Goal: Task Accomplishment & Management: Use online tool/utility

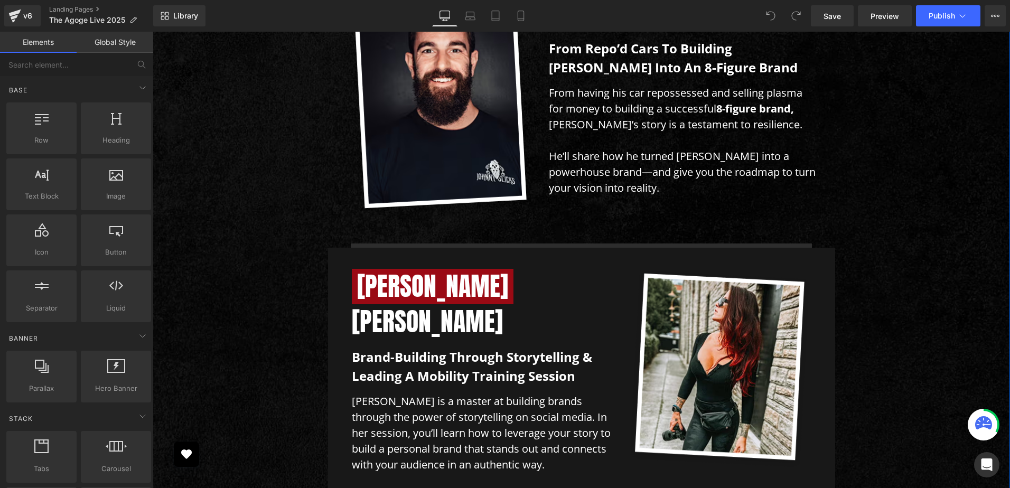
scroll to position [3809, 0]
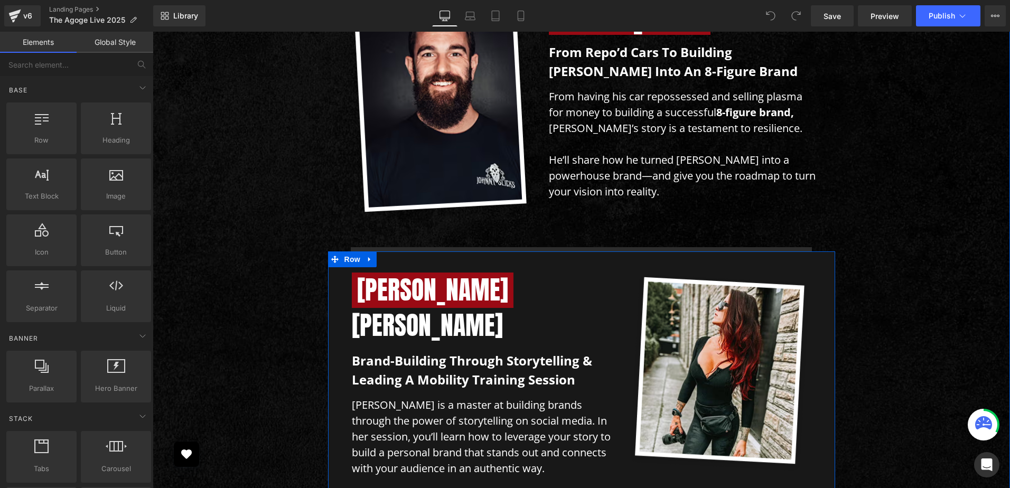
click at [328, 251] on div "[PERSON_NAME] Heading Brand-building through storytelling & leading a mobility …" at bounding box center [581, 374] width 507 height 246
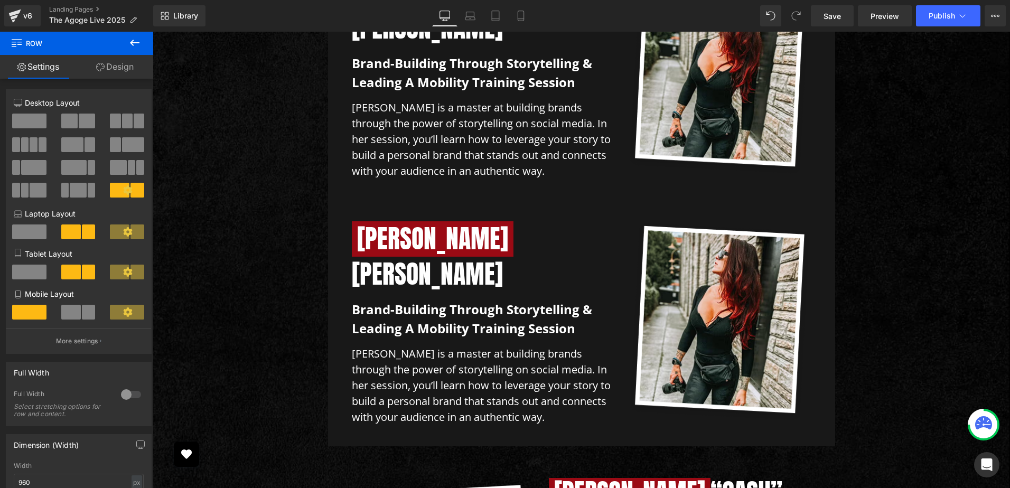
scroll to position [4126, 0]
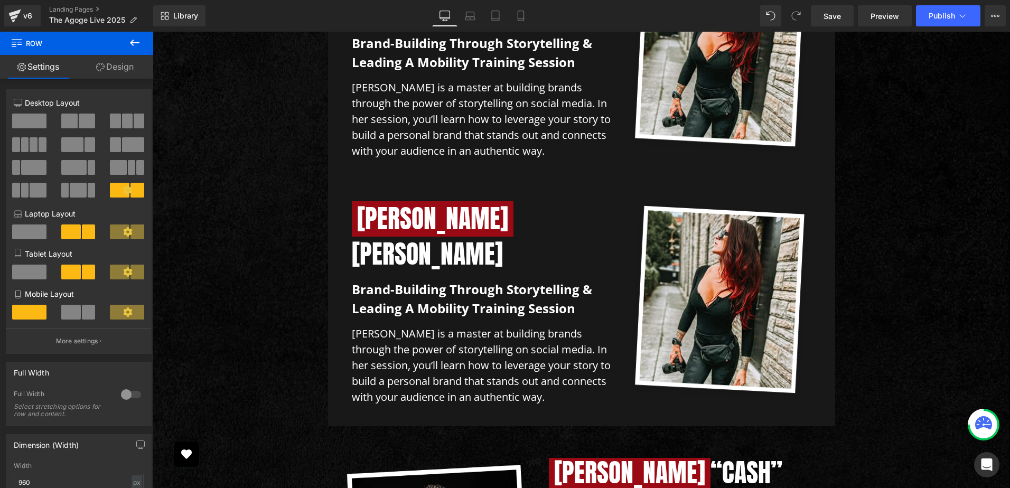
click at [153, 32] on div at bounding box center [153, 32] width 0 height 0
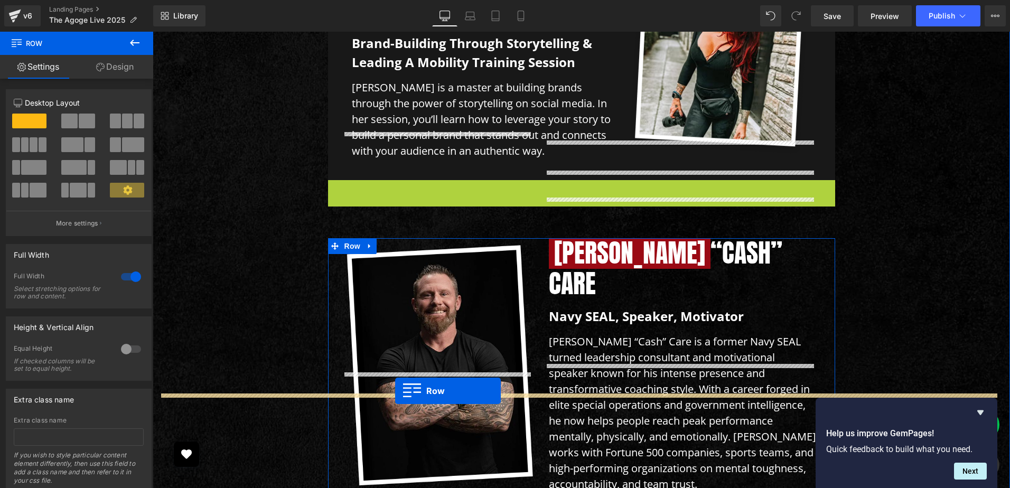
drag, startPoint x: 330, startPoint y: 81, endPoint x: 395, endPoint y: 391, distance: 316.7
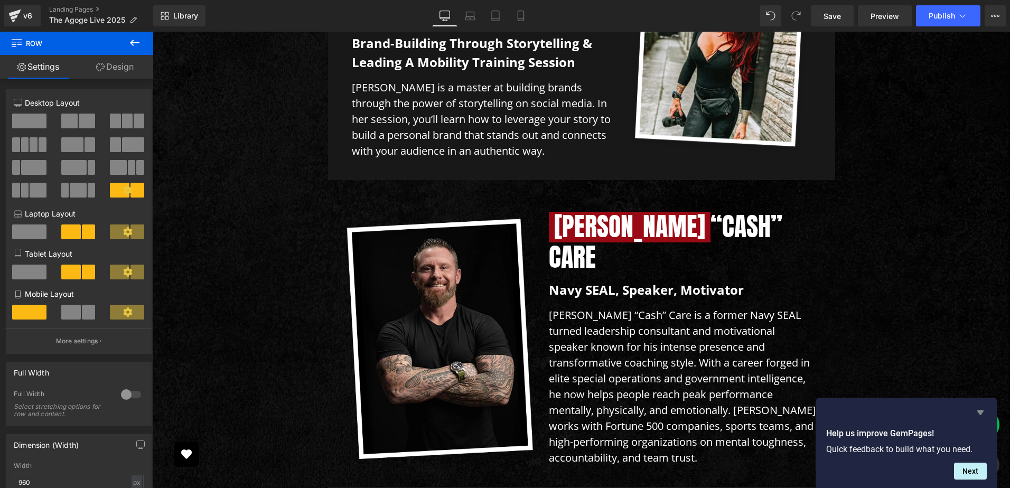
click at [977, 413] on icon "Hide survey" at bounding box center [980, 412] width 13 height 13
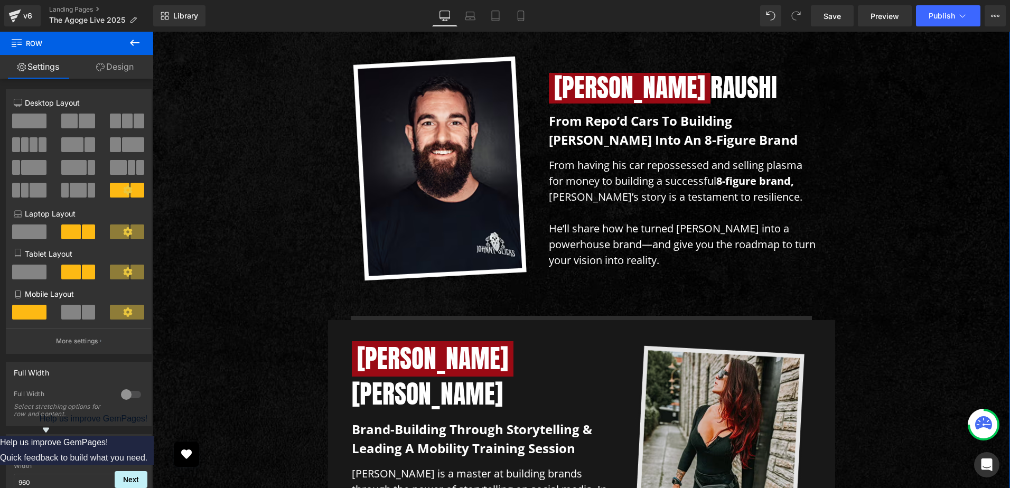
scroll to position [3739, 0]
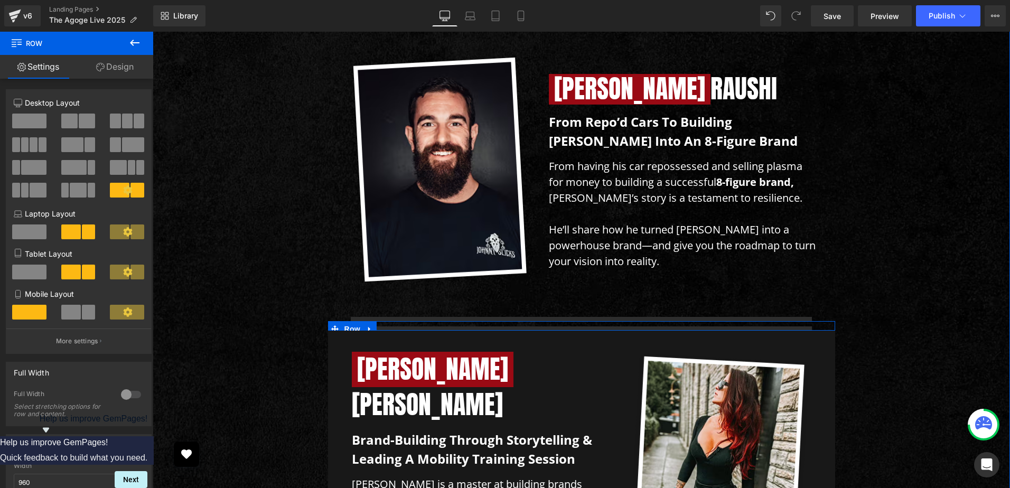
click at [328, 321] on span at bounding box center [335, 329] width 14 height 16
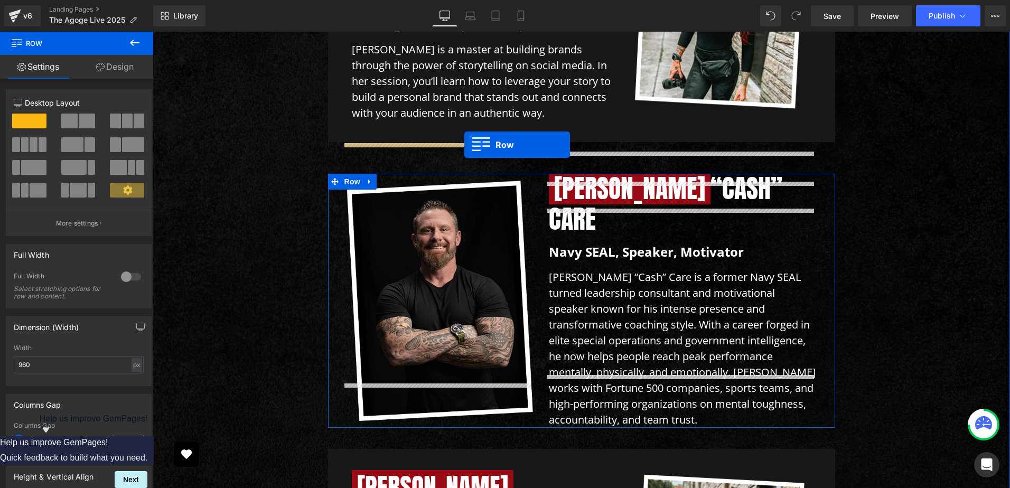
scroll to position [4197, 0]
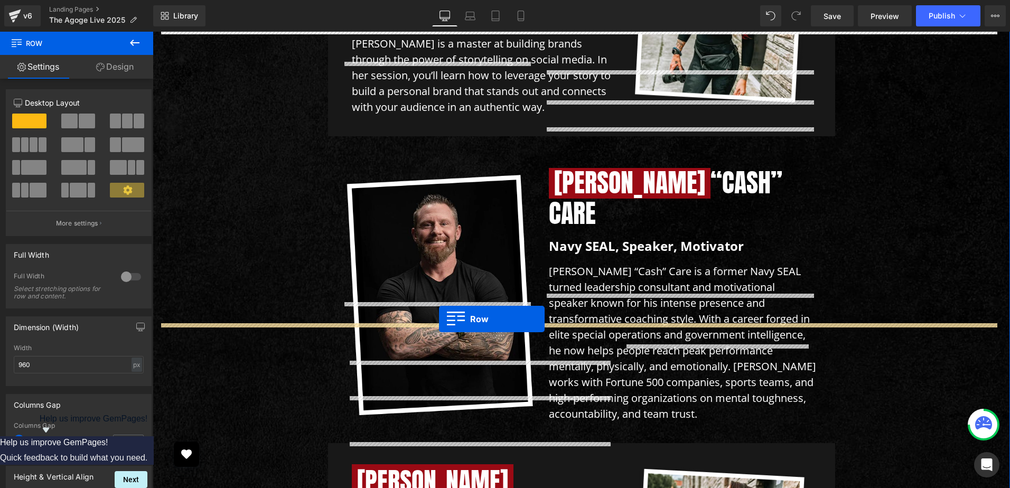
drag, startPoint x: 332, startPoint y: 211, endPoint x: 439, endPoint y: 319, distance: 151.6
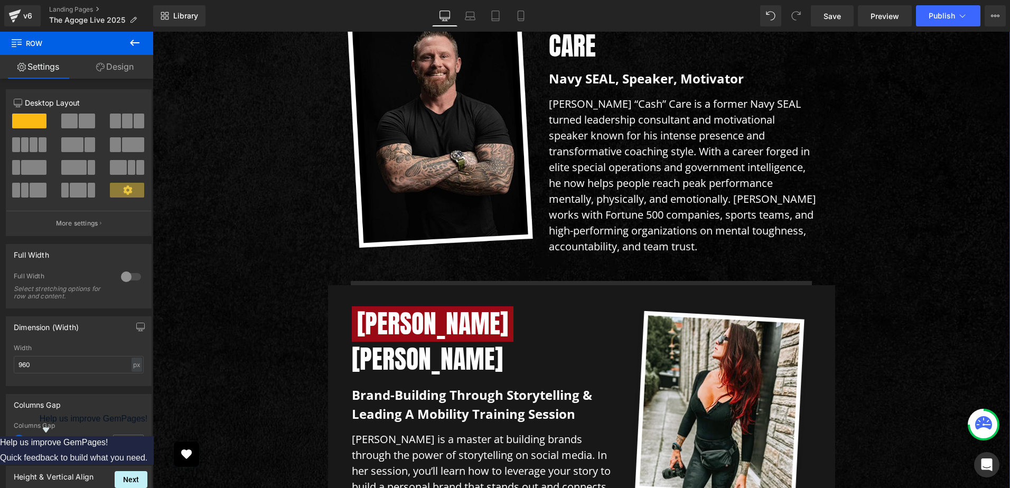
scroll to position [4347, 0]
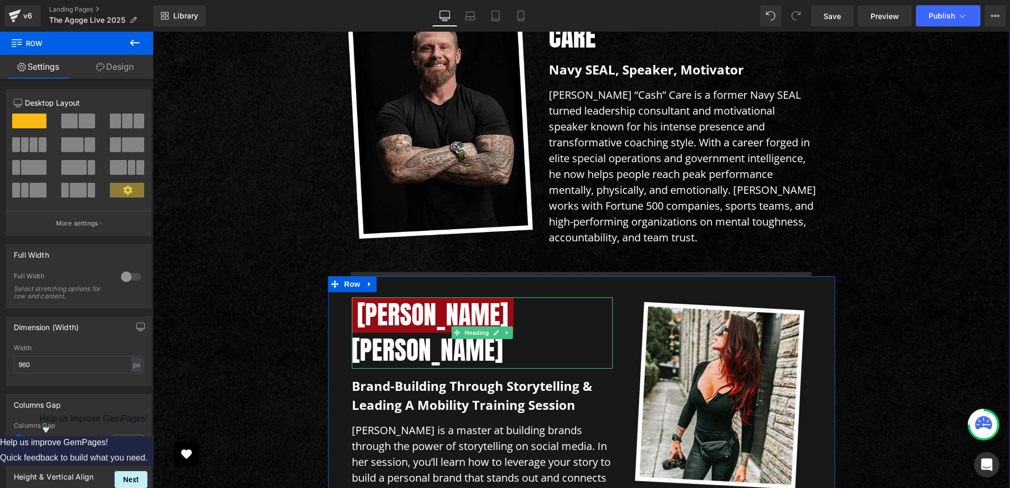
click at [408, 297] on h1 "[PERSON_NAME]" at bounding box center [482, 332] width 261 height 71
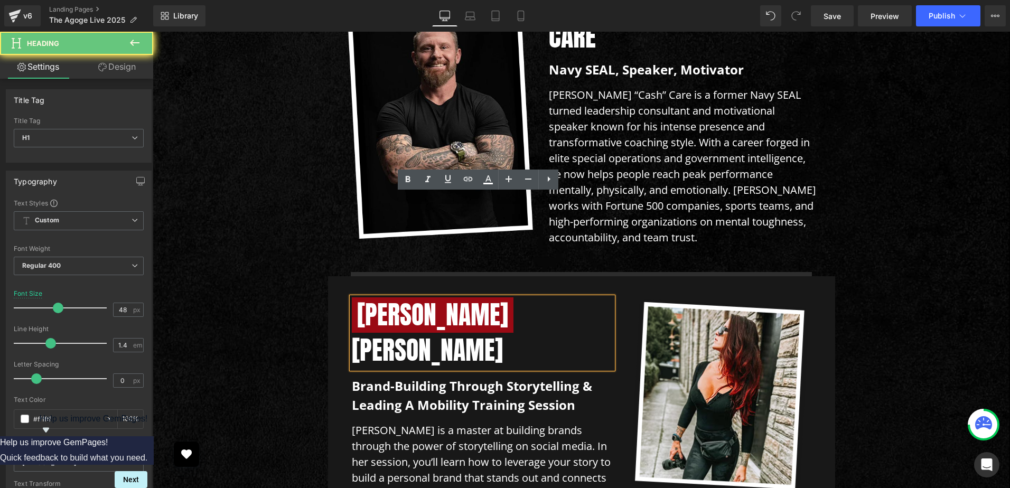
click at [379, 297] on span "[PERSON_NAME]" at bounding box center [433, 314] width 162 height 35
click at [358, 297] on span "[PERSON_NAME]" at bounding box center [433, 314] width 162 height 35
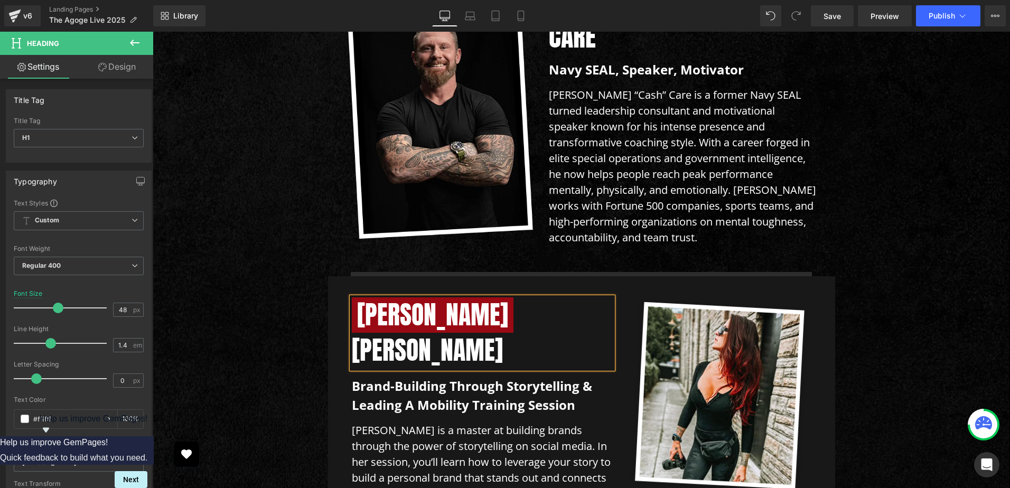
click at [464, 297] on h1 "[PERSON_NAME]" at bounding box center [482, 332] width 261 height 71
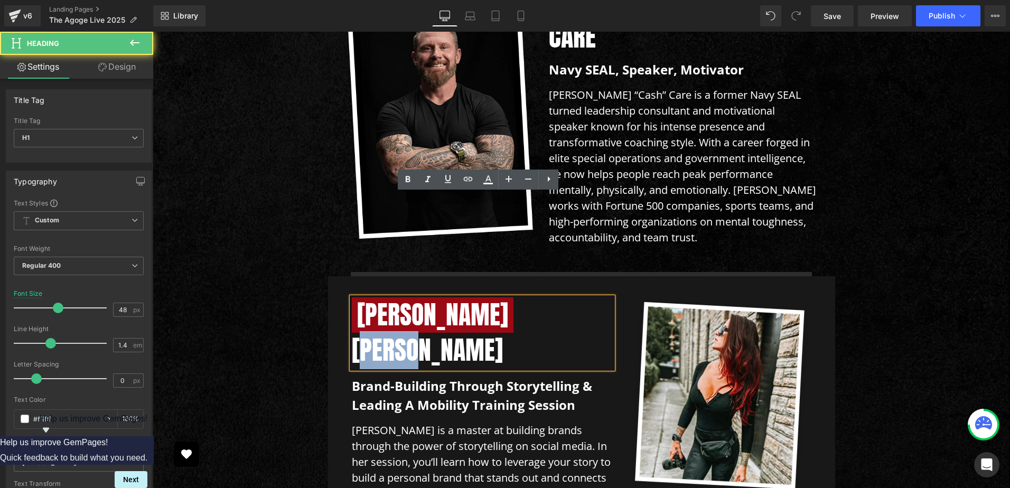
click at [411, 297] on h1 "[PERSON_NAME]" at bounding box center [482, 332] width 261 height 71
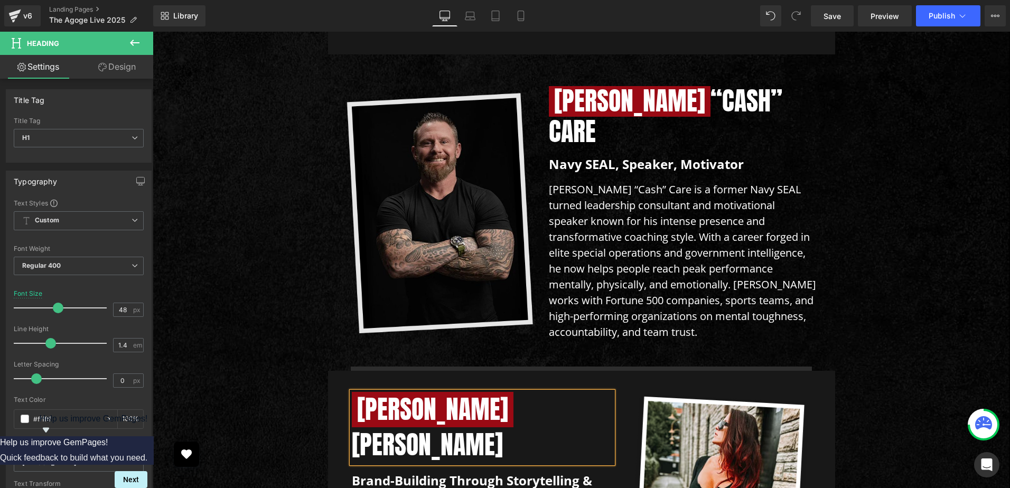
scroll to position [4276, 0]
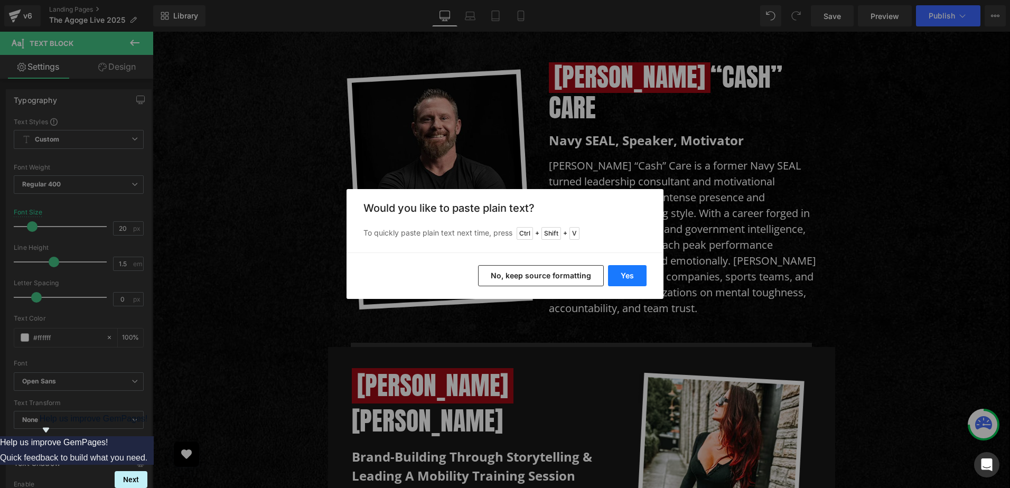
click at [627, 276] on button "Yes" at bounding box center [627, 275] width 39 height 21
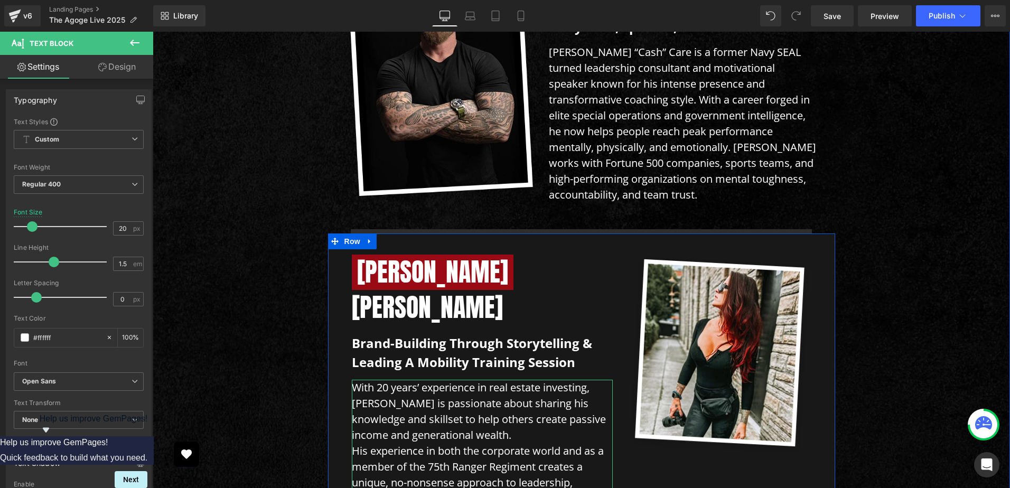
scroll to position [4417, 0]
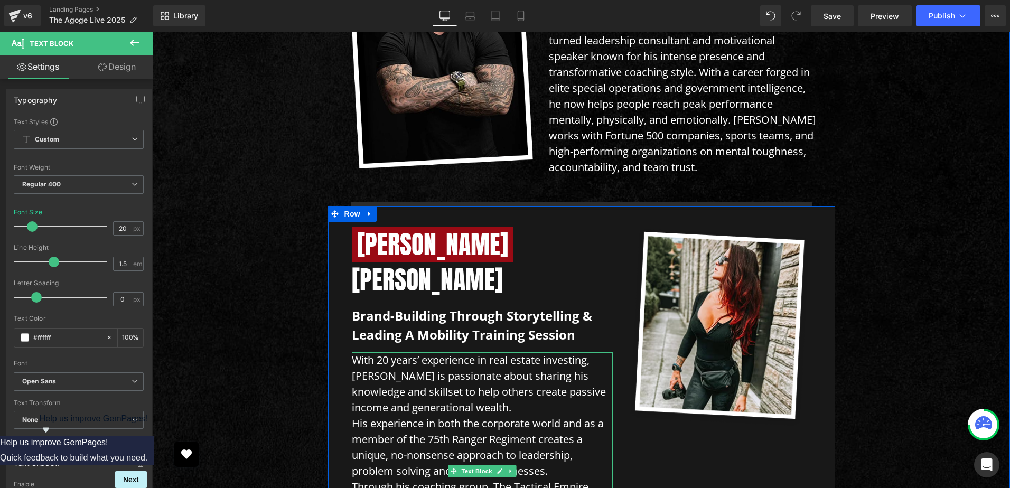
click at [461, 352] on p "With 20 years’ experience in real estate investing, [PERSON_NAME] is passionate…" at bounding box center [482, 383] width 261 height 63
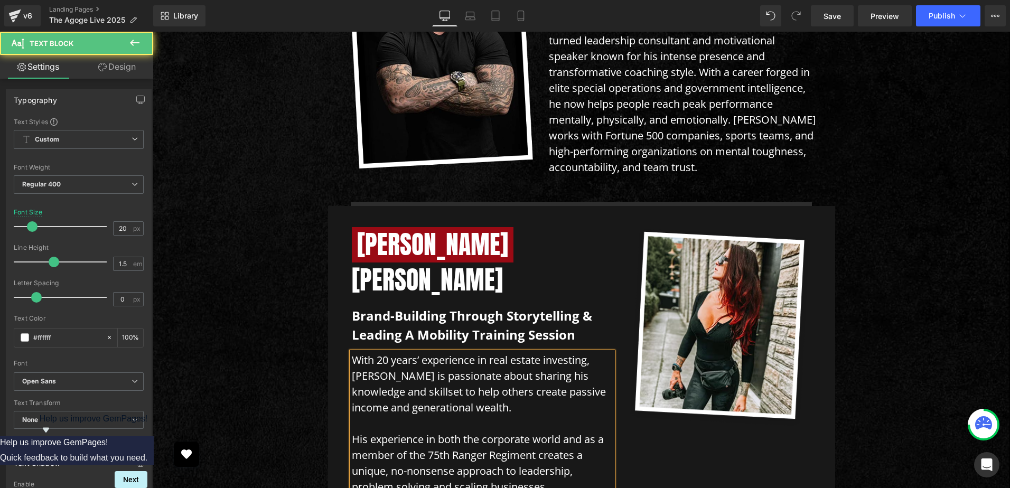
click at [555, 431] on p "His experience in both the corporate world and as a member of the 75th Ranger R…" at bounding box center [482, 462] width 261 height 63
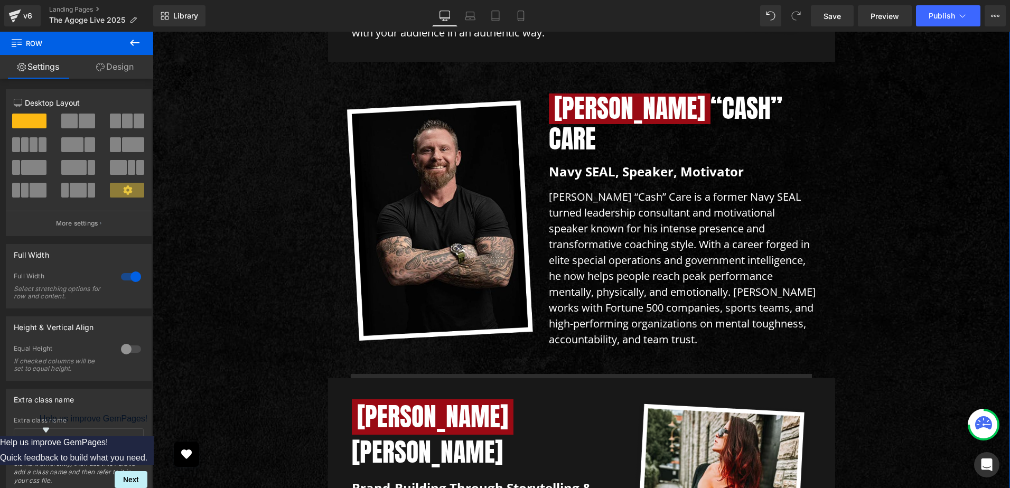
scroll to position [4452, 0]
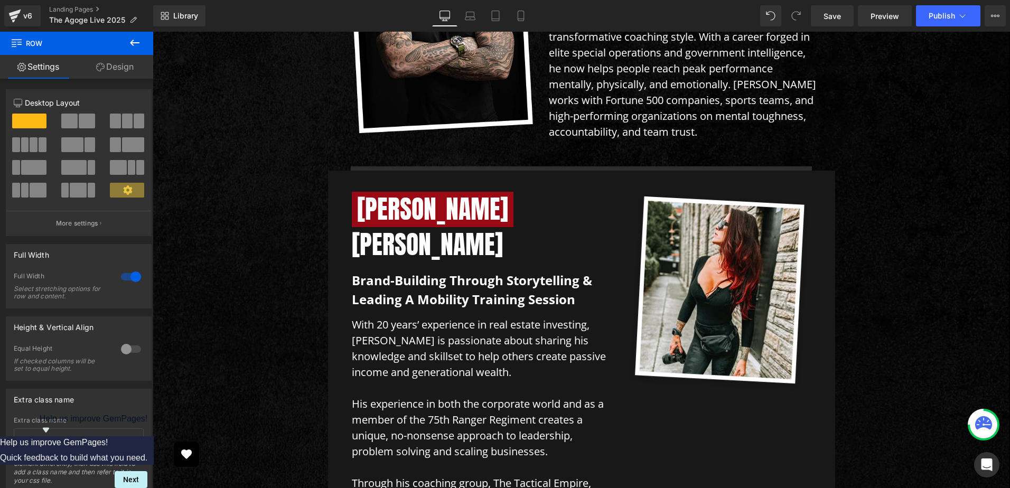
drag, startPoint x: 133, startPoint y: 43, endPoint x: 130, endPoint y: 49, distance: 7.1
click at [133, 43] on icon at bounding box center [135, 43] width 10 height 6
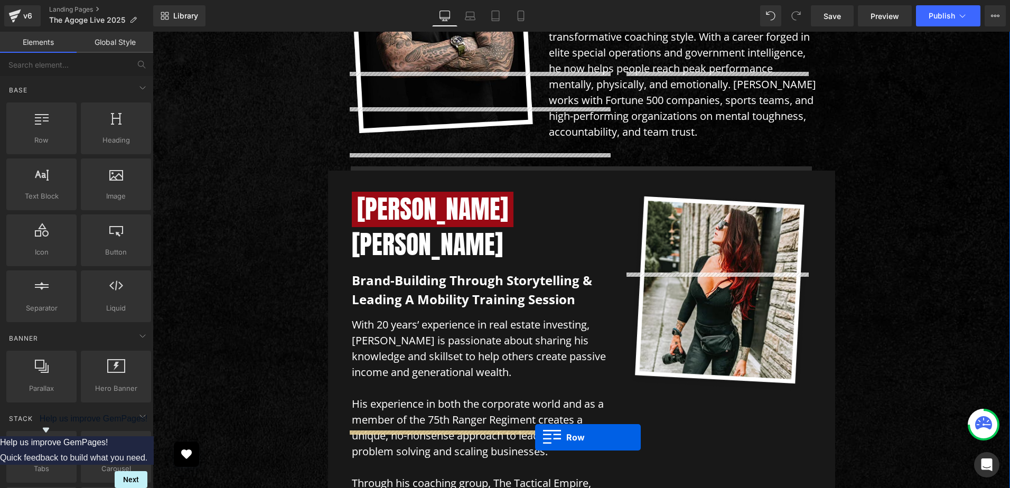
scroll to position [4568, 0]
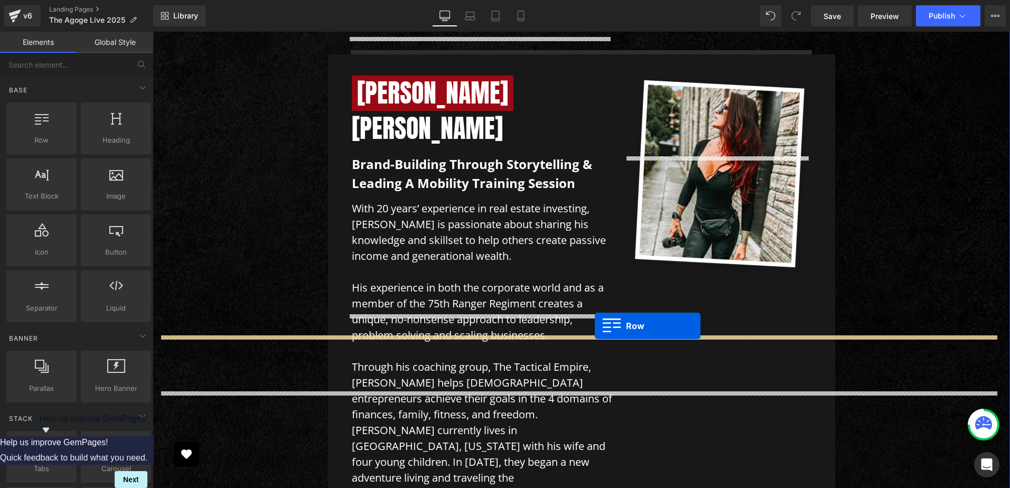
drag, startPoint x: 183, startPoint y: 164, endPoint x: 599, endPoint y: 321, distance: 445.3
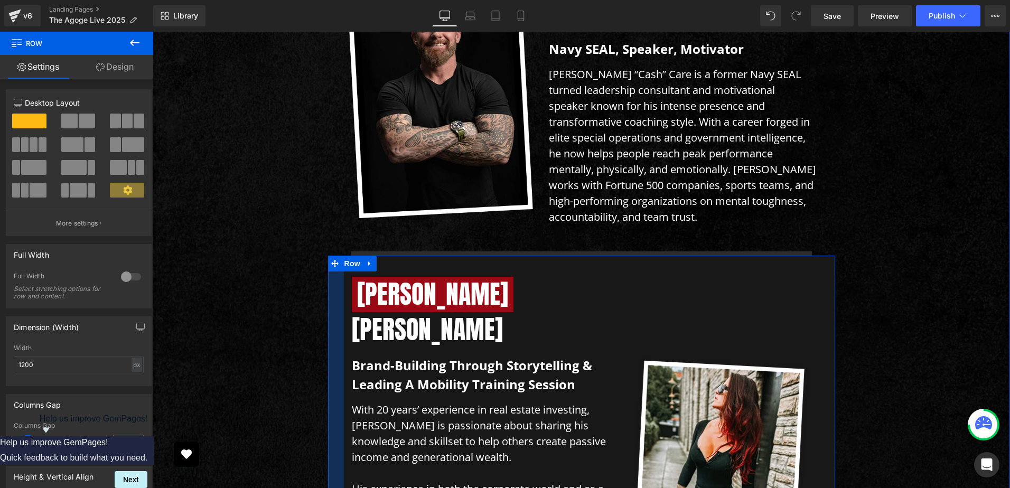
scroll to position [4357, 0]
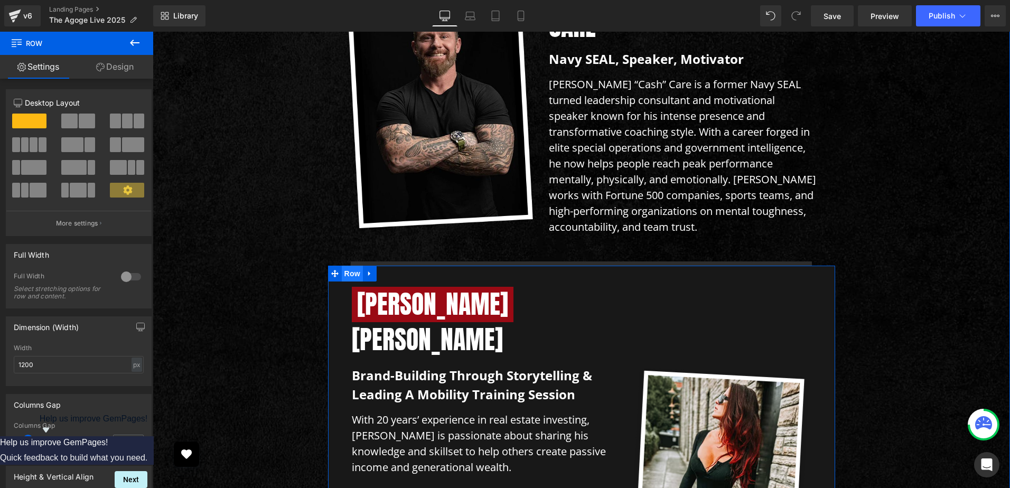
click at [342, 266] on span "Row" at bounding box center [352, 274] width 21 height 16
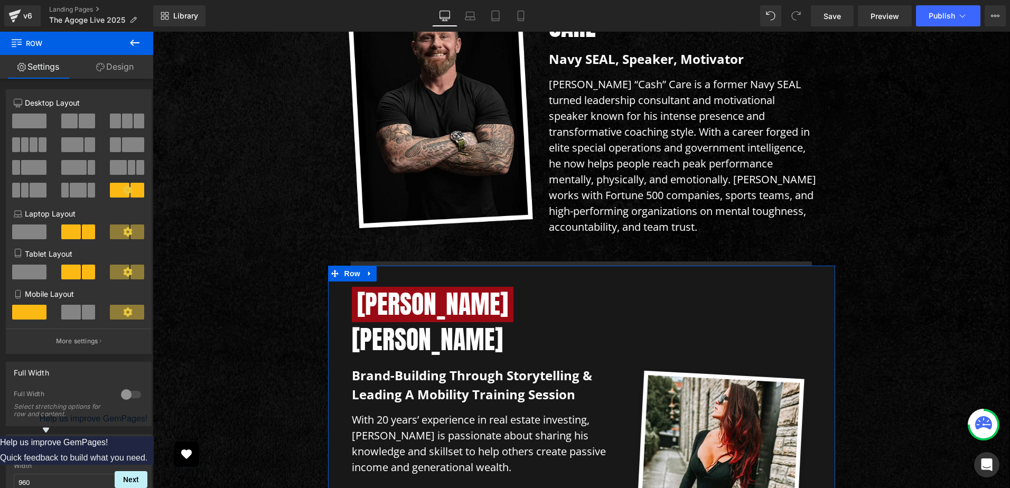
click at [117, 58] on link "Design" at bounding box center [115, 67] width 77 height 24
click at [0, 0] on div "Background" at bounding box center [0, 0] width 0 height 0
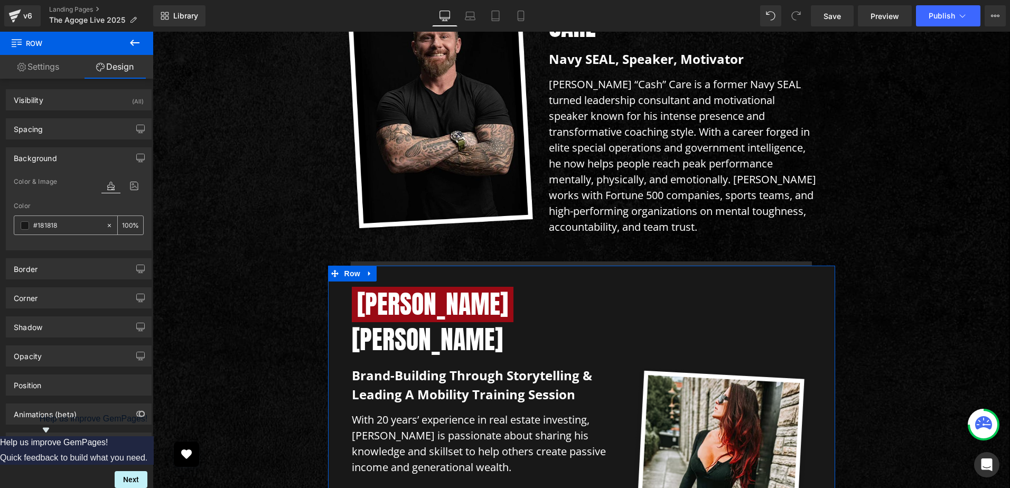
click at [59, 221] on input "text" at bounding box center [67, 226] width 68 height 12
type input "#181818"
click at [49, 135] on div "Spacing" at bounding box center [78, 129] width 145 height 20
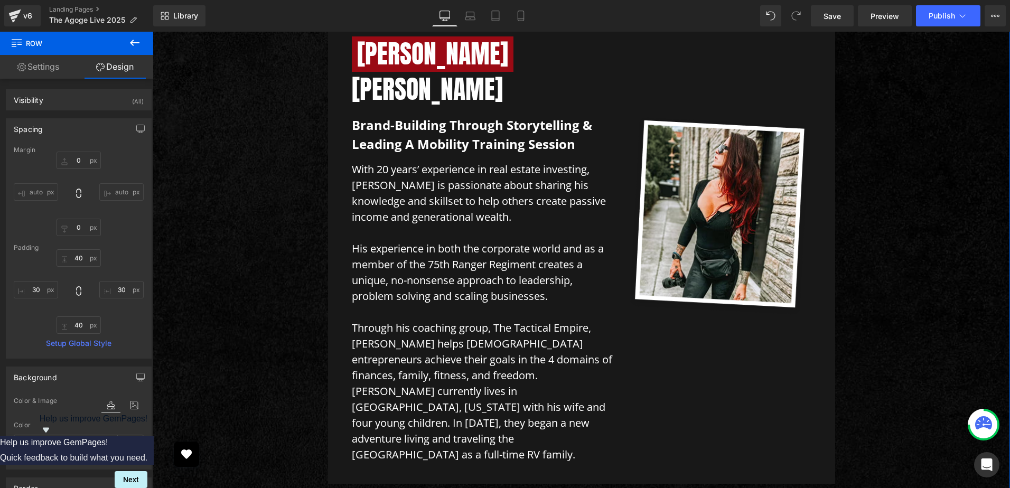
scroll to position [4639, 0]
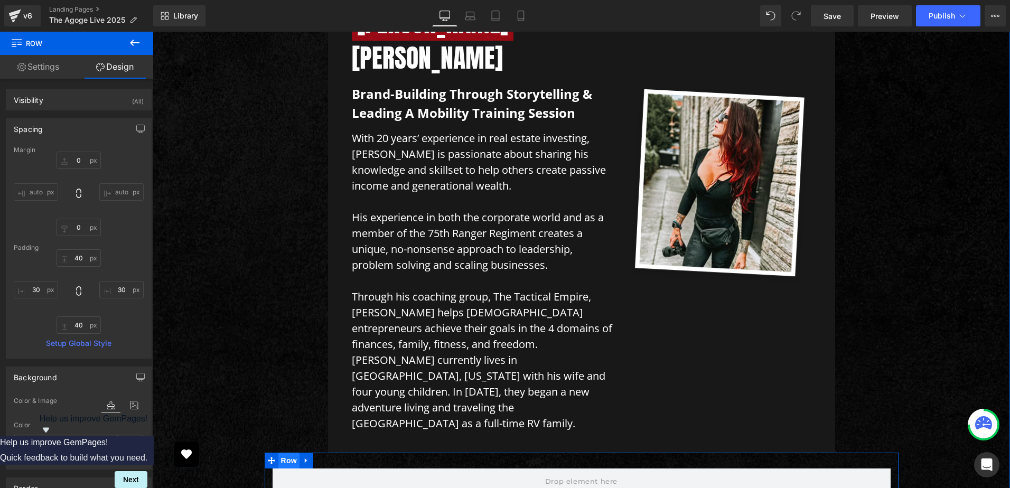
click at [286, 453] on span "Row" at bounding box center [288, 461] width 21 height 16
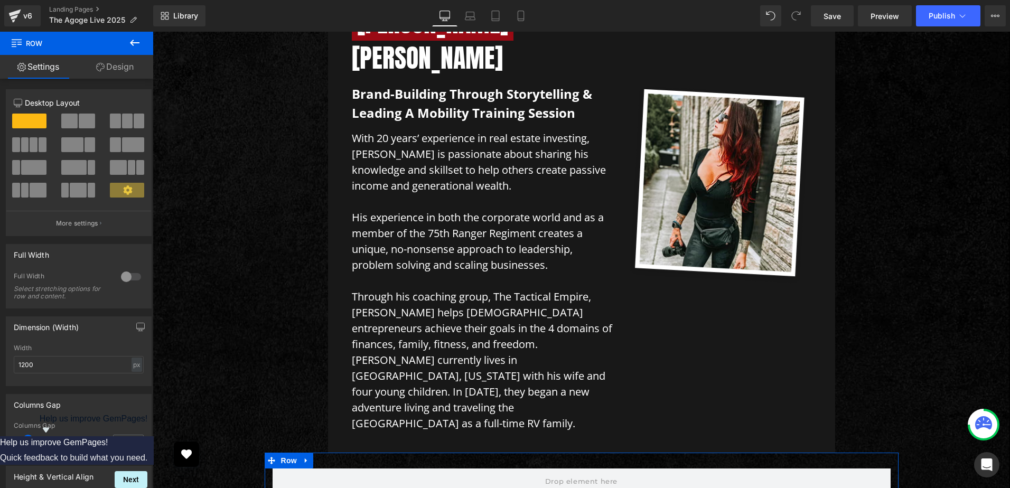
click at [109, 55] on link "Design" at bounding box center [115, 67] width 77 height 24
click at [0, 0] on div "Background" at bounding box center [0, 0] width 0 height 0
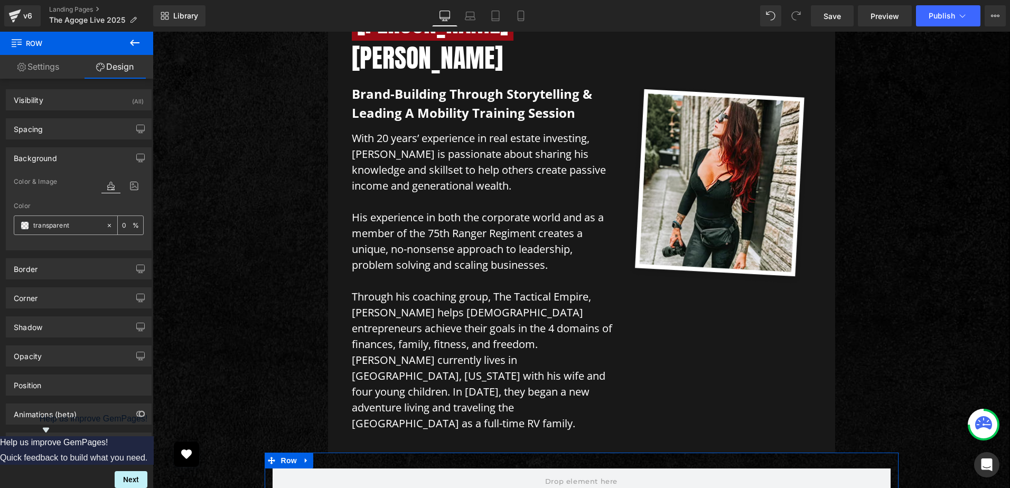
click at [71, 226] on input "text" at bounding box center [67, 226] width 68 height 12
paste input "#181818"
type input "#181818"
click at [70, 192] on div "Color & Image color" at bounding box center [79, 188] width 130 height 27
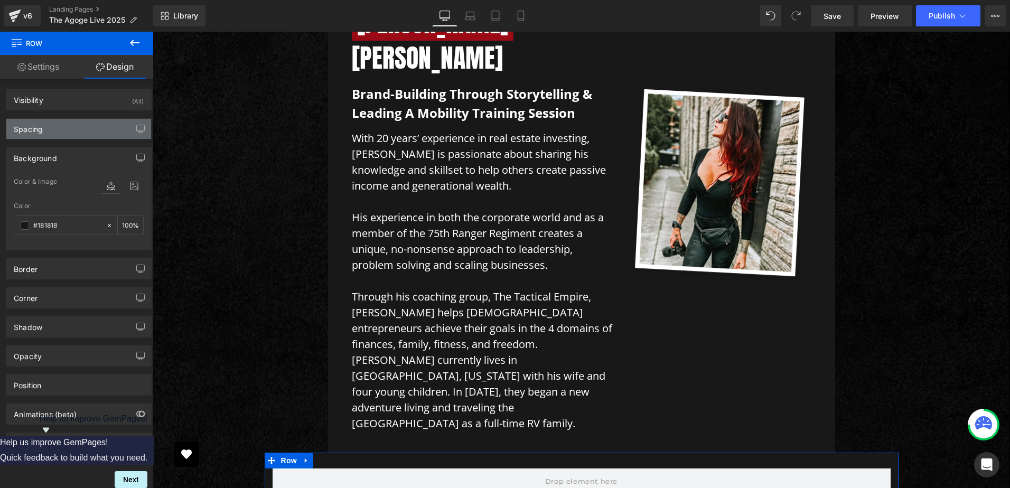
click at [48, 123] on div "Spacing" at bounding box center [78, 129] width 145 height 20
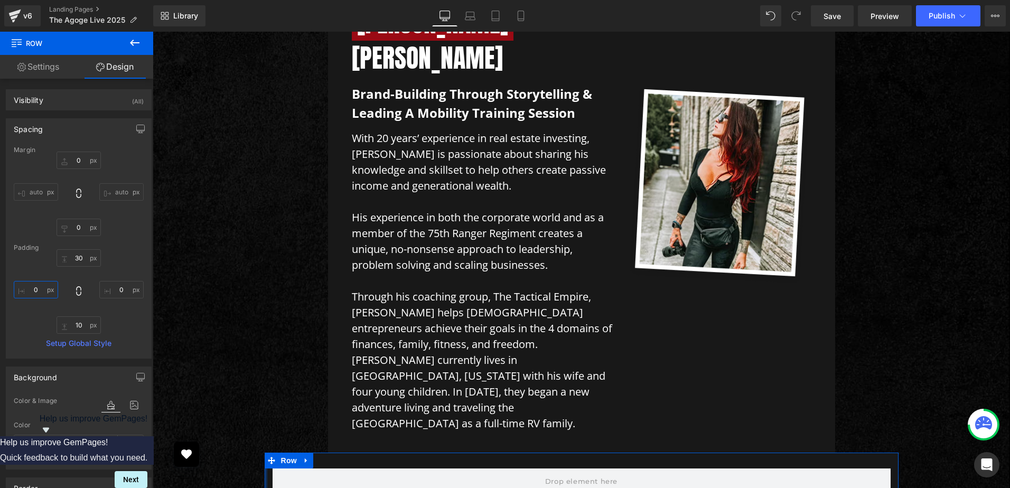
click at [35, 285] on input "text" at bounding box center [36, 289] width 44 height 17
type input "30"
click at [109, 285] on input "text" at bounding box center [121, 289] width 44 height 17
type input "30"
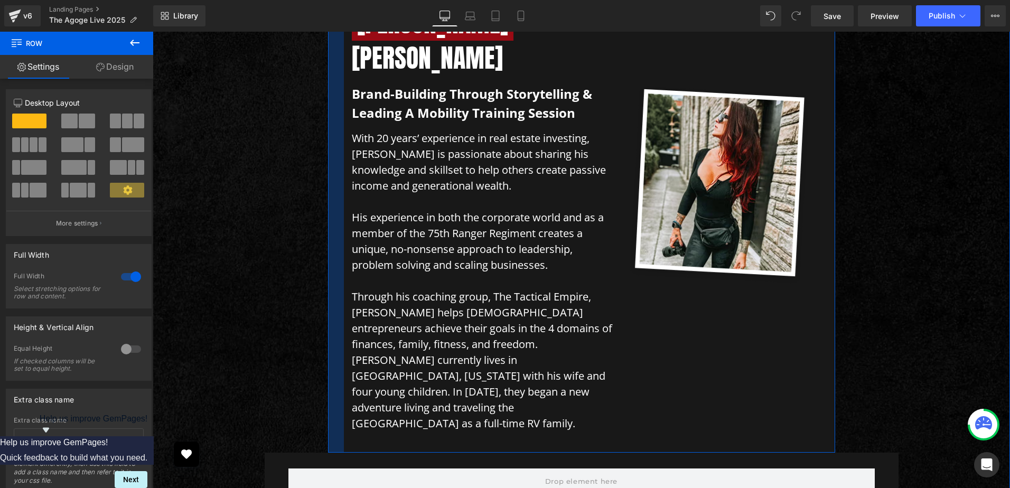
click at [331, 116] on div at bounding box center [336, 218] width 16 height 468
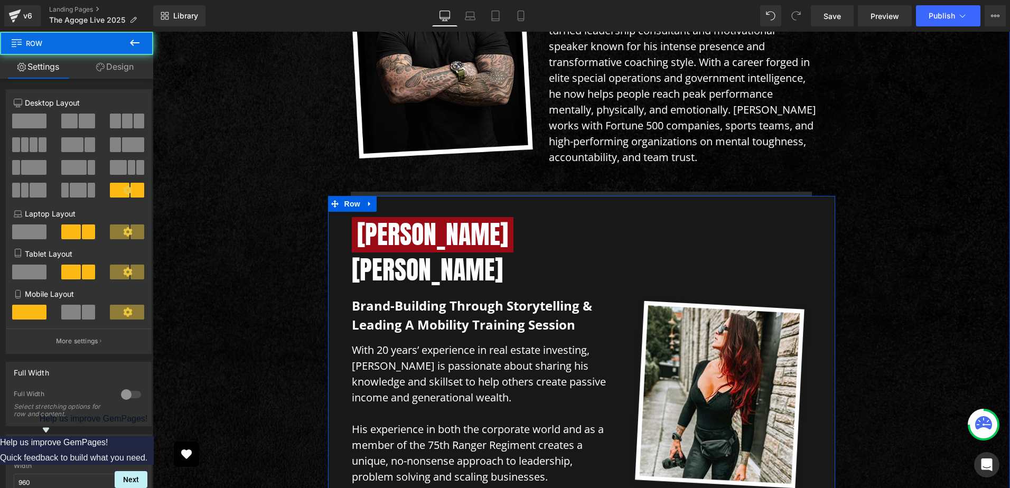
scroll to position [4392, 0]
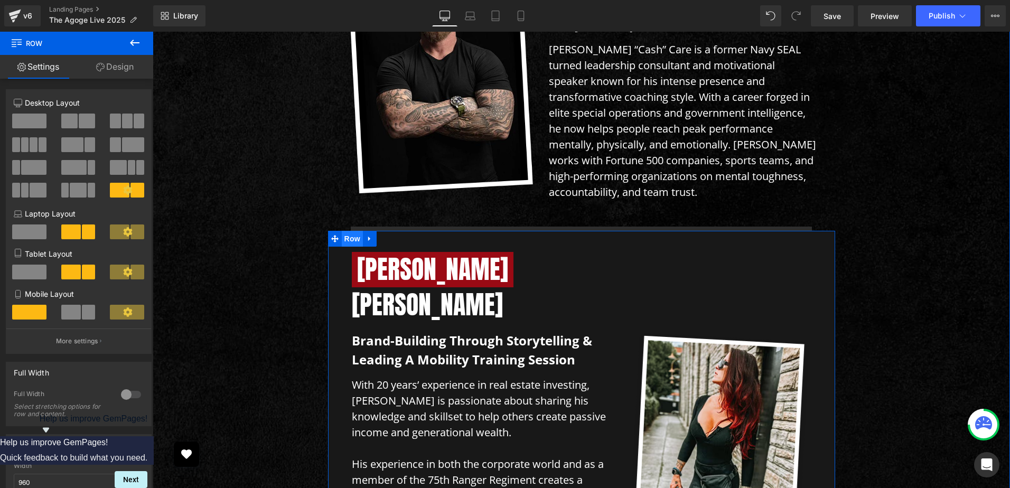
click at [342, 231] on span "Row" at bounding box center [352, 239] width 21 height 16
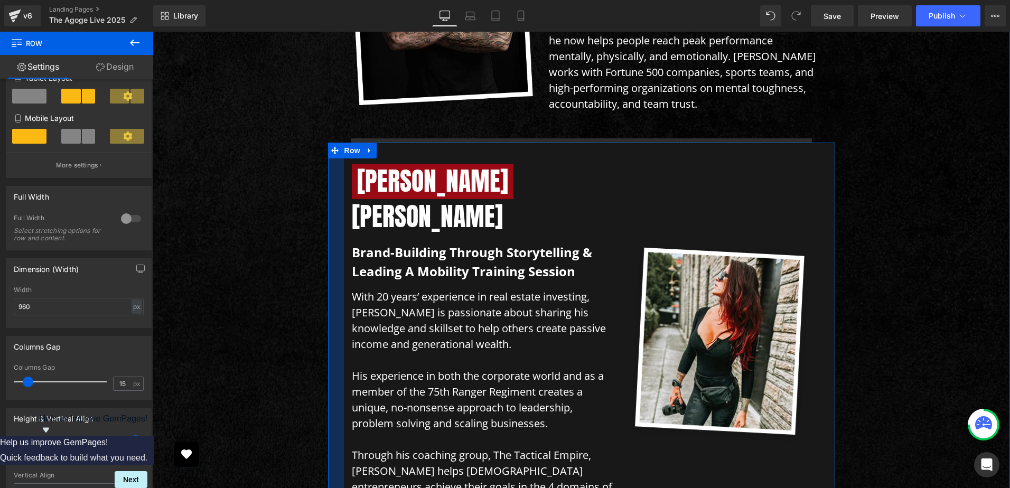
scroll to position [4639, 0]
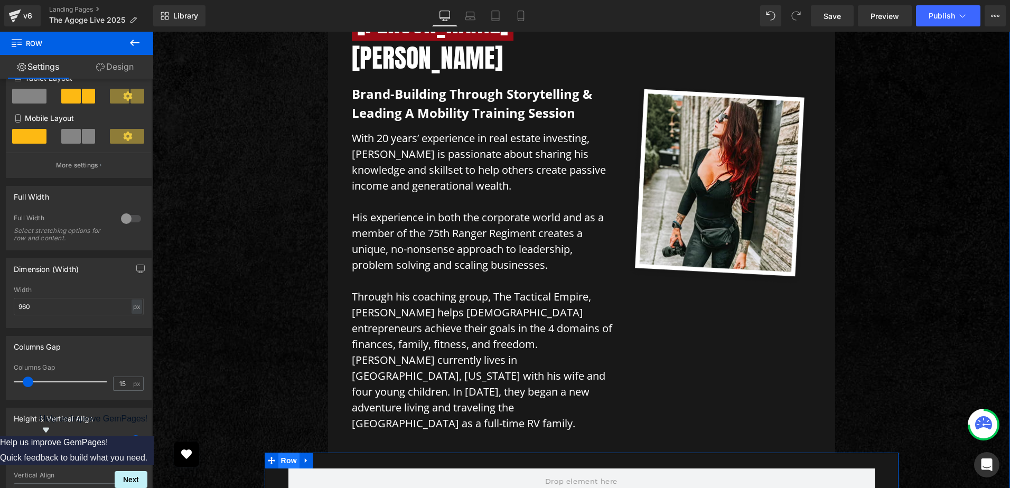
click at [286, 453] on span "Row" at bounding box center [288, 461] width 21 height 16
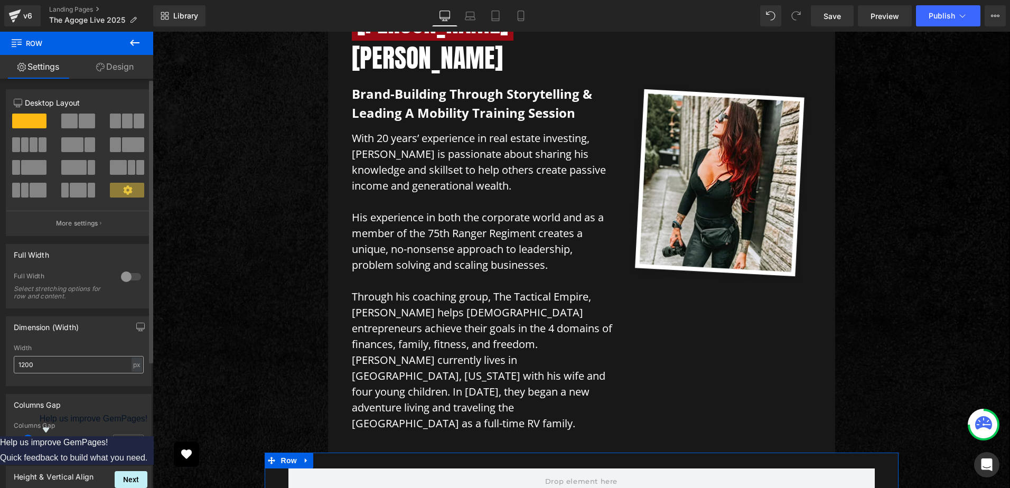
click at [51, 370] on input "1200" at bounding box center [79, 364] width 130 height 17
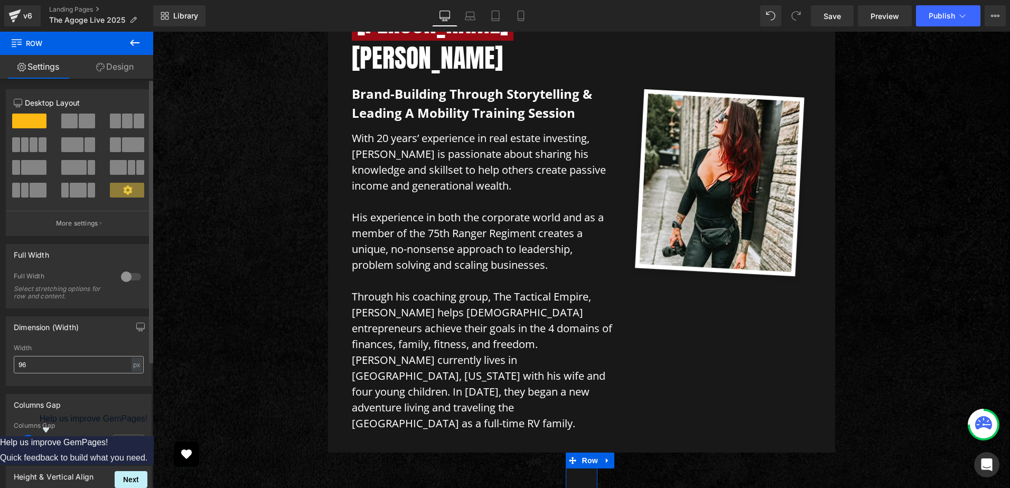
type input "960"
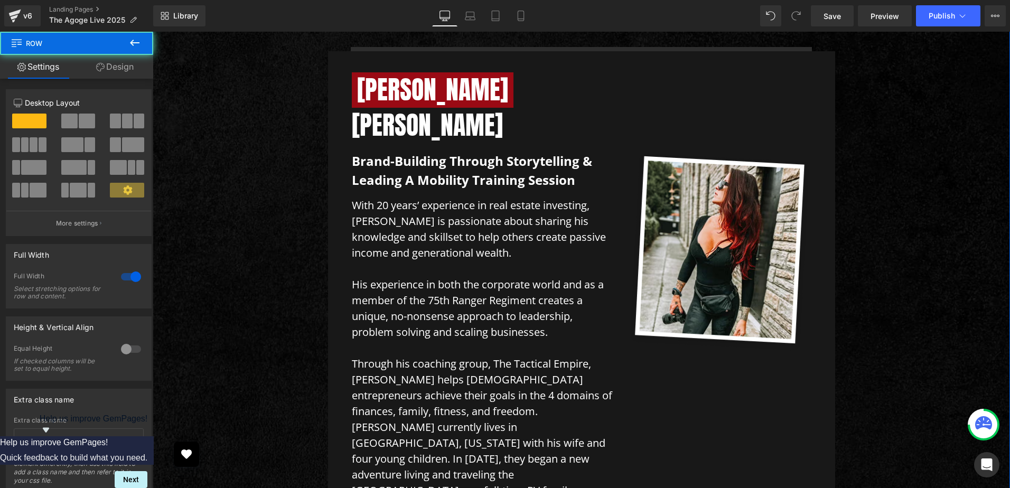
scroll to position [4568, 0]
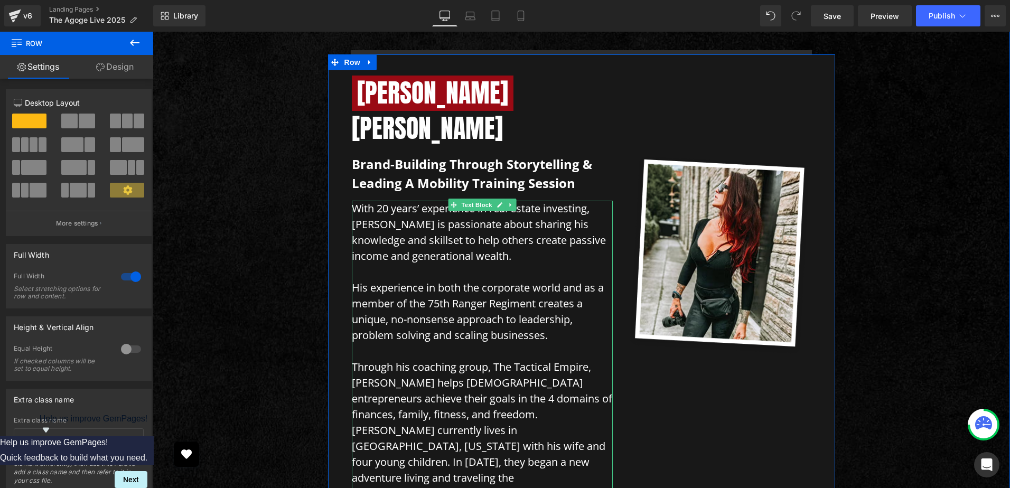
click at [459, 343] on p at bounding box center [482, 351] width 261 height 16
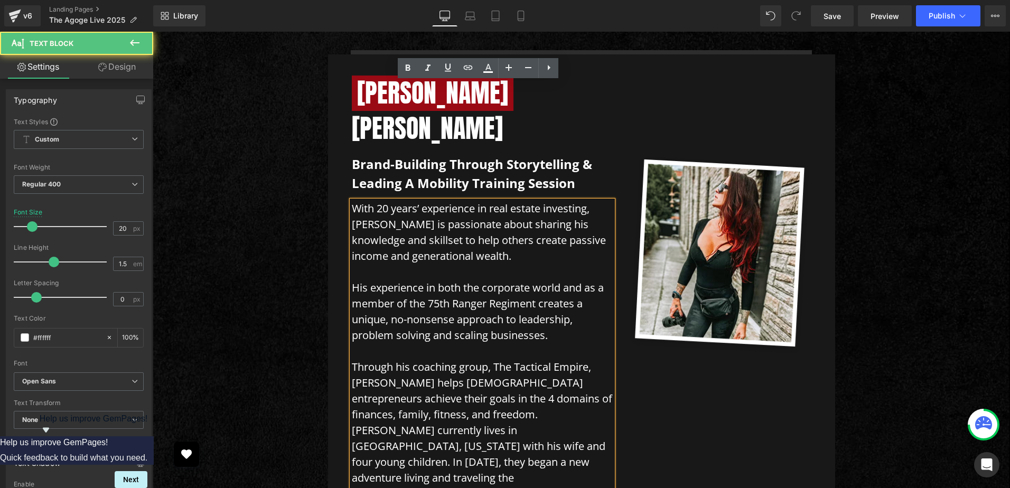
click at [430, 422] on p "[PERSON_NAME] currently lives in [GEOGRAPHIC_DATA], [US_STATE] with his wife an…" at bounding box center [482, 461] width 261 height 79
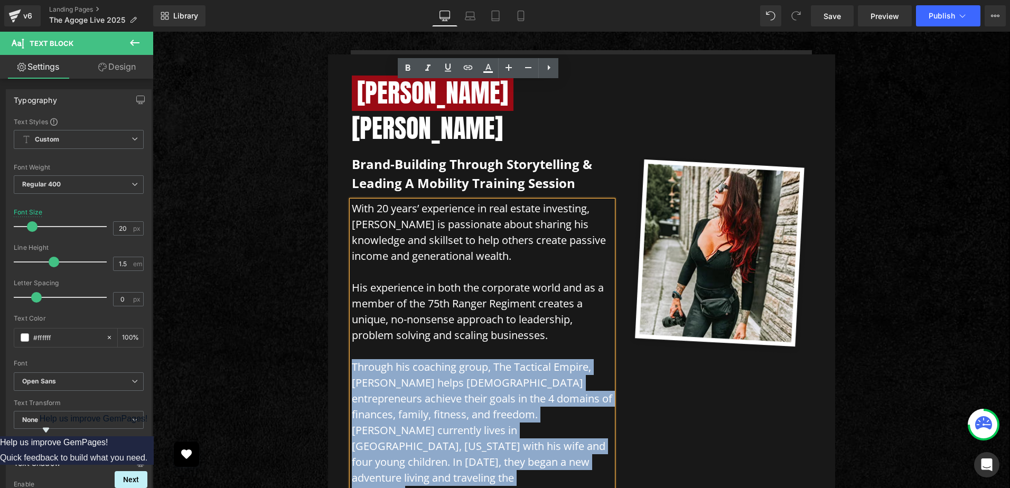
drag, startPoint x: 425, startPoint y: 308, endPoint x: 344, endPoint y: 204, distance: 131.8
click at [344, 204] on div "[PERSON_NAME] Heading Brand-building through storytelling & leading a mobility …" at bounding box center [482, 289] width 277 height 426
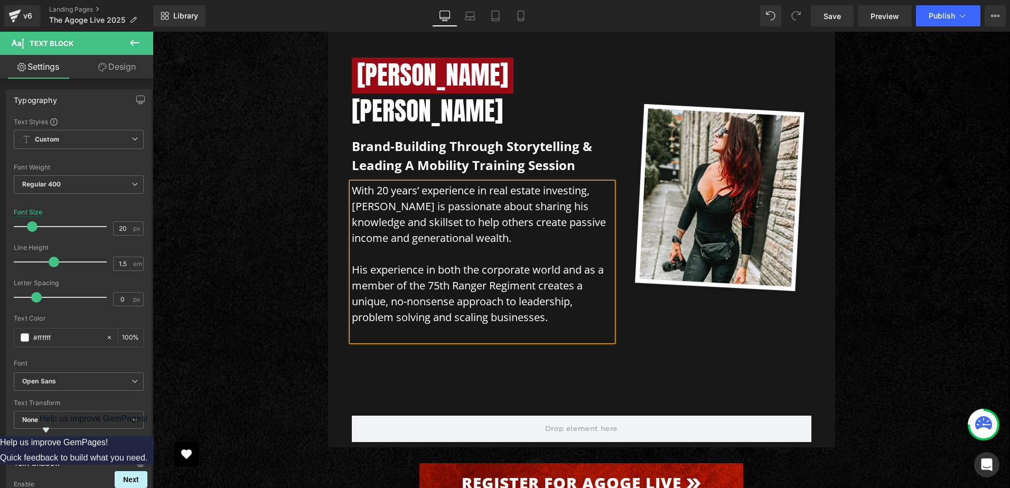
scroll to position [4632, 0]
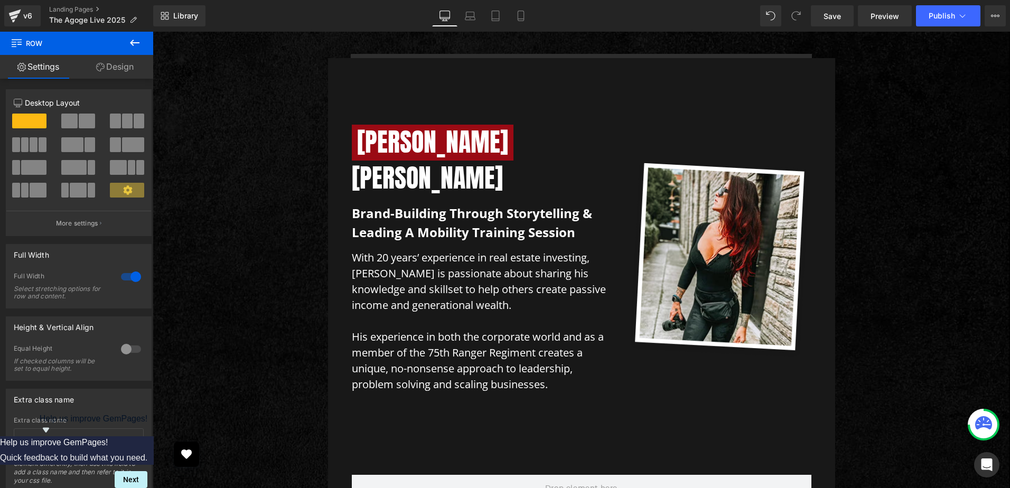
scroll to position [4561, 0]
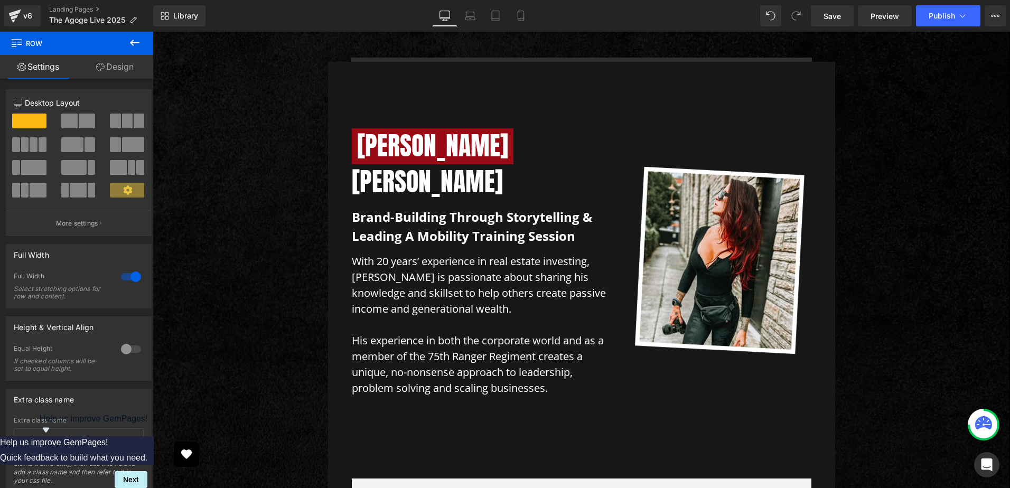
click at [433, 253] on p "With 20 years’ experience in real estate investing, [PERSON_NAME] is passionate…" at bounding box center [482, 284] width 261 height 63
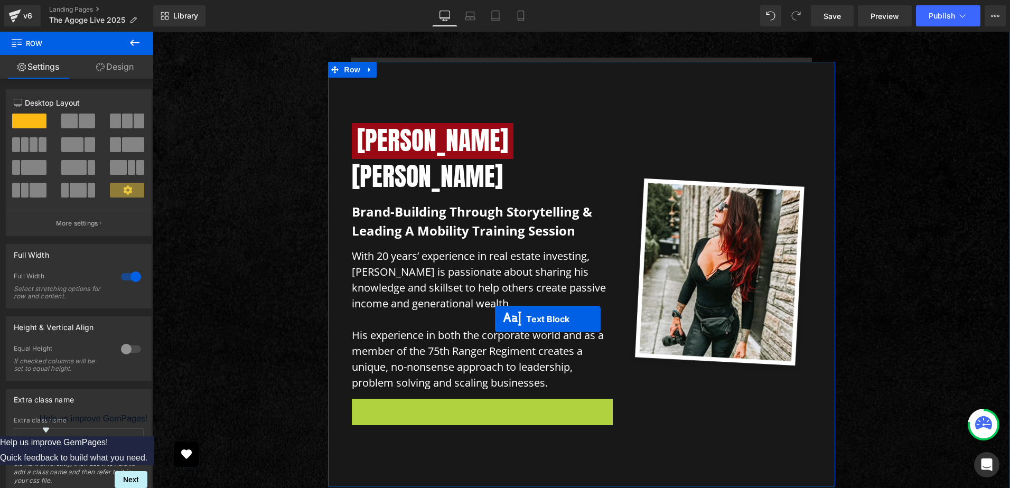
scroll to position [4619, 0]
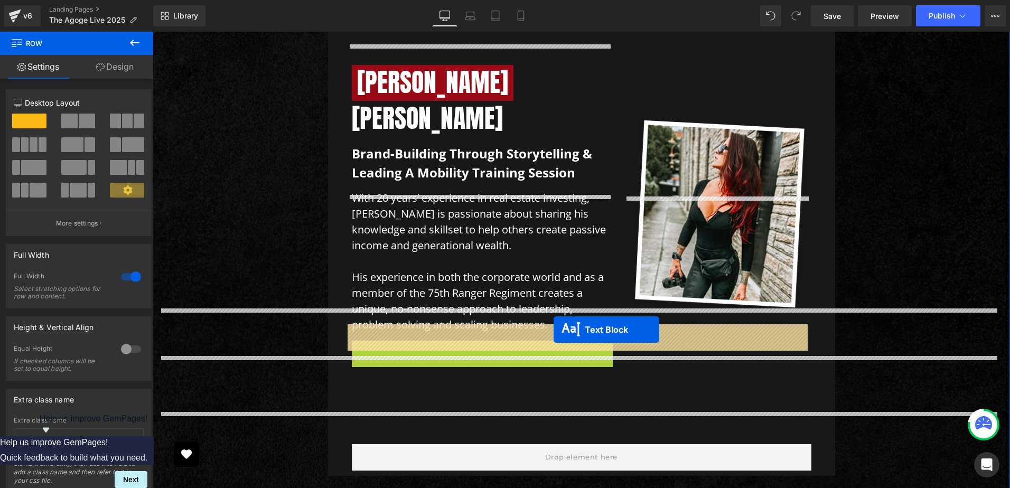
drag, startPoint x: 447, startPoint y: 271, endPoint x: 874, endPoint y: 281, distance: 427.3
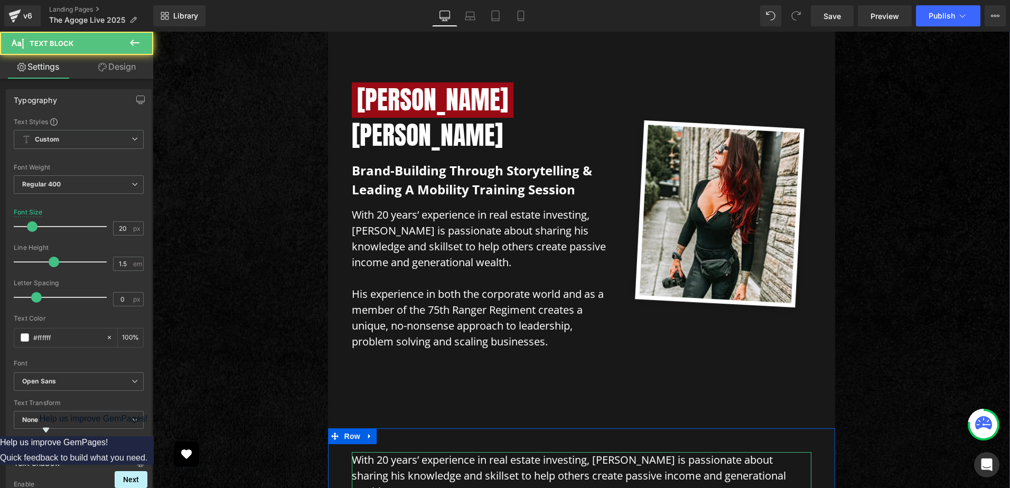
scroll to position [4636, 0]
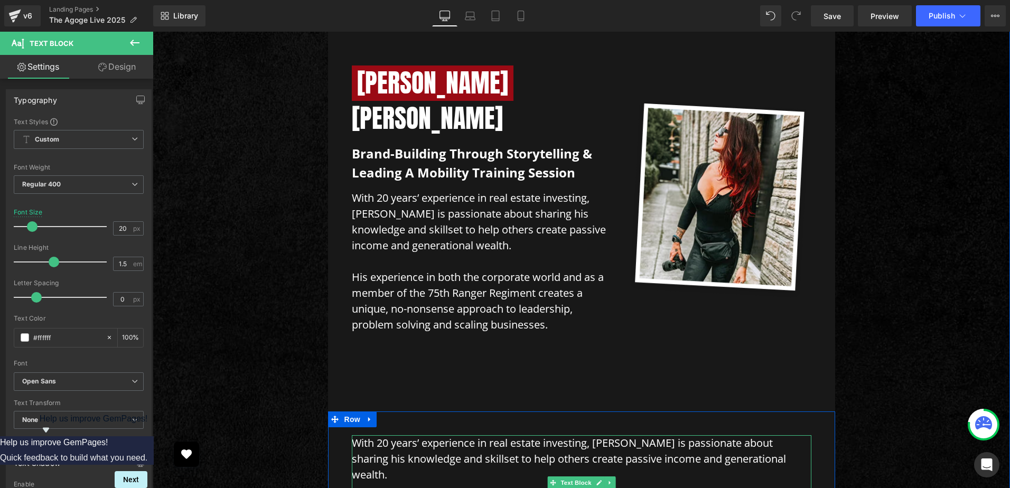
click at [446, 435] on p "With 20 years’ experience in real estate investing, [PERSON_NAME] is passionate…" at bounding box center [581, 459] width 459 height 48
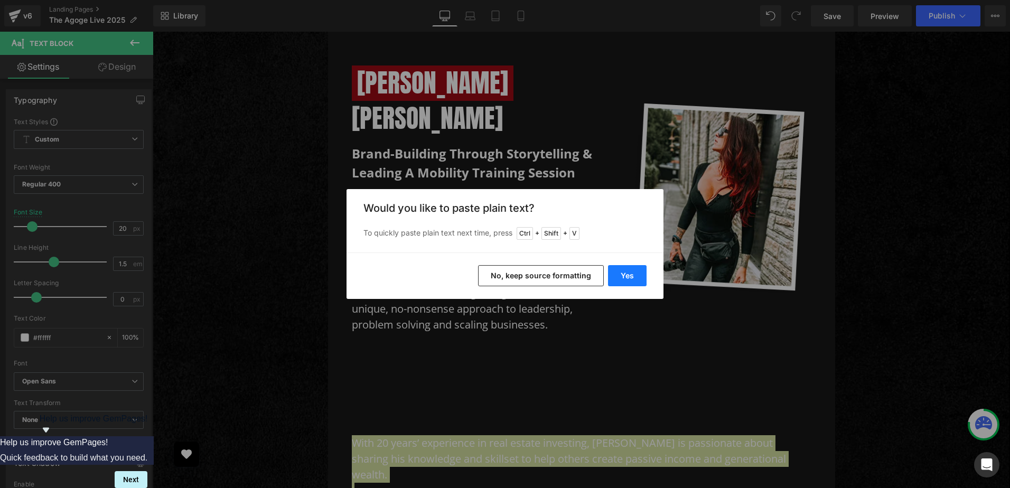
click at [639, 276] on button "Yes" at bounding box center [627, 275] width 39 height 21
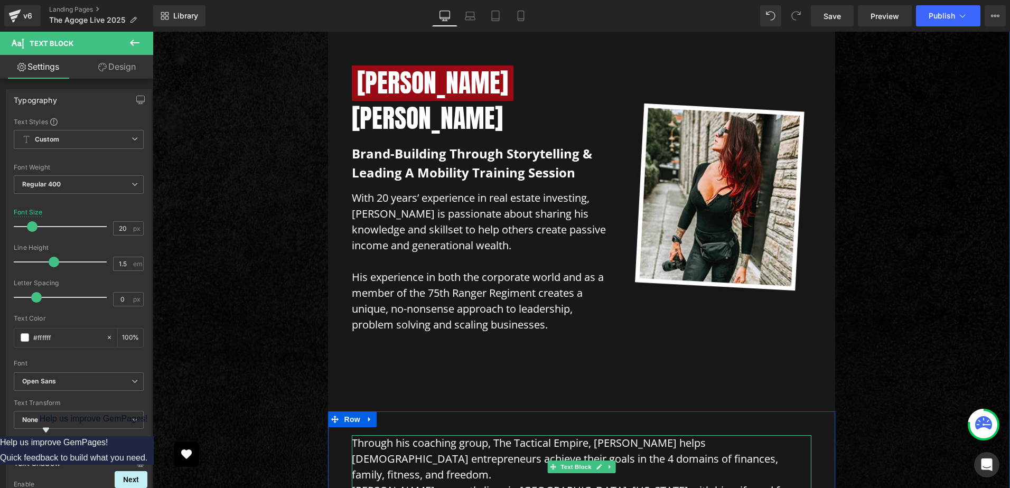
click at [675, 435] on p "Through his coaching group, The Tactical Empire, [PERSON_NAME] helps [DEMOGRAPH…" at bounding box center [581, 459] width 459 height 48
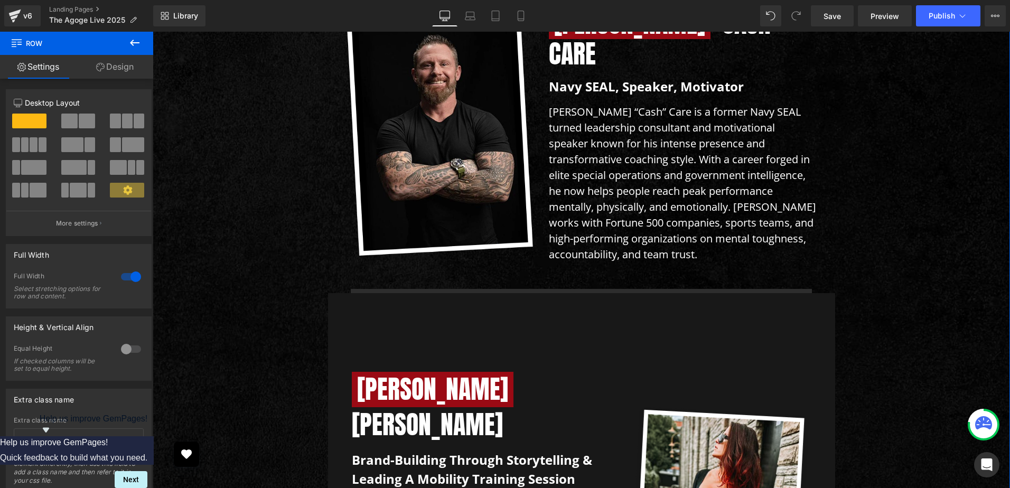
scroll to position [4460, 0]
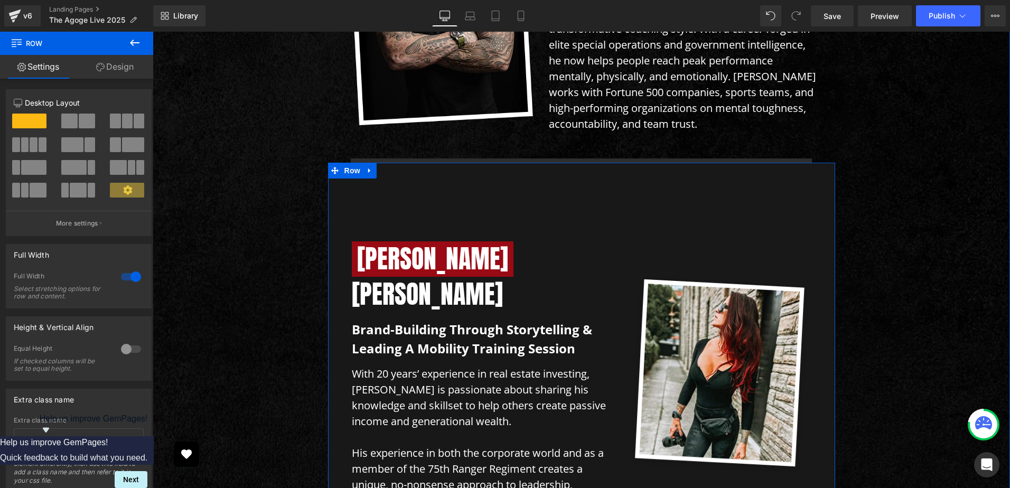
click at [382, 441] on div "[PERSON_NAME] Heading Brand-building through storytelling & leading a mobility …" at bounding box center [482, 375] width 277 height 382
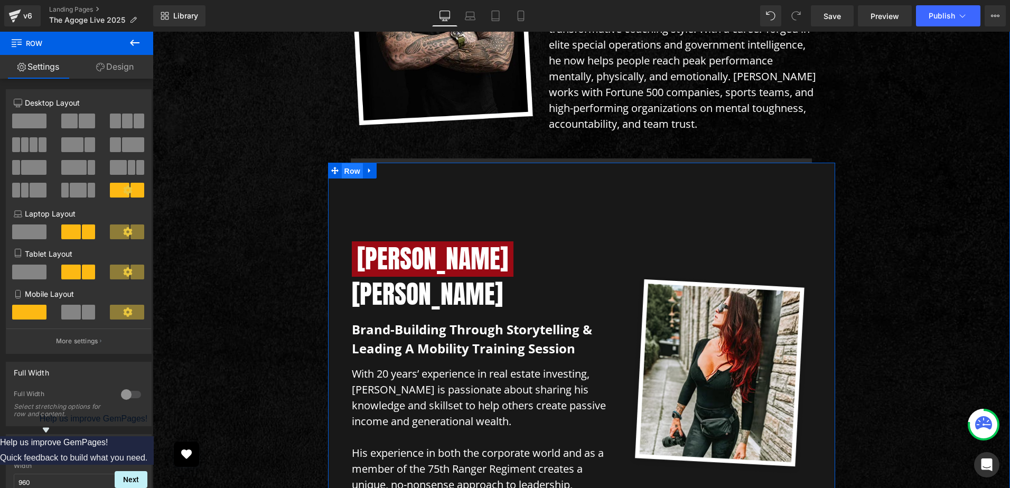
click at [347, 163] on span "Row" at bounding box center [352, 171] width 21 height 16
click at [121, 56] on link "Design" at bounding box center [115, 67] width 77 height 24
click at [0, 0] on div "Spacing" at bounding box center [0, 0] width 0 height 0
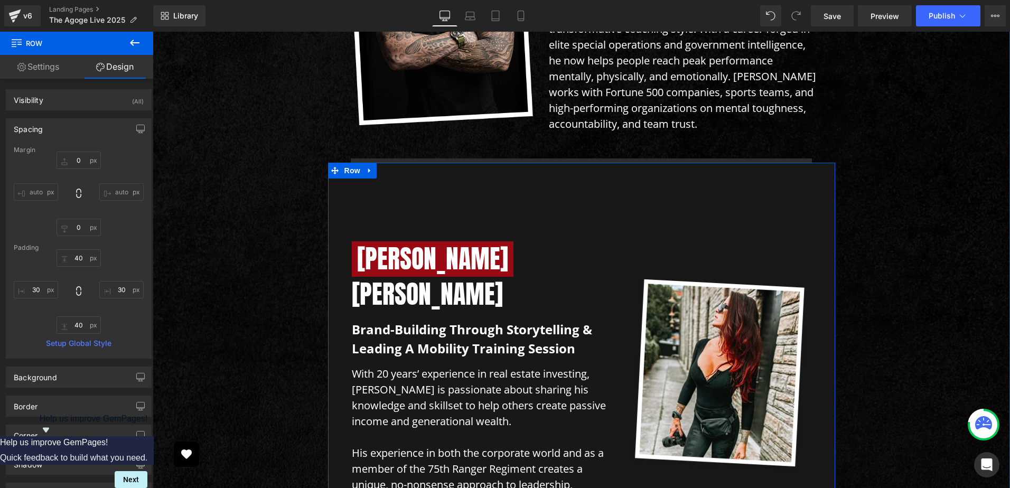
click at [411, 385] on div "[PERSON_NAME] Heading Brand-building through storytelling & leading a mobility …" at bounding box center [482, 375] width 277 height 382
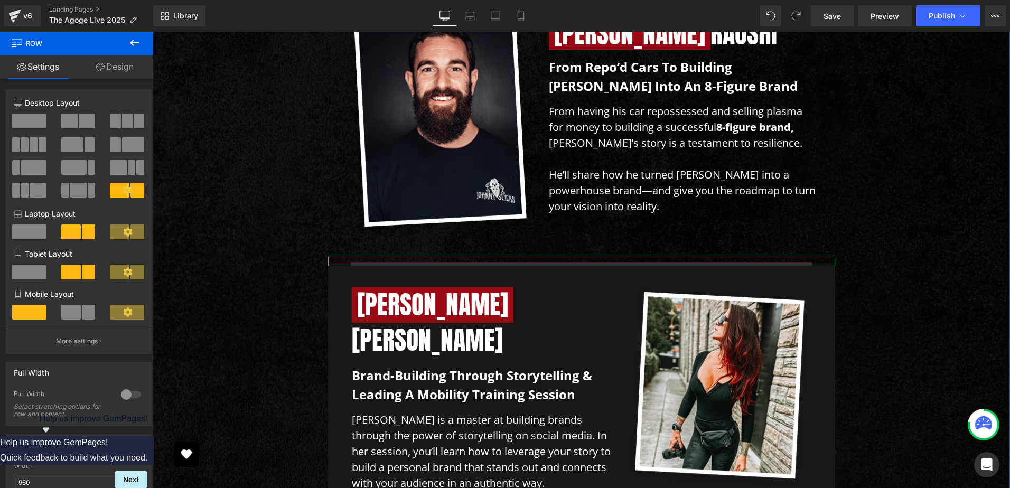
scroll to position [3791, 0]
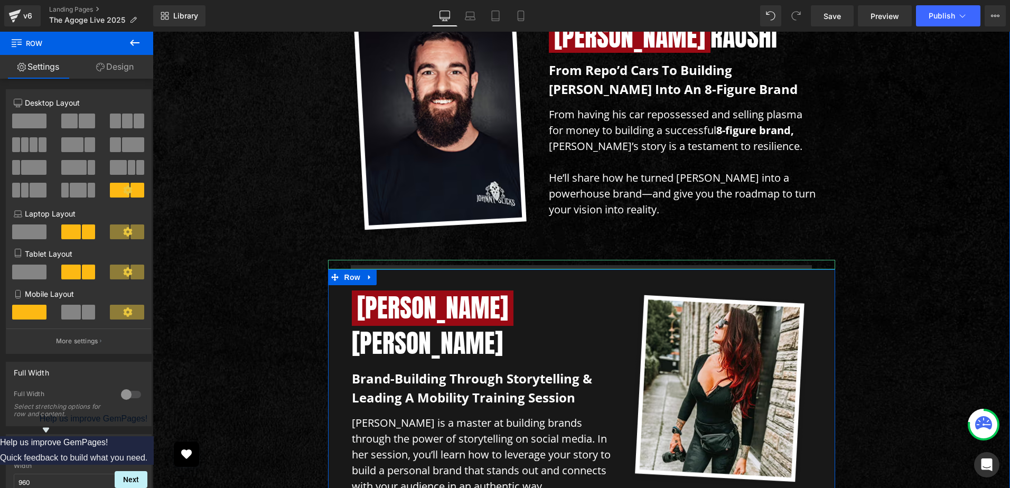
click at [336, 269] on div "[PERSON_NAME] Heading Brand-building through storytelling & leading a mobility …" at bounding box center [581, 392] width 507 height 246
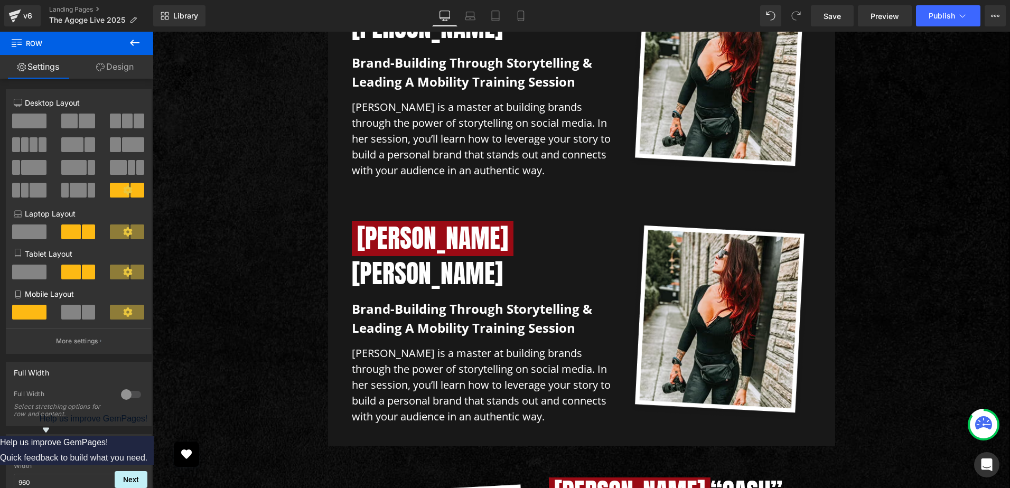
scroll to position [4126, 0]
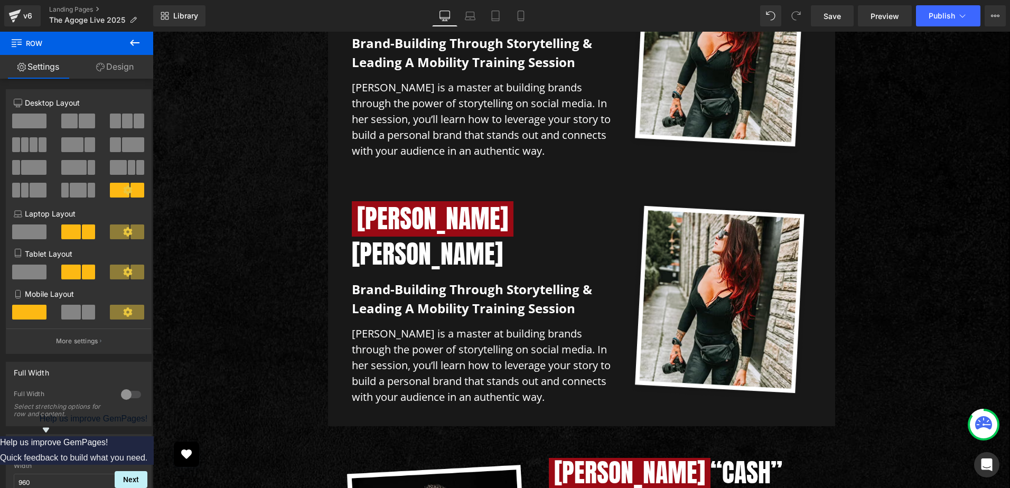
click at [344, 201] on div "[PERSON_NAME] Heading Brand-building through storytelling & leading a mobility …" at bounding box center [482, 303] width 277 height 204
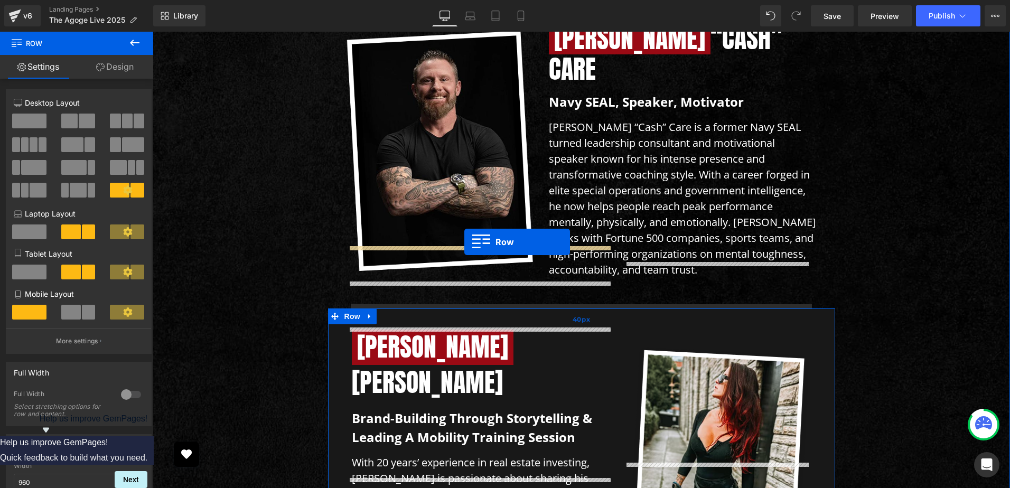
scroll to position [4479, 0]
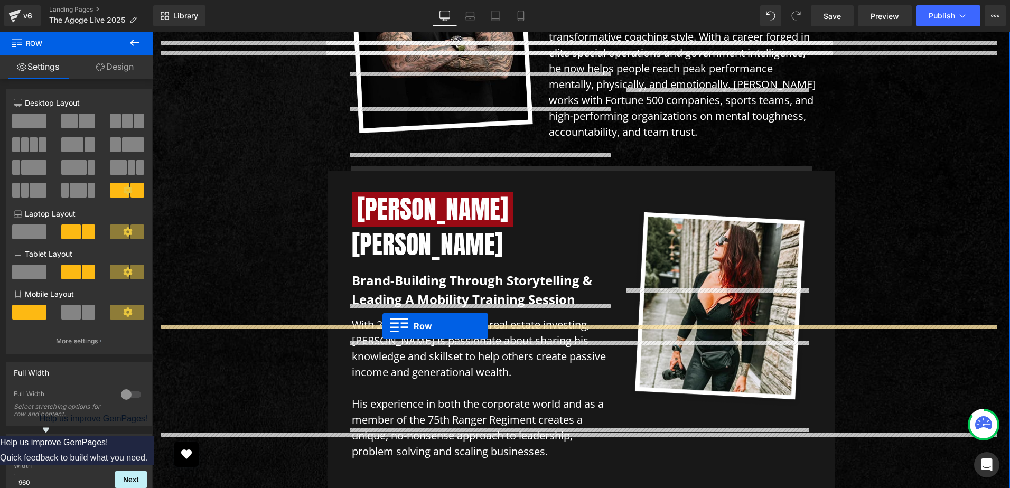
drag, startPoint x: 329, startPoint y: 81, endPoint x: 382, endPoint y: 326, distance: 250.7
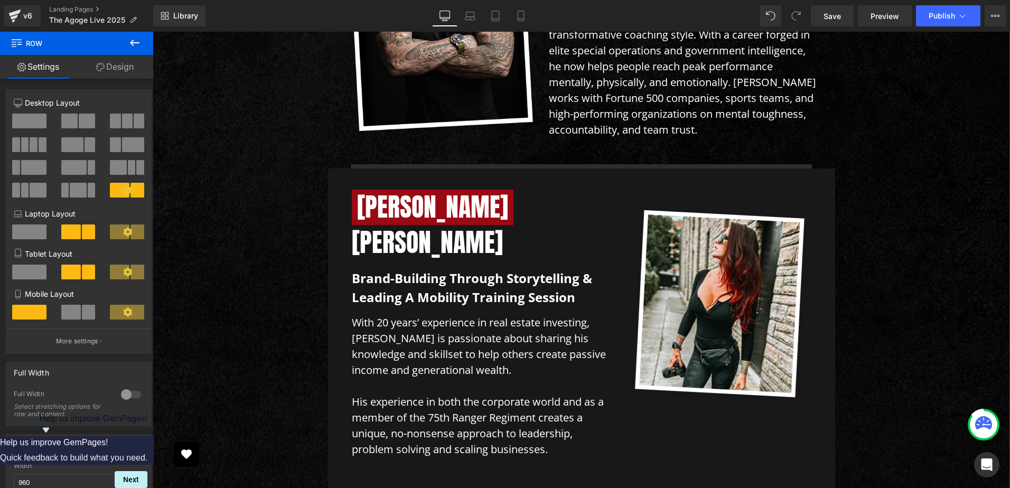
scroll to position [4417, 0]
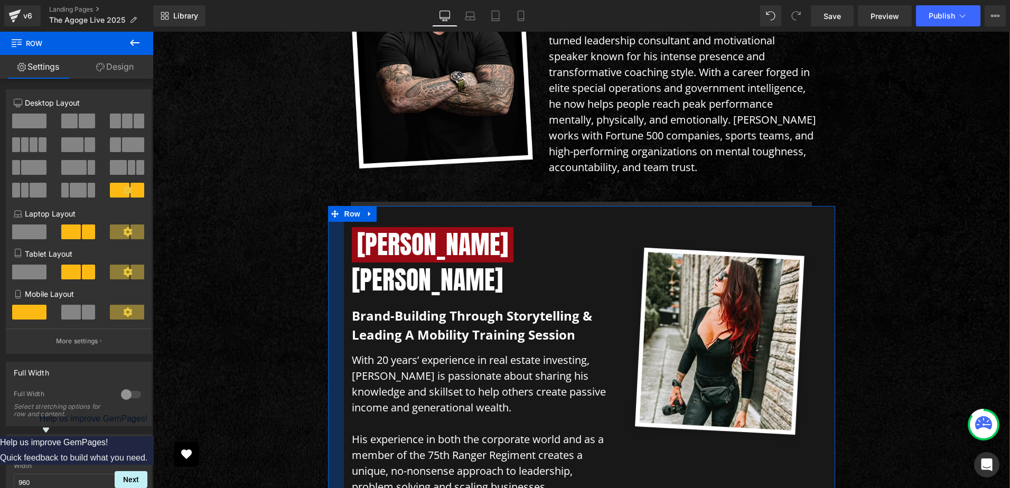
click at [336, 206] on div at bounding box center [336, 360] width 16 height 309
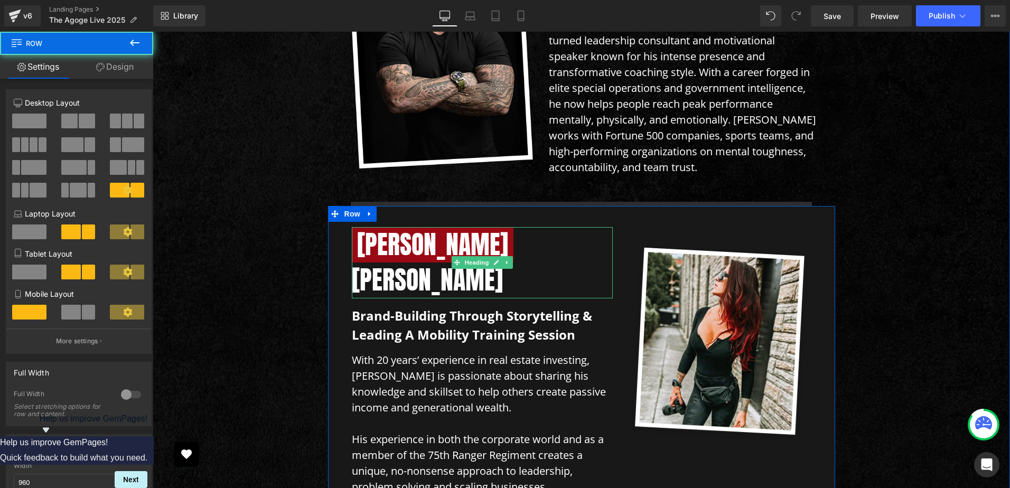
click at [361, 227] on span "[PERSON_NAME]" at bounding box center [433, 244] width 162 height 35
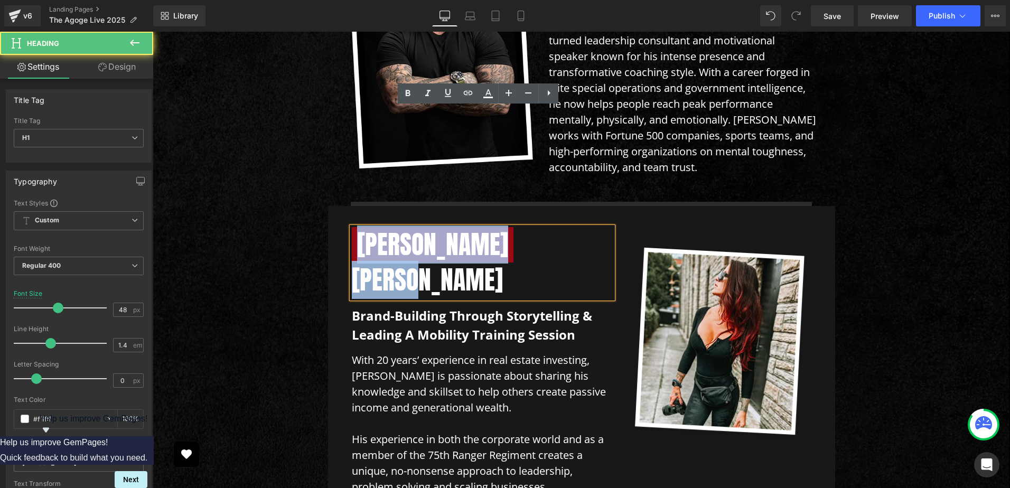
click at [411, 227] on h1 "[PERSON_NAME]" at bounding box center [482, 262] width 261 height 71
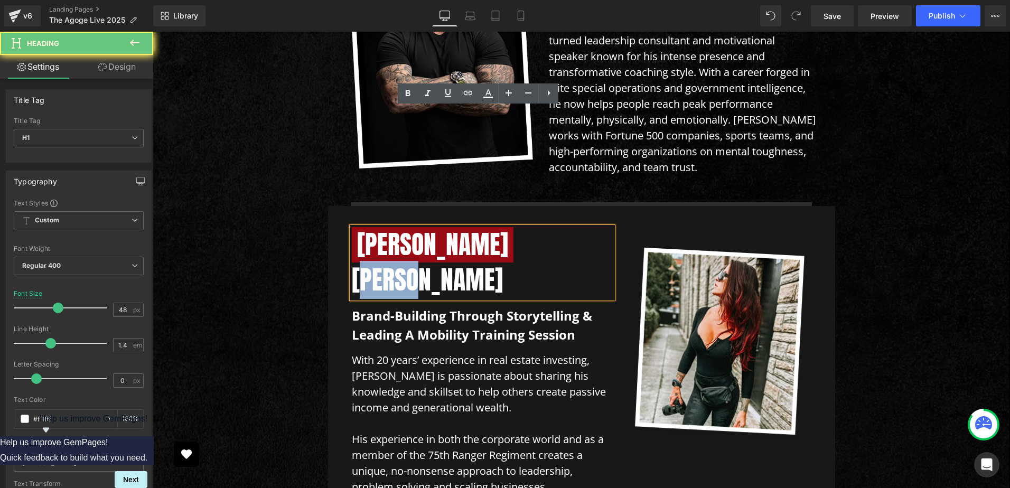
click at [411, 227] on h1 "[PERSON_NAME]" at bounding box center [482, 262] width 261 height 71
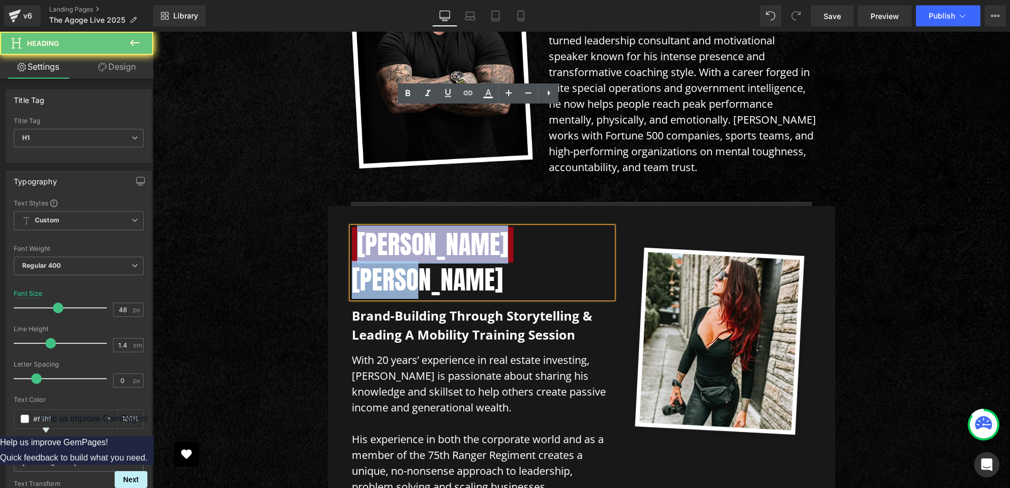
click at [411, 227] on h1 "[PERSON_NAME]" at bounding box center [482, 262] width 261 height 71
copy h1 "[PERSON_NAME]"
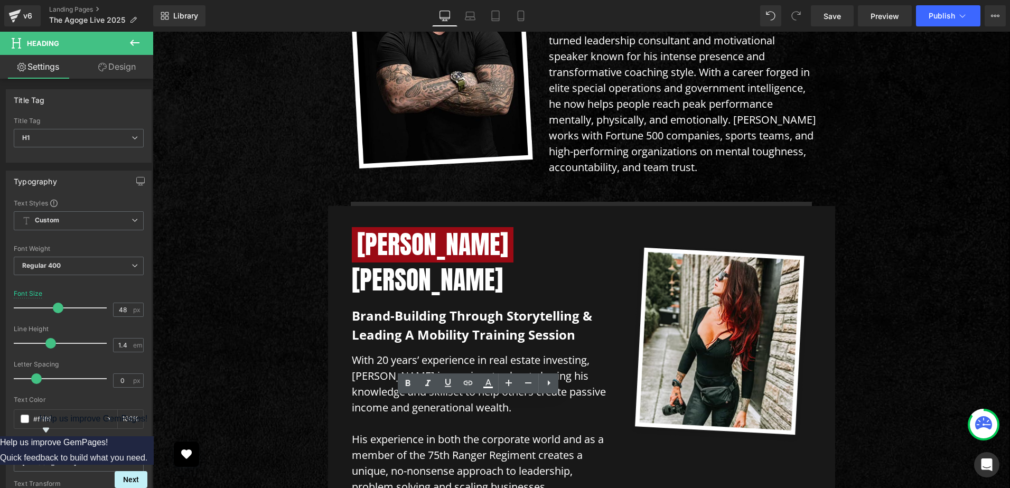
paste div
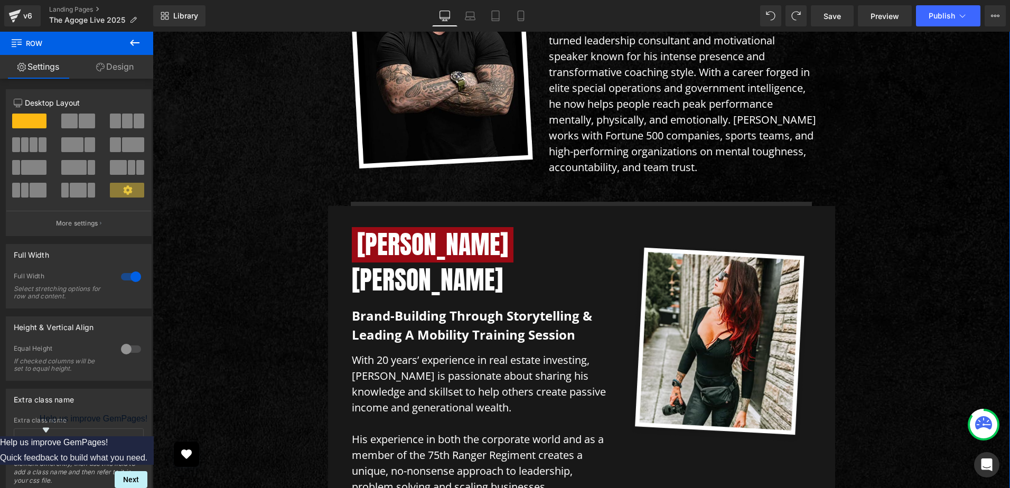
click at [153, 32] on div at bounding box center [153, 32] width 0 height 0
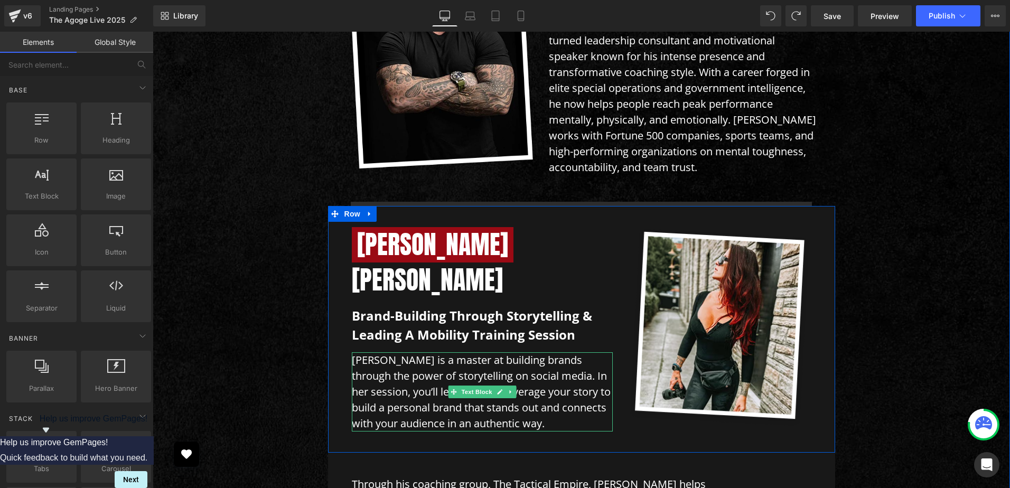
click at [360, 352] on p "[PERSON_NAME] is a master at building brands through the power of storytelling …" at bounding box center [482, 391] width 261 height 79
click at [336, 296] on div "[PERSON_NAME] Heading Brand-building through storytelling & leading a mobility …" at bounding box center [581, 329] width 507 height 246
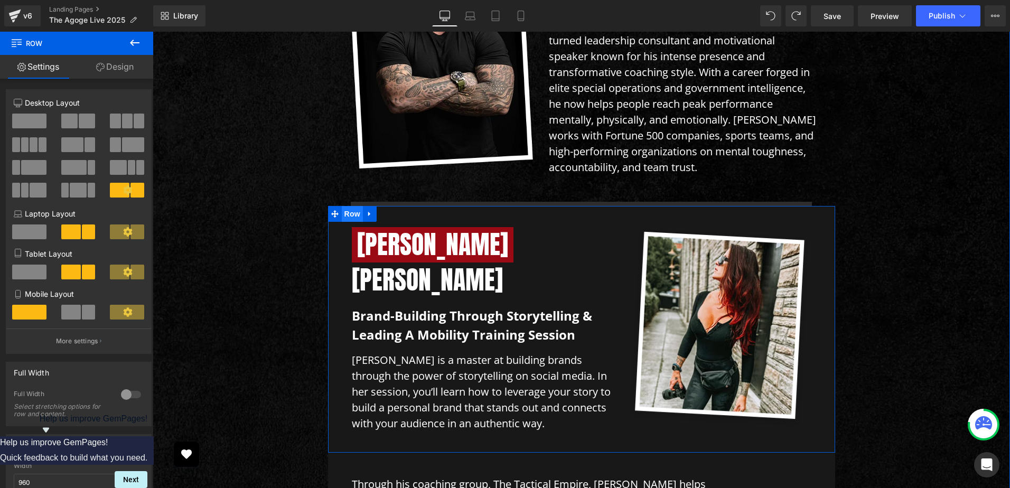
click at [348, 206] on span "Row" at bounding box center [352, 214] width 21 height 16
click at [118, 72] on link "Design" at bounding box center [115, 67] width 77 height 24
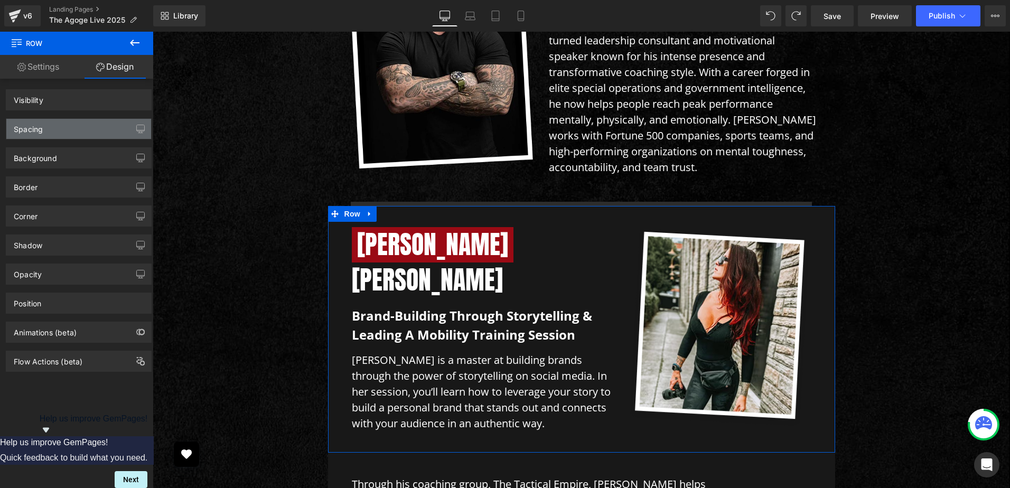
click at [54, 130] on div "Spacing" at bounding box center [78, 129] width 145 height 20
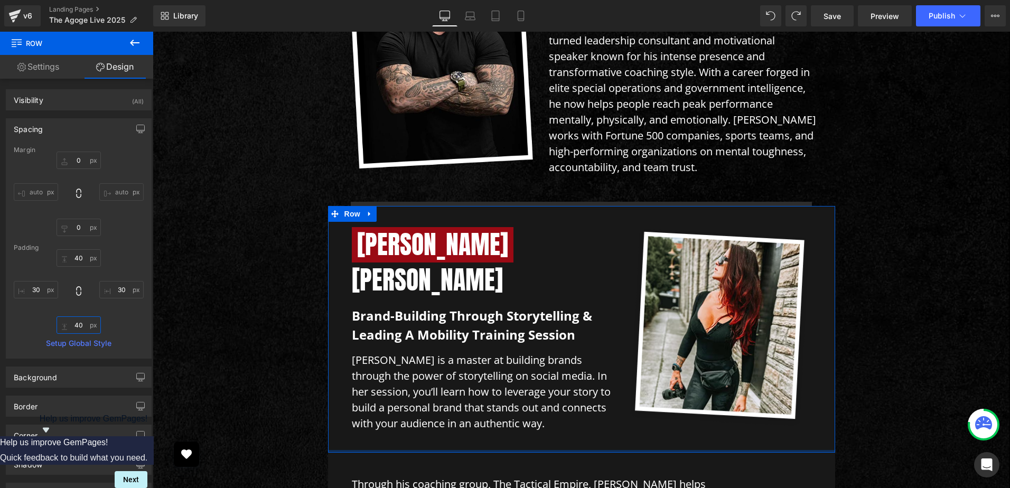
click at [75, 322] on input "text" at bounding box center [78, 324] width 44 height 17
type input "0"
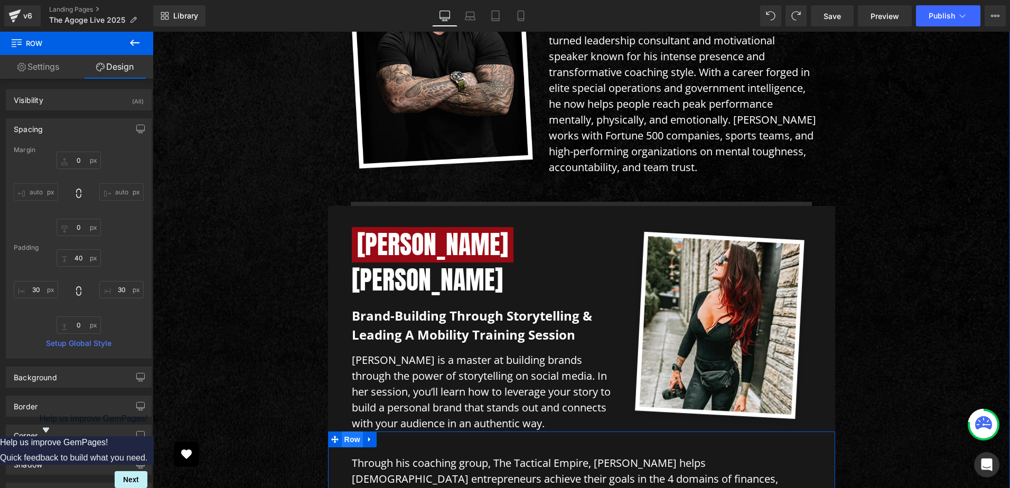
click at [347, 431] on span "Row" at bounding box center [352, 439] width 21 height 16
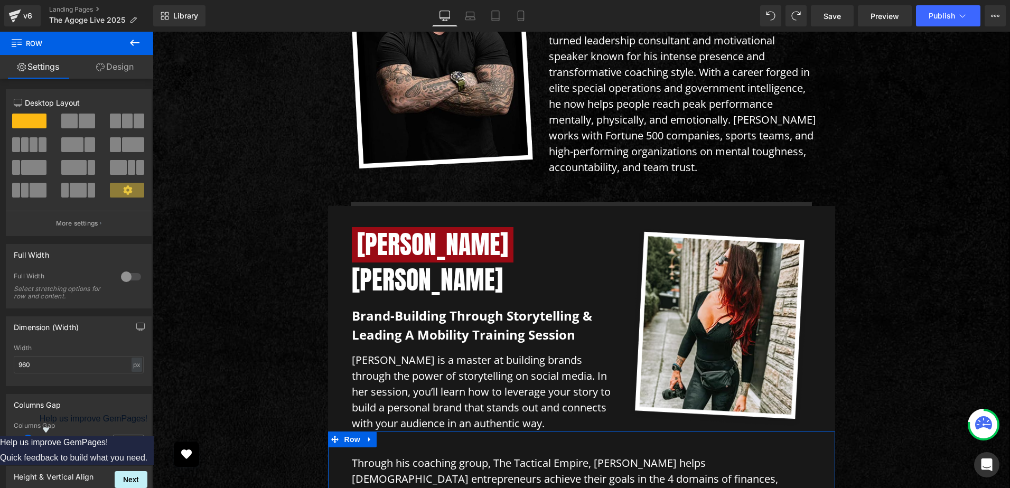
click at [116, 65] on link "Design" at bounding box center [115, 67] width 77 height 24
click at [0, 0] on div "Spacing" at bounding box center [0, 0] width 0 height 0
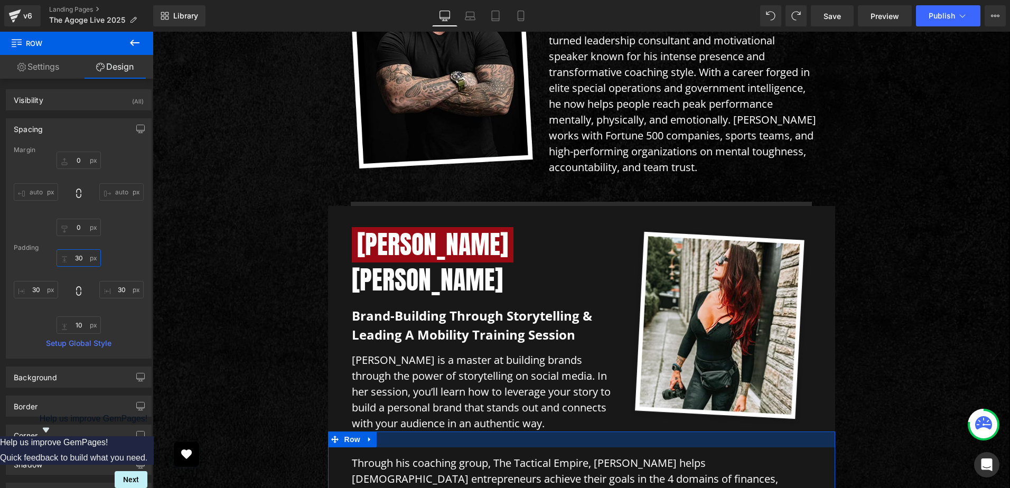
click at [83, 261] on input "text" at bounding box center [78, 257] width 44 height 17
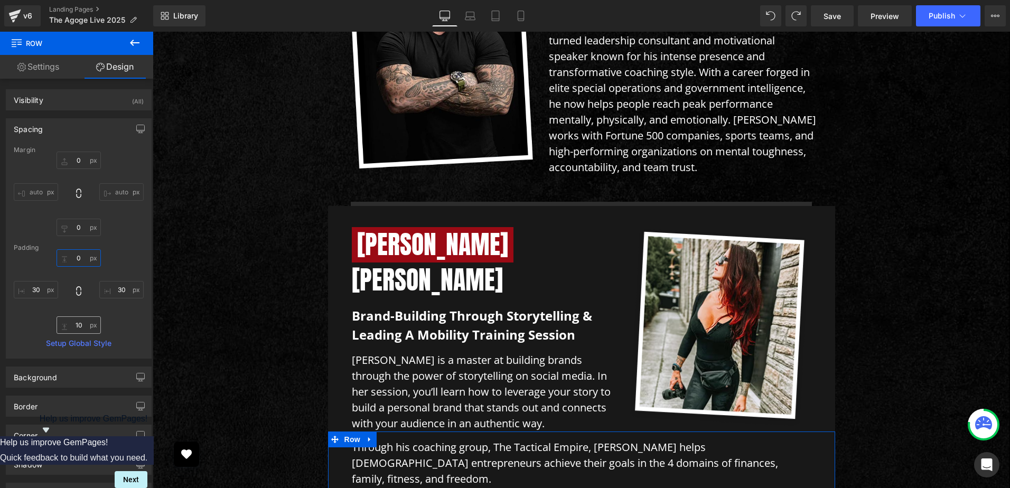
type input "0"
click at [63, 329] on input "text" at bounding box center [78, 324] width 44 height 17
type input "40"
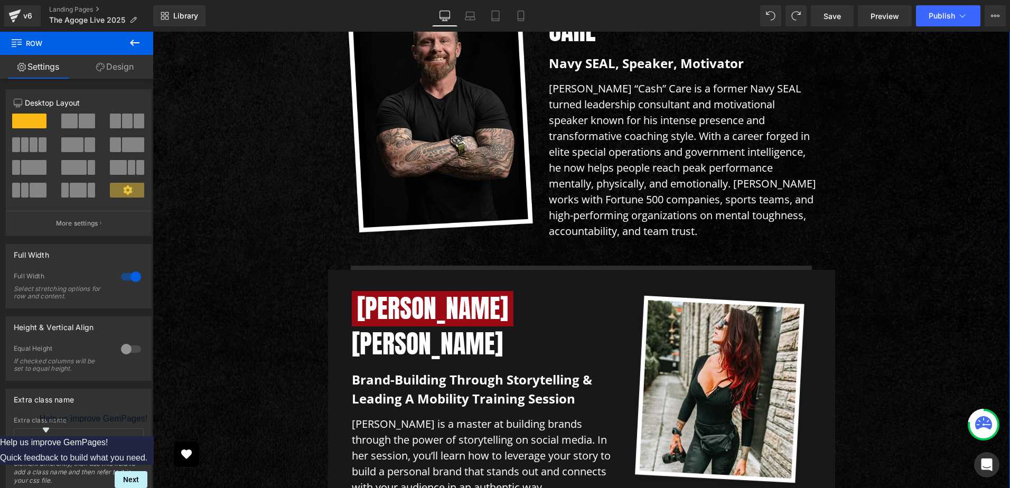
scroll to position [4347, 0]
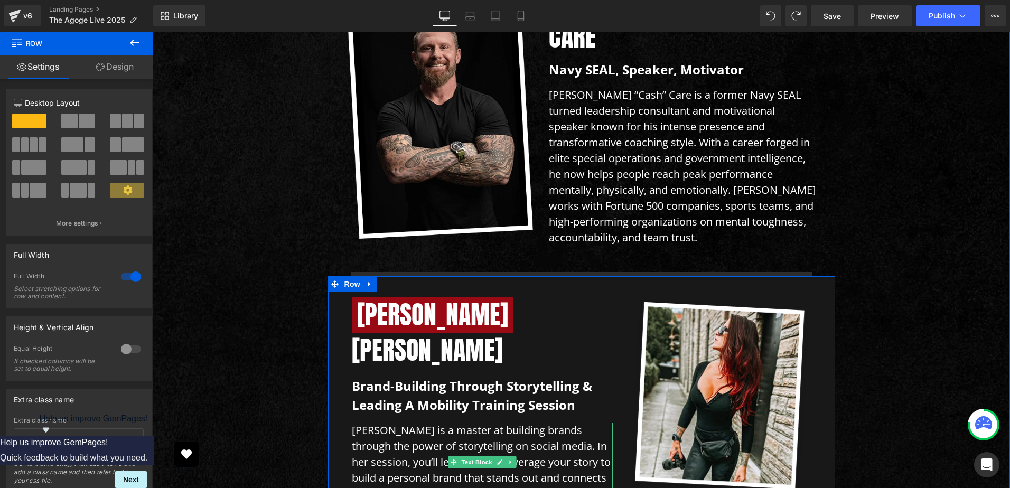
click at [412, 422] on p "[PERSON_NAME] is a master at building brands through the power of storytelling …" at bounding box center [482, 461] width 261 height 79
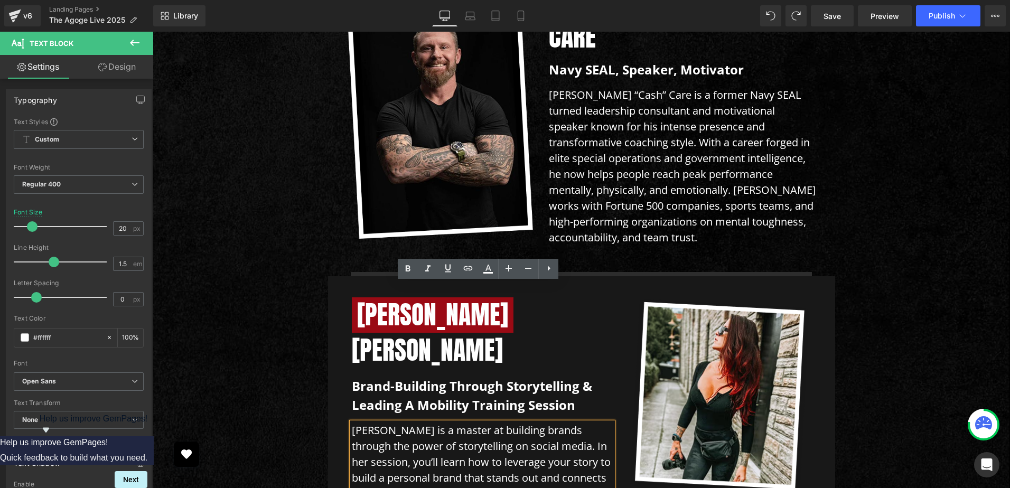
click at [483, 422] on p "[PERSON_NAME] is a master at building brands through the power of storytelling …" at bounding box center [482, 461] width 261 height 79
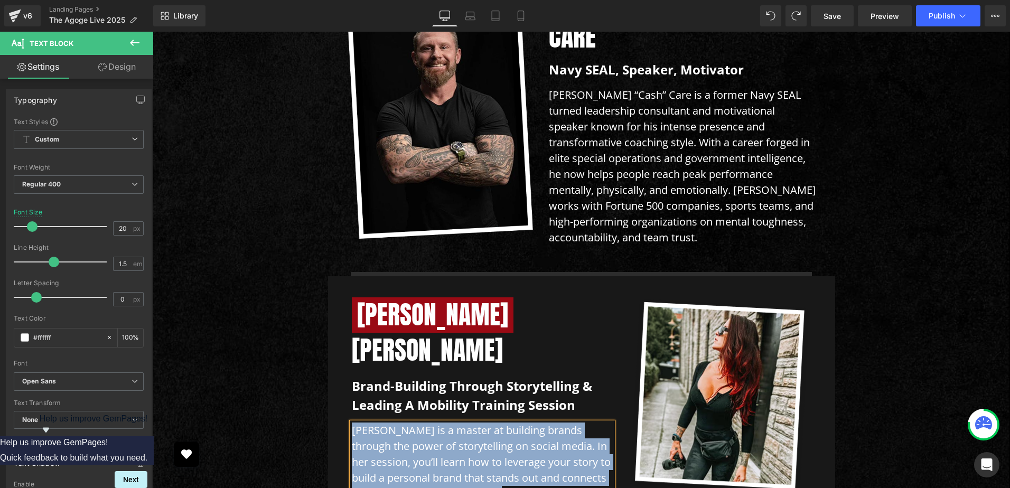
paste div
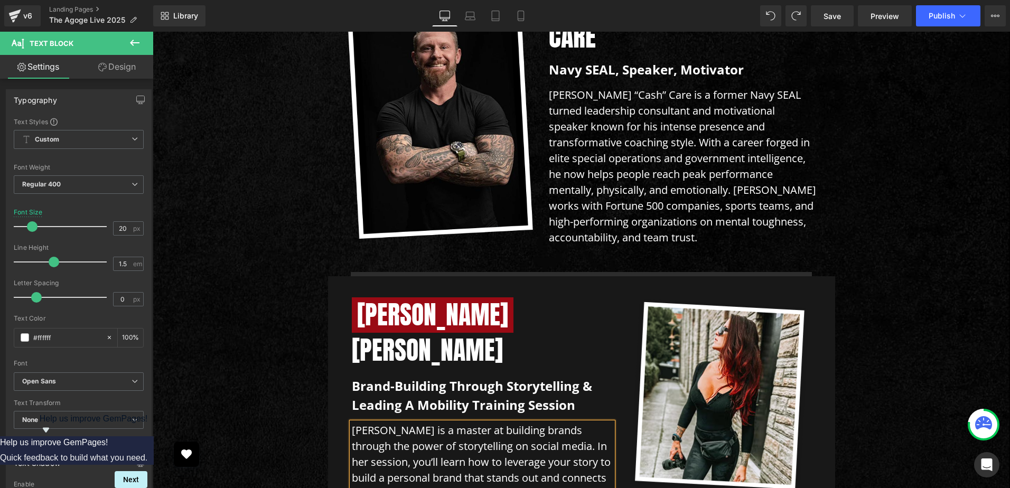
scroll to position [4331, 0]
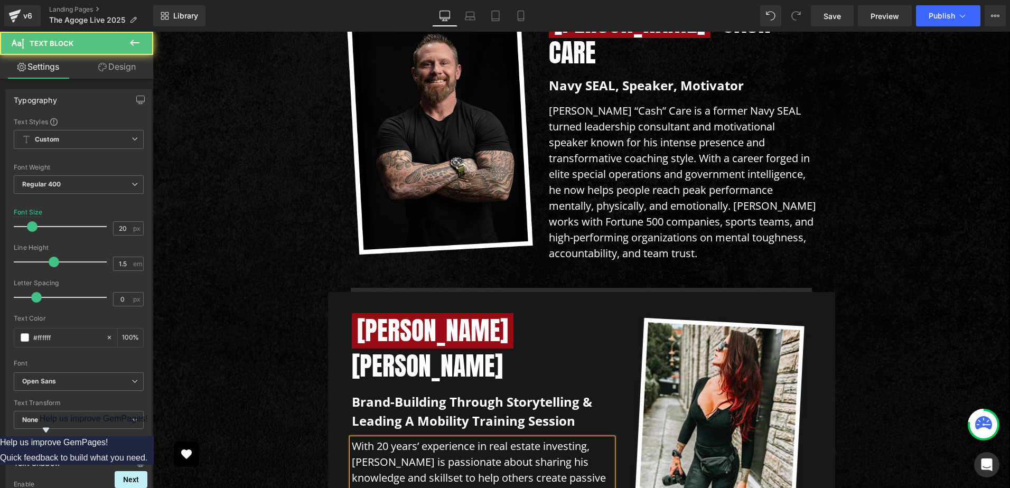
click at [459, 438] on p "With 20 years’ experience in real estate investing, [PERSON_NAME] is passionate…" at bounding box center [482, 469] width 261 height 63
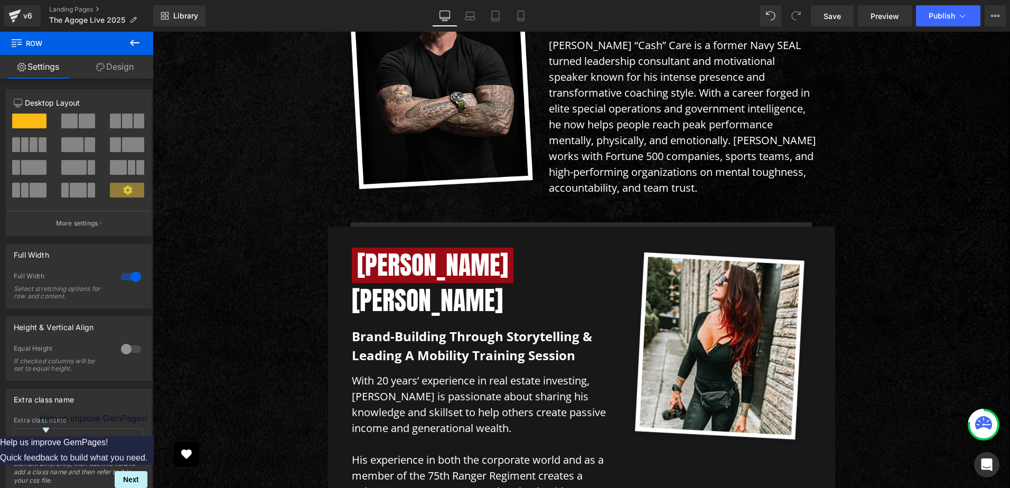
scroll to position [4401, 0]
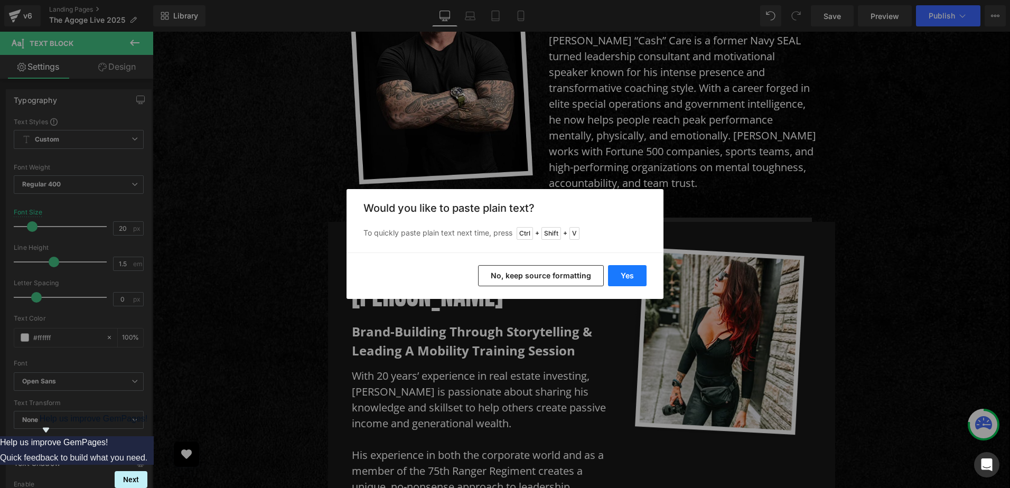
click at [627, 273] on button "Yes" at bounding box center [627, 275] width 39 height 21
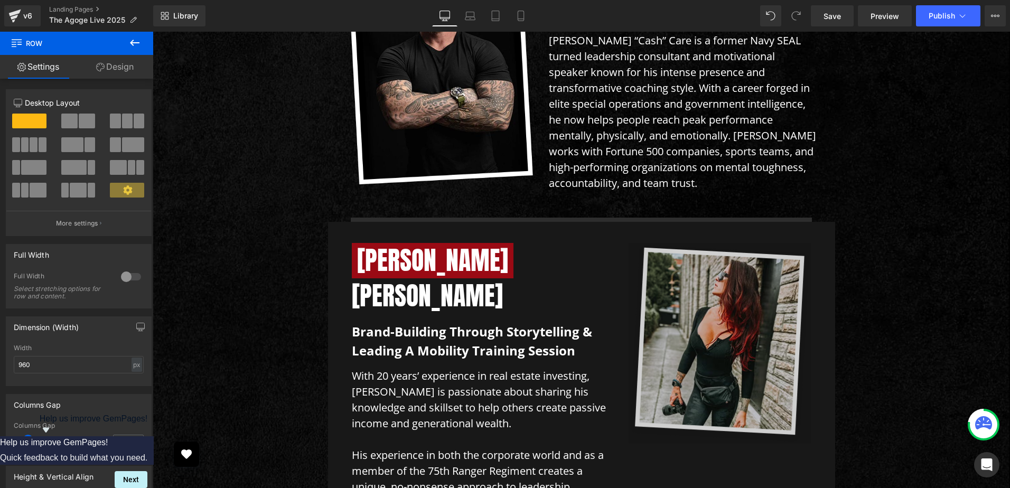
click at [126, 67] on link "Design" at bounding box center [115, 67] width 77 height 24
click at [0, 0] on div "Spacing" at bounding box center [0, 0] width 0 height 0
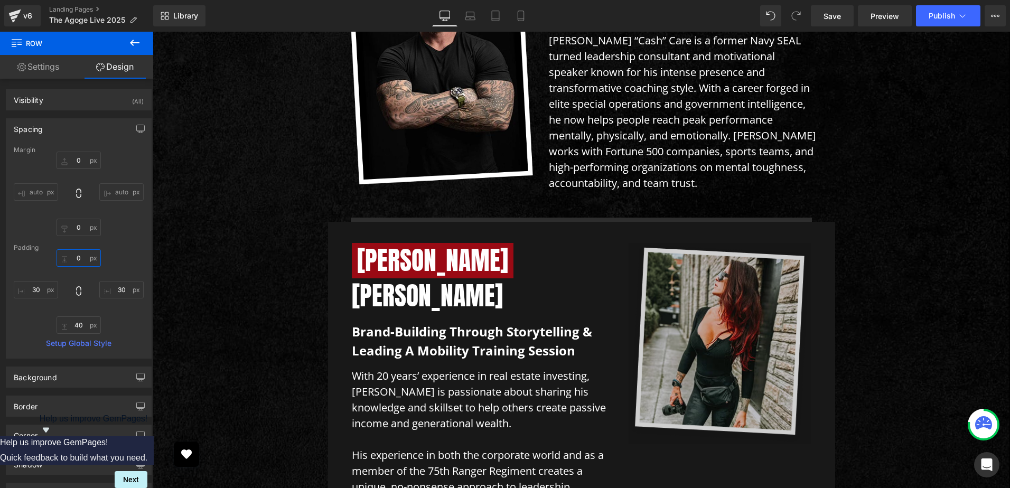
click at [76, 259] on input "text" at bounding box center [78, 257] width 44 height 17
type input "10"
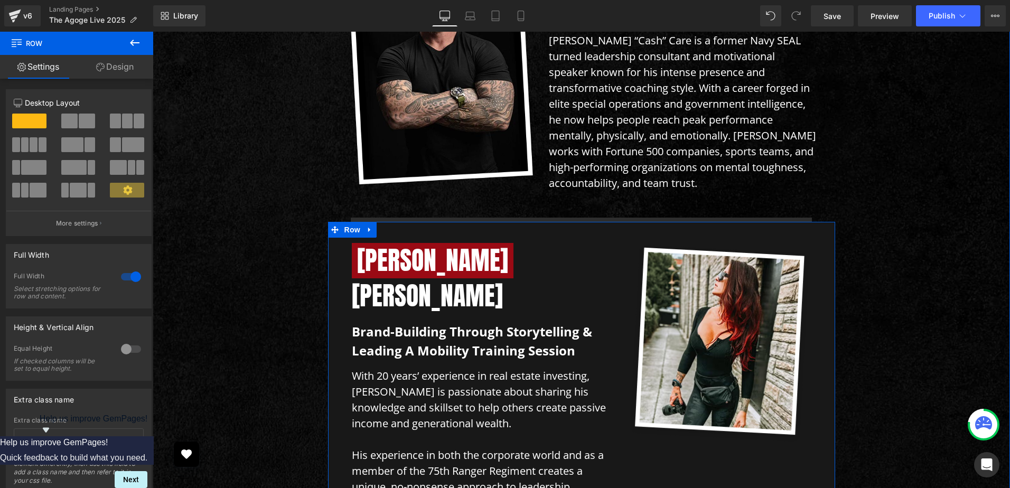
click at [376, 243] on span "[PERSON_NAME]" at bounding box center [433, 260] width 162 height 35
click at [363, 243] on span "[PERSON_NAME]" at bounding box center [433, 260] width 162 height 35
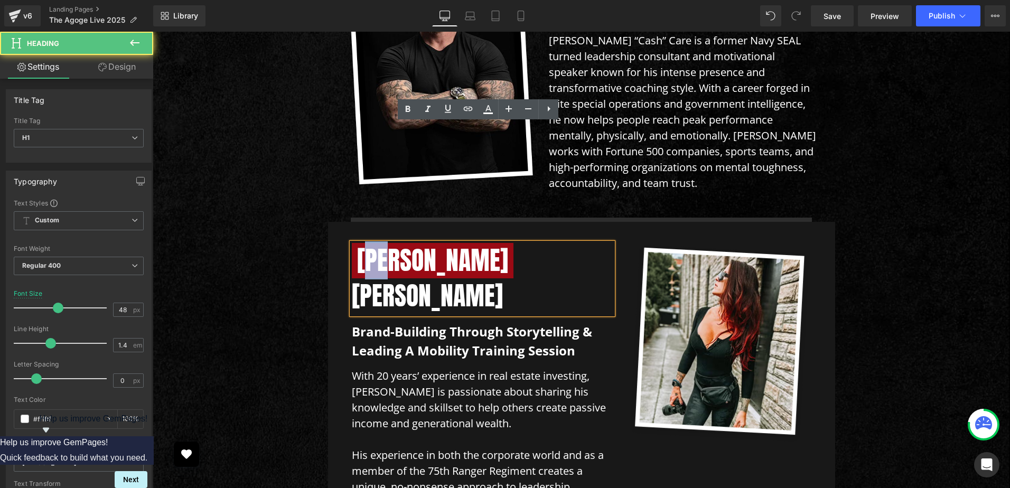
click at [376, 243] on span "[PERSON_NAME]" at bounding box center [433, 260] width 162 height 35
click at [383, 243] on span "[PERSON_NAME]" at bounding box center [433, 260] width 162 height 35
click at [354, 243] on span "[PERSON_NAME]" at bounding box center [433, 260] width 162 height 35
click at [455, 243] on h1 "[PERSON_NAME]" at bounding box center [482, 278] width 261 height 71
click at [469, 243] on h1 "[PERSON_NAME]" at bounding box center [482, 278] width 261 height 71
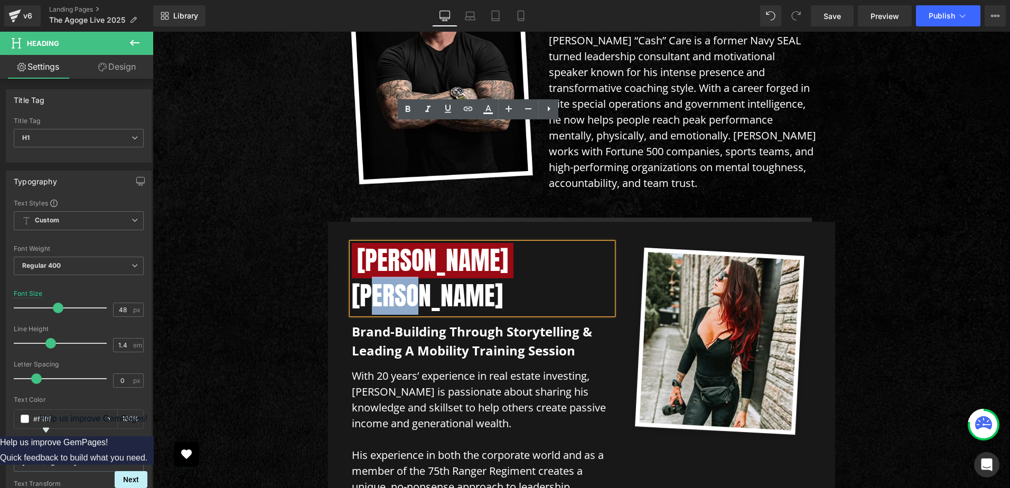
click at [414, 243] on h1 "[PERSON_NAME]" at bounding box center [482, 278] width 261 height 71
click at [409, 243] on h1 "[PERSON_NAME]" at bounding box center [482, 278] width 261 height 71
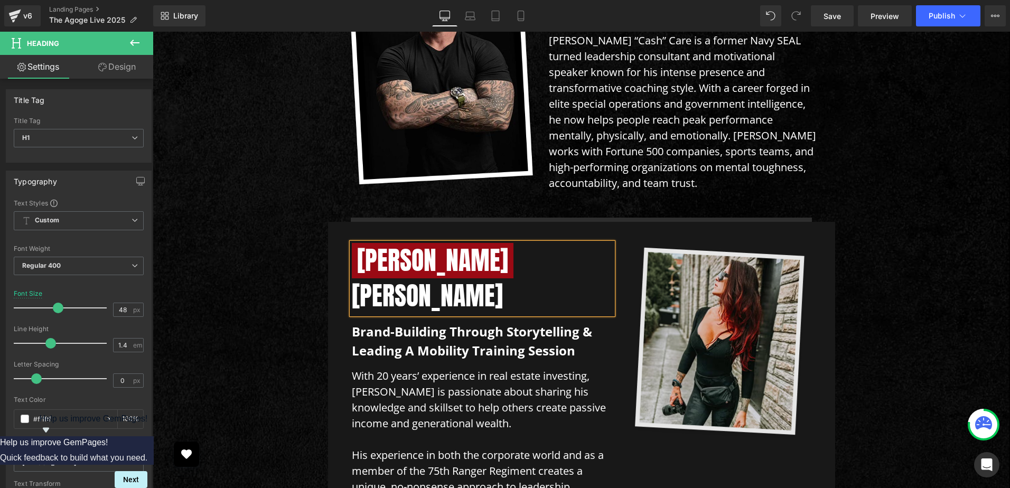
click at [706, 243] on img at bounding box center [719, 343] width 182 height 201
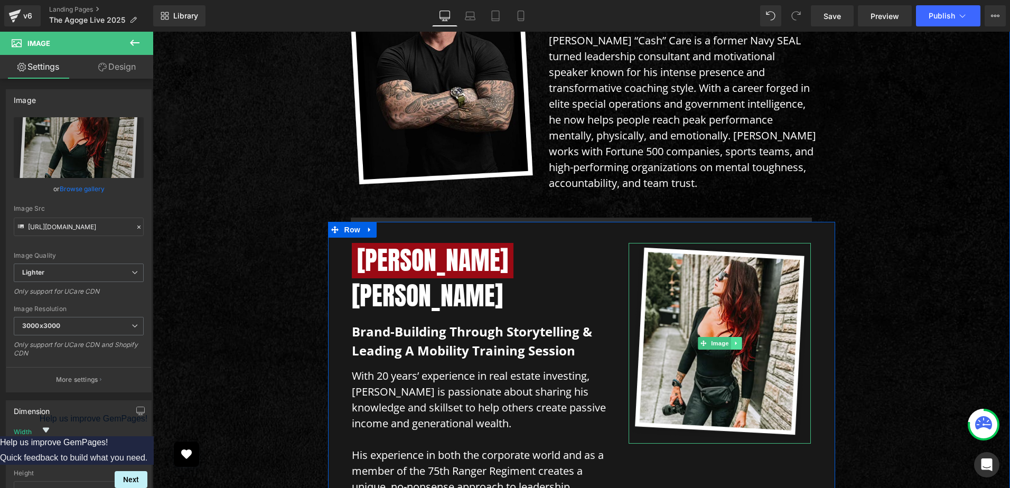
click at [733, 337] on link at bounding box center [736, 343] width 11 height 13
click at [694, 337] on link "Image" at bounding box center [697, 343] width 33 height 13
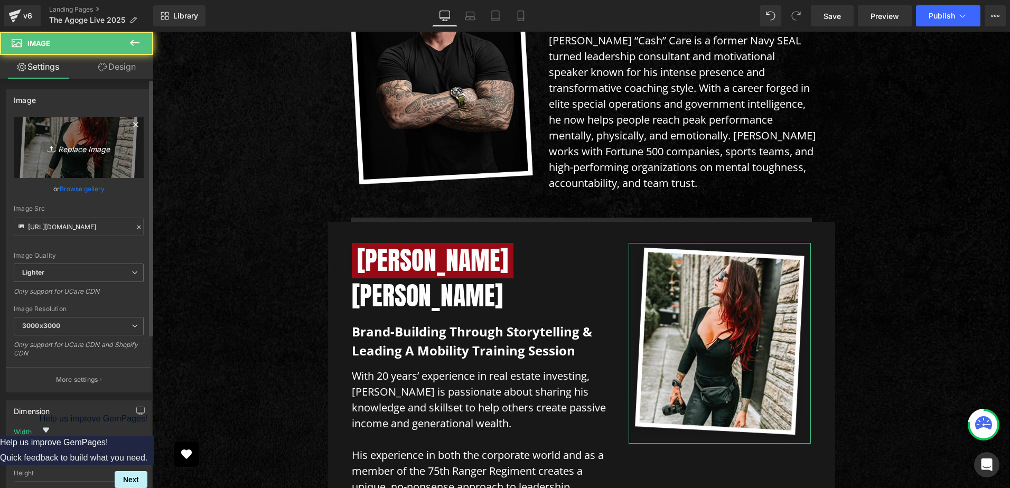
click at [76, 150] on icon "Replace Image" at bounding box center [78, 147] width 84 height 13
type input "C:\fakepath\[PERSON_NAME]-img.png"
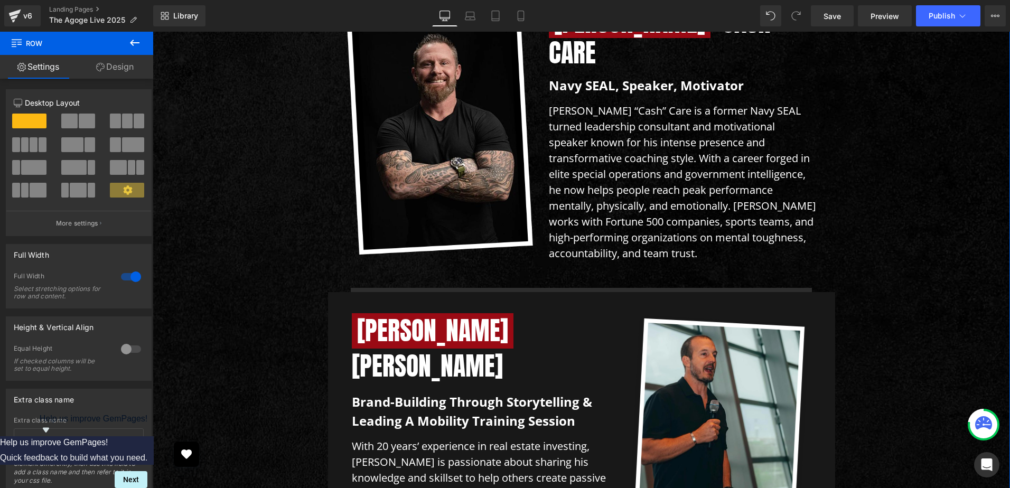
scroll to position [4366, 0]
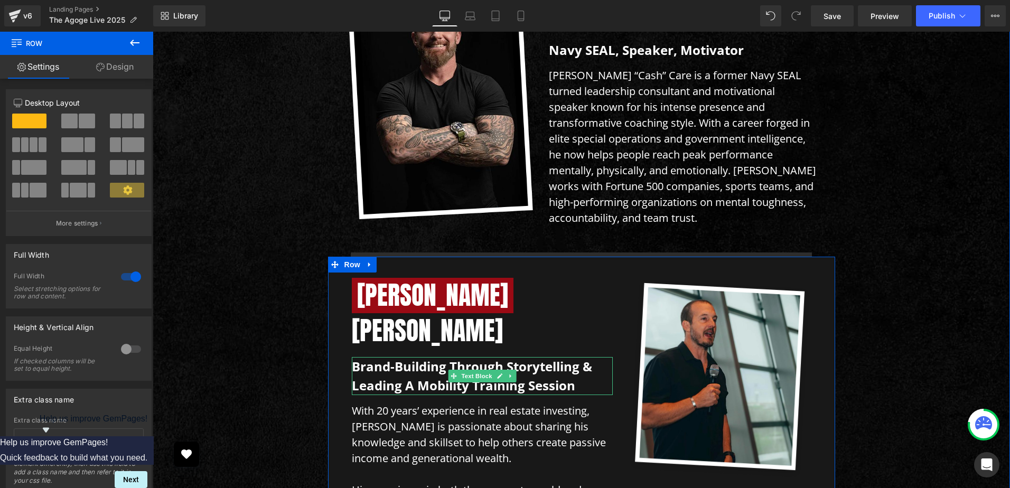
click at [428, 357] on p "Brand-building through storytelling & leading a mobility training session" at bounding box center [482, 376] width 261 height 38
click at [412, 357] on p "Brand-building through storytelling & leading a mobility training session" at bounding box center [482, 376] width 261 height 38
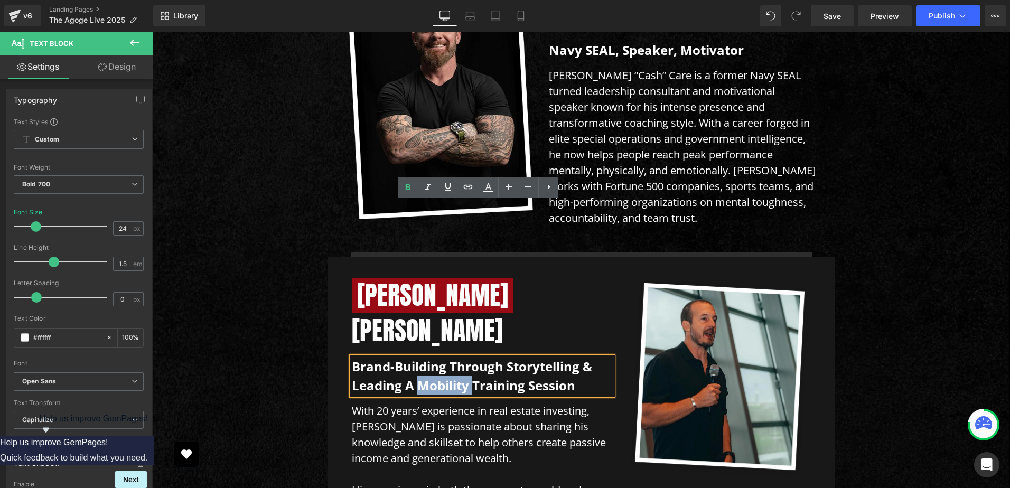
click at [412, 357] on p "Brand-building through storytelling & leading a mobility training session" at bounding box center [482, 376] width 261 height 38
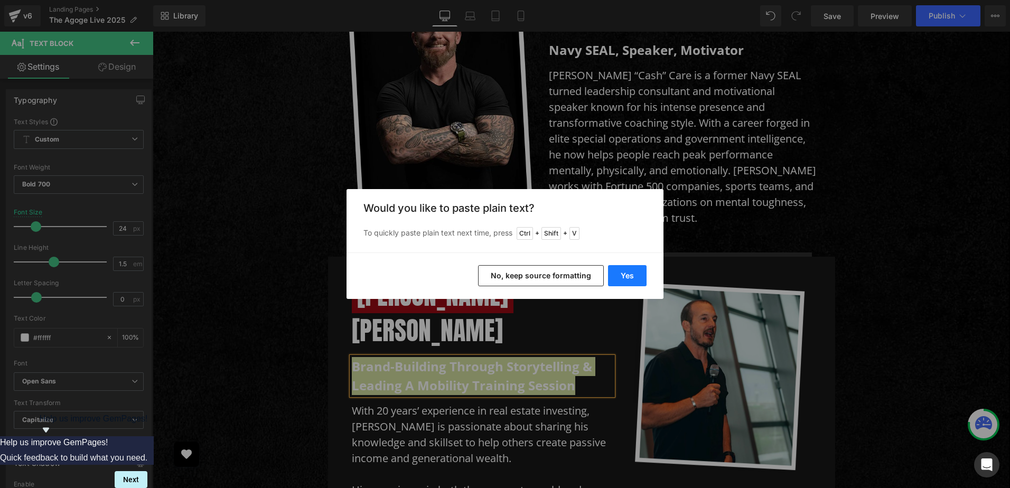
click at [623, 274] on button "Yes" at bounding box center [627, 275] width 39 height 21
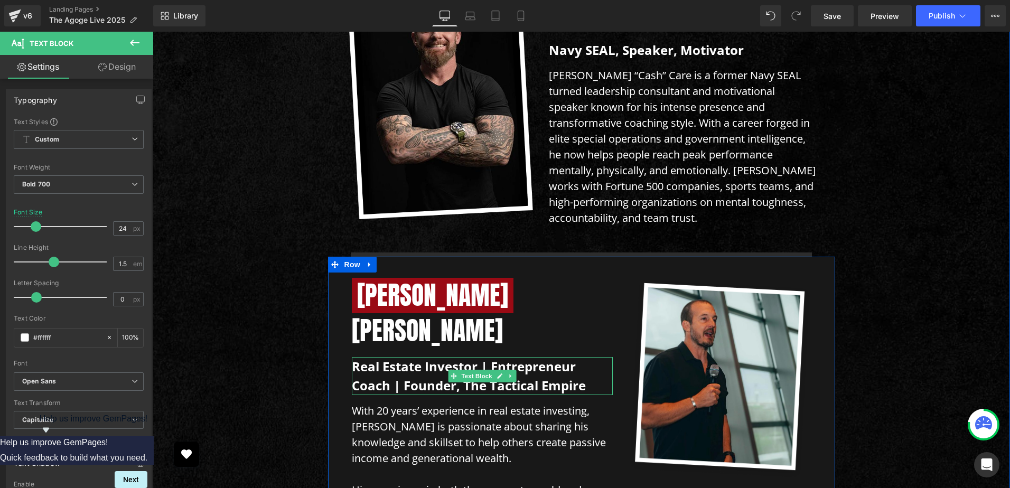
click at [483, 357] on p "Real Estate Investor | Entrepreneur Coach | Founder, The Tactical Empire" at bounding box center [482, 376] width 261 height 38
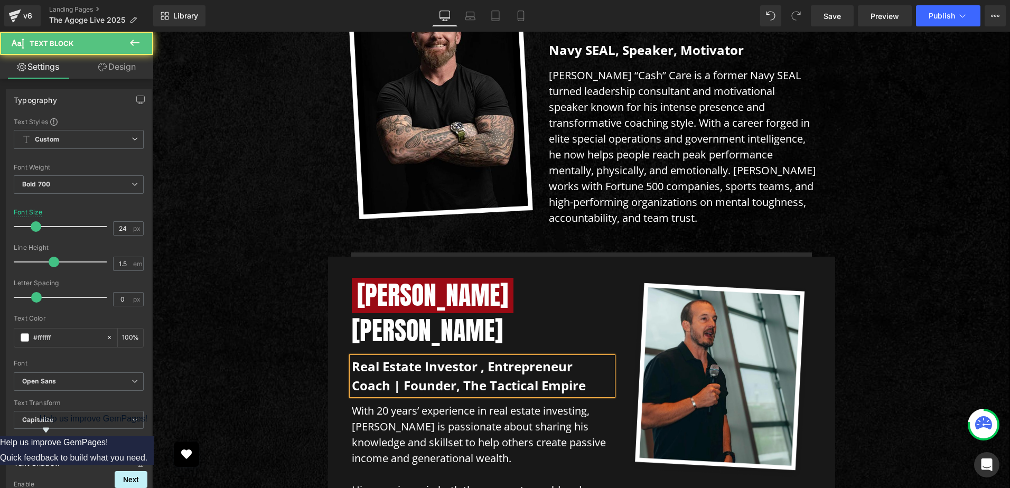
click at [395, 357] on p "Real Estate Investor , Entrepreneur Coach | Founder, The Tactical Empire" at bounding box center [482, 376] width 261 height 38
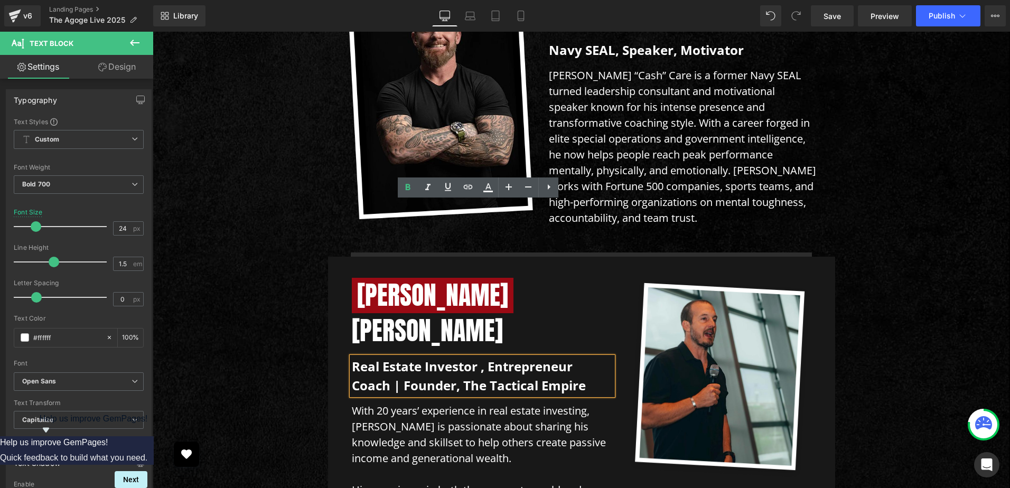
click at [431, 357] on p "Real Estate Investor , Entrepreneur Coach | Founder, The Tactical Empire" at bounding box center [482, 376] width 261 height 38
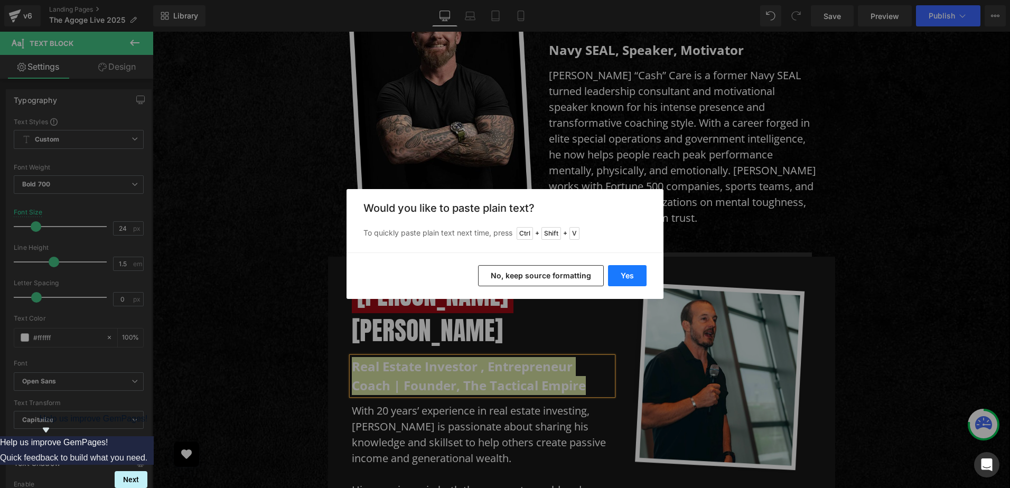
click at [635, 278] on button "Yes" at bounding box center [627, 275] width 39 height 21
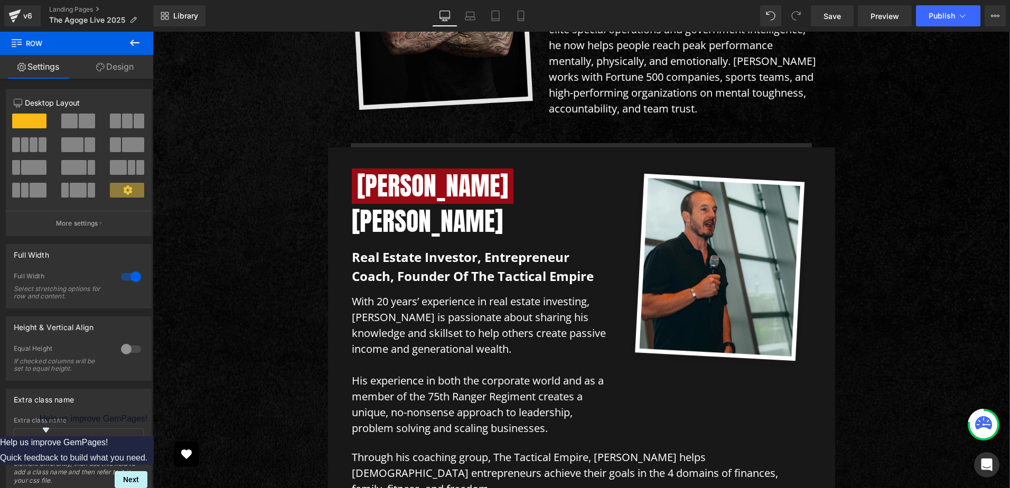
scroll to position [4401, 0]
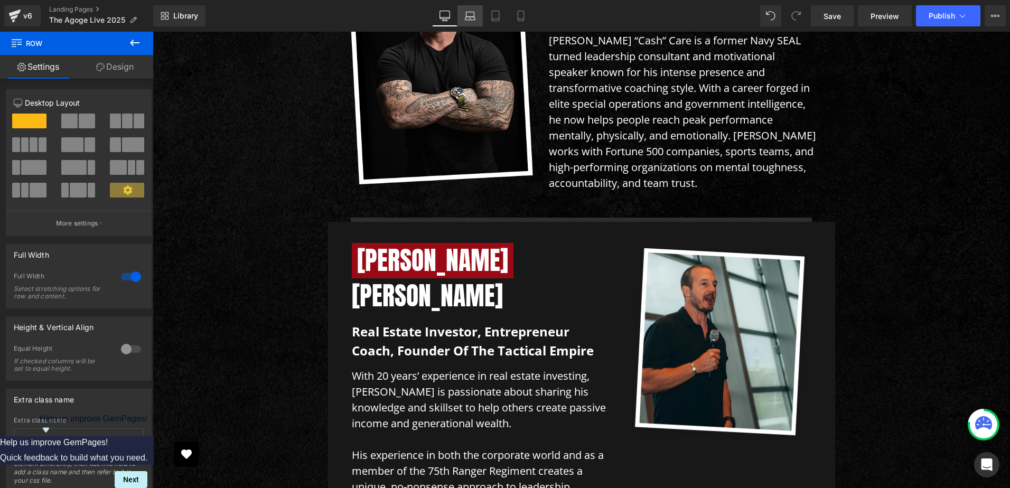
click at [466, 8] on link "Laptop" at bounding box center [469, 15] width 25 height 21
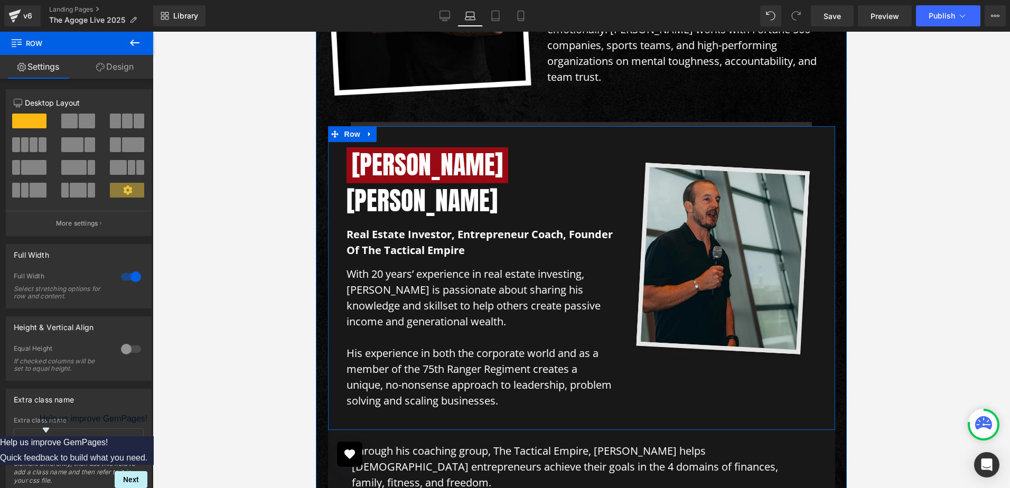
scroll to position [4114, 0]
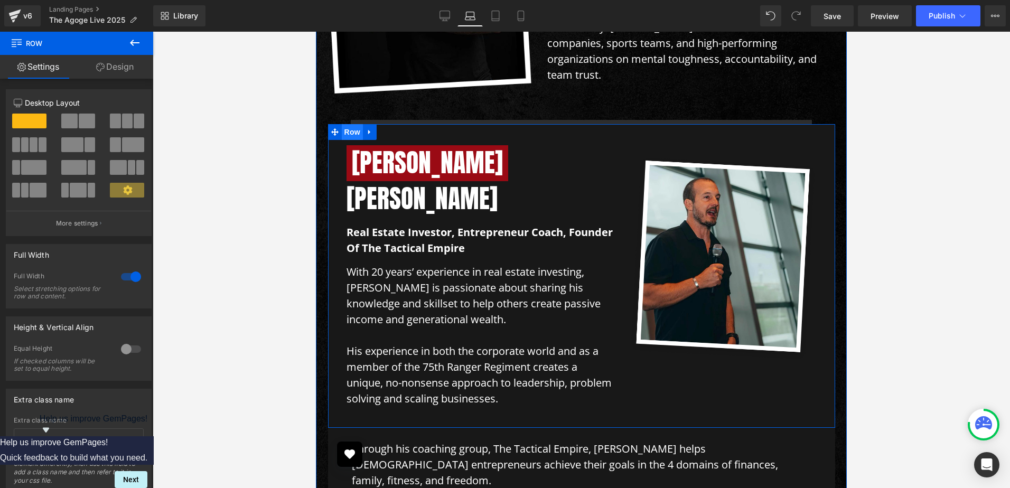
click at [347, 124] on span "Row" at bounding box center [352, 132] width 21 height 16
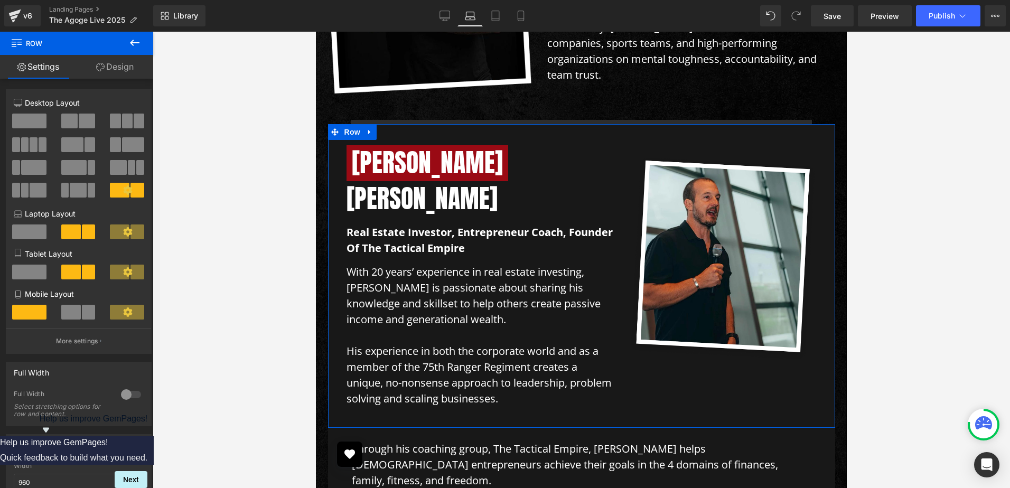
click at [100, 69] on icon at bounding box center [100, 67] width 8 height 8
click at [0, 0] on div "Spacing" at bounding box center [0, 0] width 0 height 0
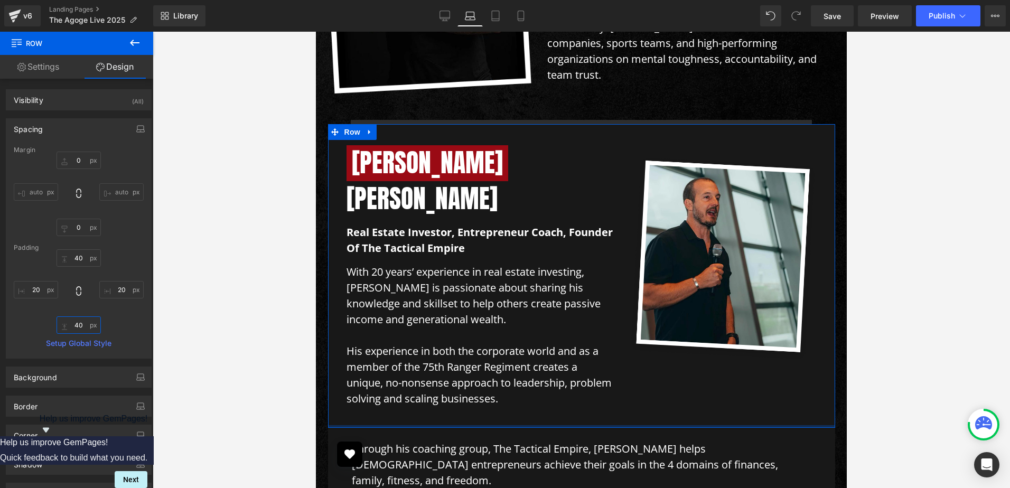
click at [80, 326] on input "text" at bounding box center [78, 324] width 44 height 17
type input "0"
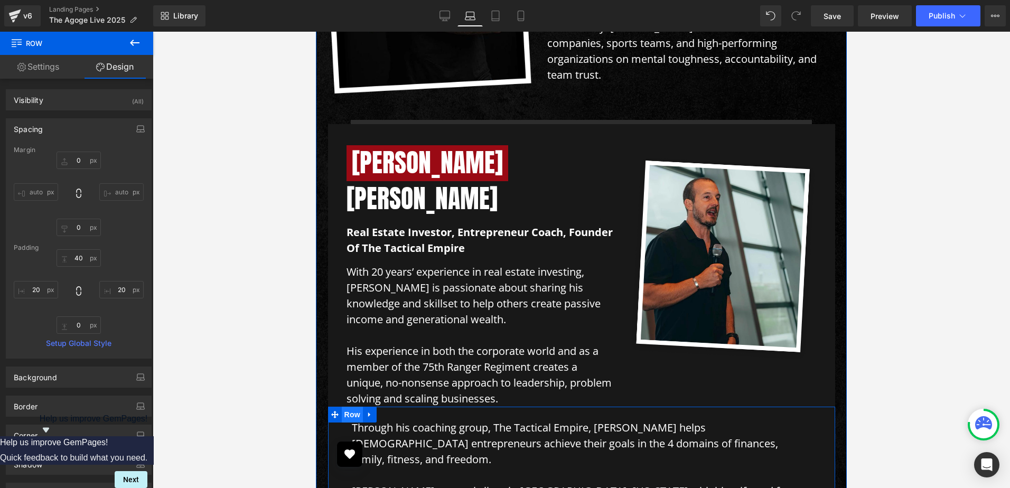
click at [347, 407] on span "Row" at bounding box center [352, 415] width 21 height 16
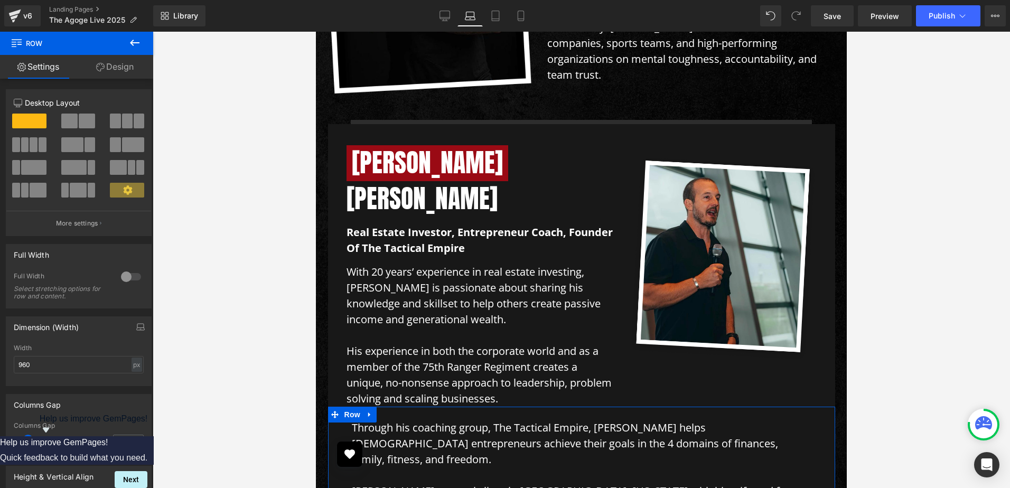
click at [122, 69] on link "Design" at bounding box center [115, 67] width 77 height 24
click at [0, 0] on div "Spacing" at bounding box center [0, 0] width 0 height 0
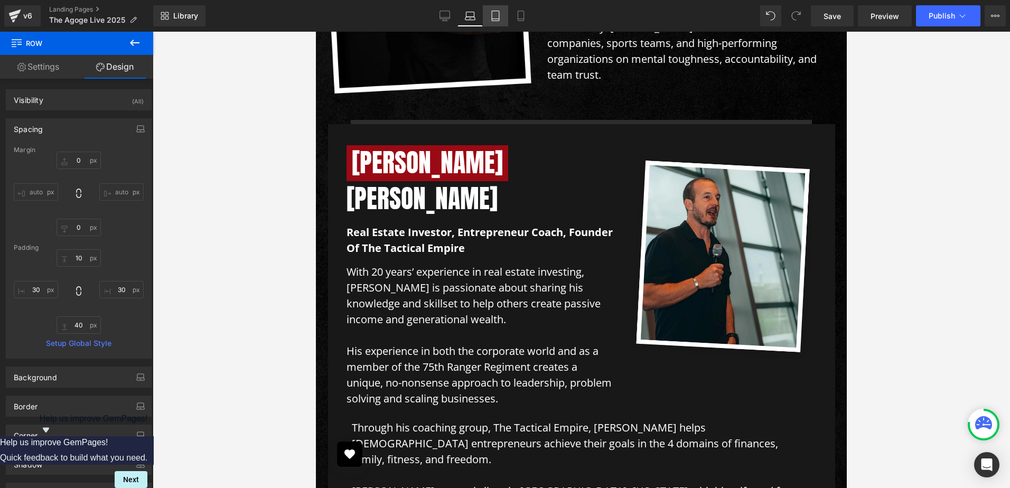
click at [491, 14] on icon at bounding box center [495, 16] width 11 height 11
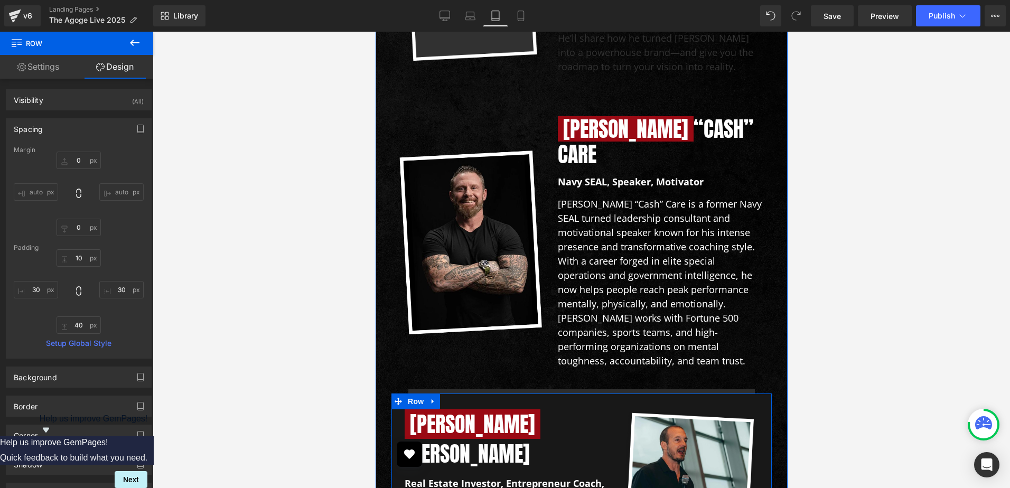
scroll to position [4669, 0]
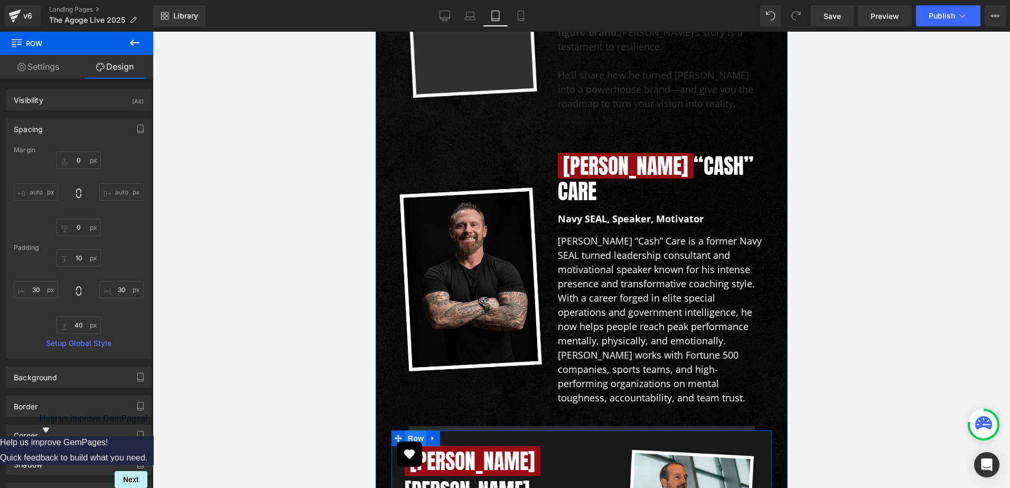
click at [412, 430] on span "Row" at bounding box center [414, 438] width 21 height 16
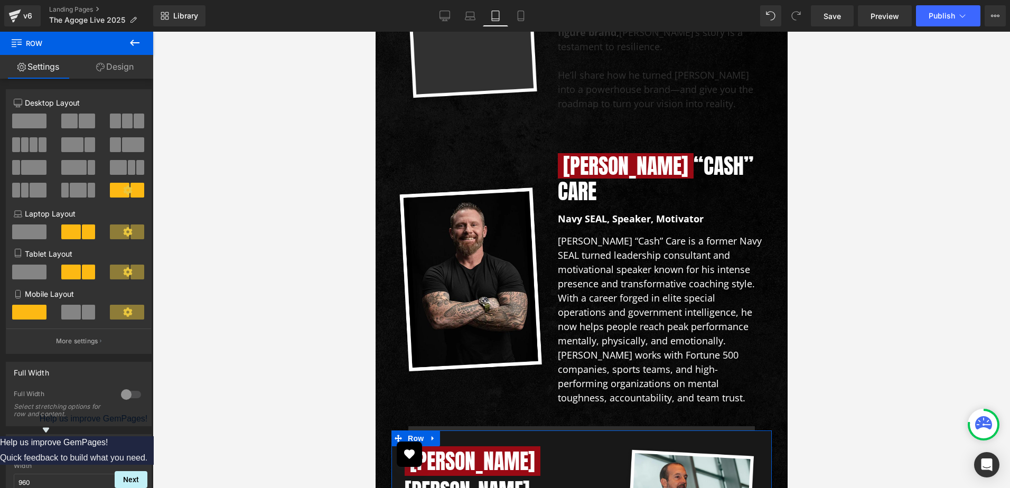
click at [135, 67] on link "Design" at bounding box center [115, 67] width 77 height 24
click at [0, 0] on div "Spacing" at bounding box center [0, 0] width 0 height 0
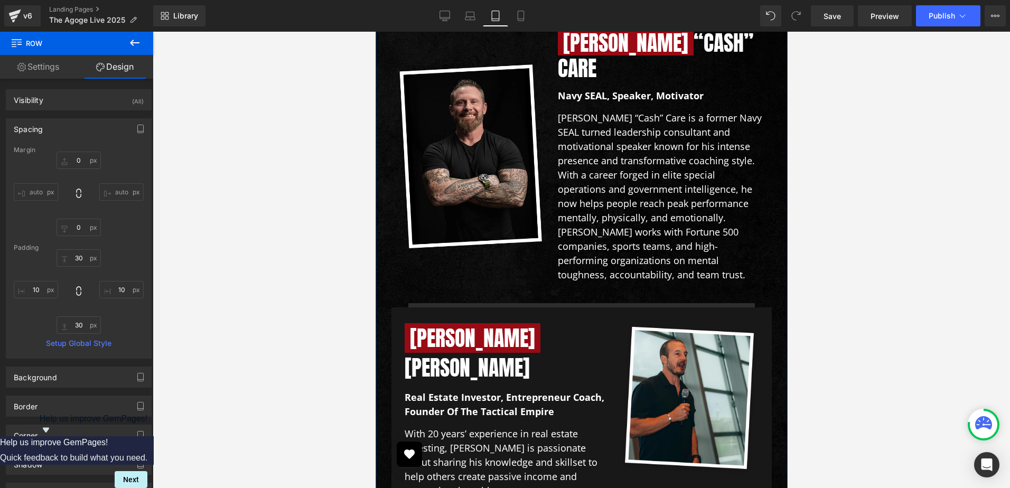
scroll to position [4810, 0]
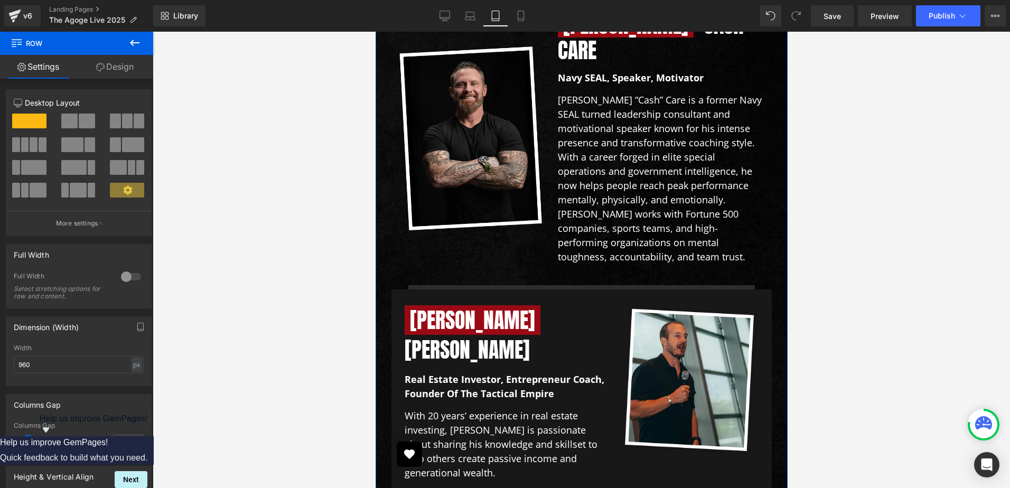
click at [108, 65] on link "Design" at bounding box center [115, 67] width 77 height 24
click at [0, 0] on div "Spacing" at bounding box center [0, 0] width 0 height 0
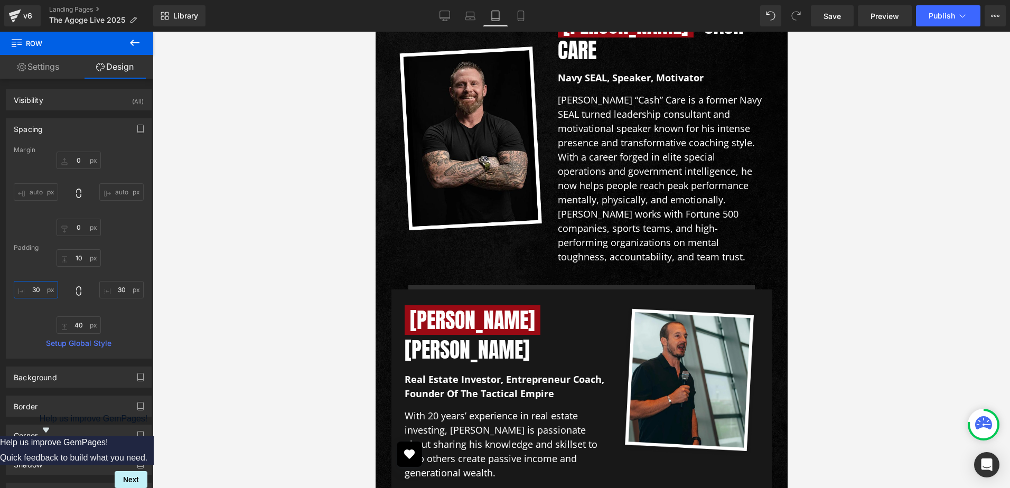
click at [35, 288] on input "30" at bounding box center [36, 289] width 44 height 17
type input "10"
click at [117, 283] on input "30" at bounding box center [121, 289] width 44 height 17
type input "10"
click at [878, 209] on div at bounding box center [581, 260] width 857 height 456
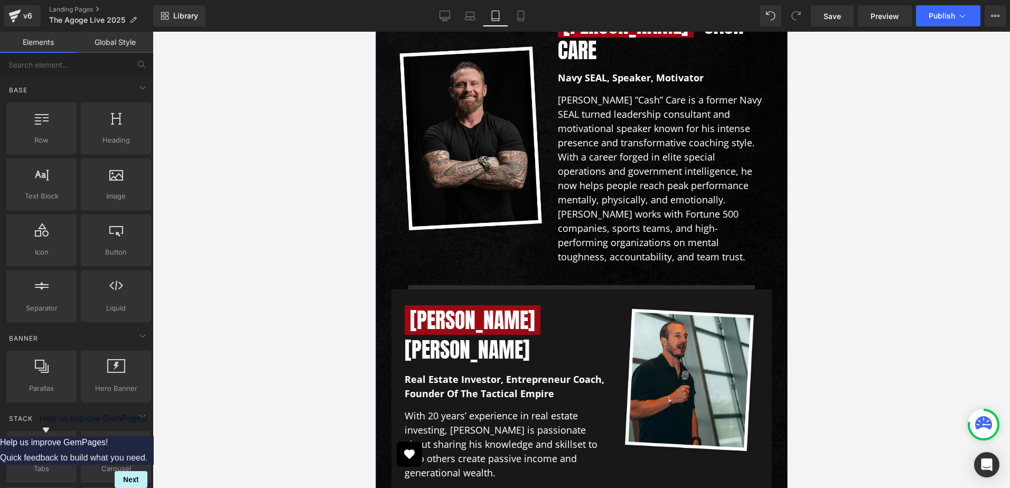
scroll to position [4774, 0]
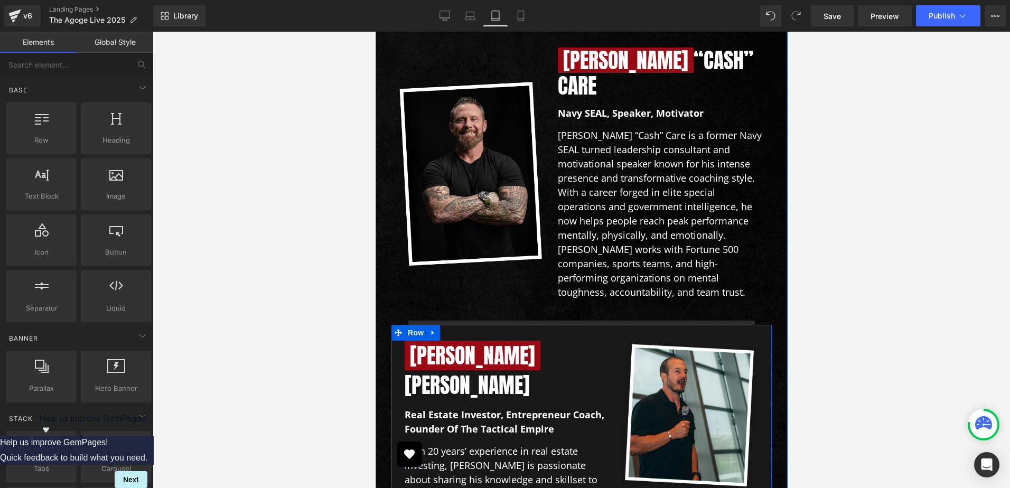
click at [396, 341] on div "[PERSON_NAME] Heading real estate investor, entrepreneur coach, founder of The …" at bounding box center [503, 471] width 215 height 260
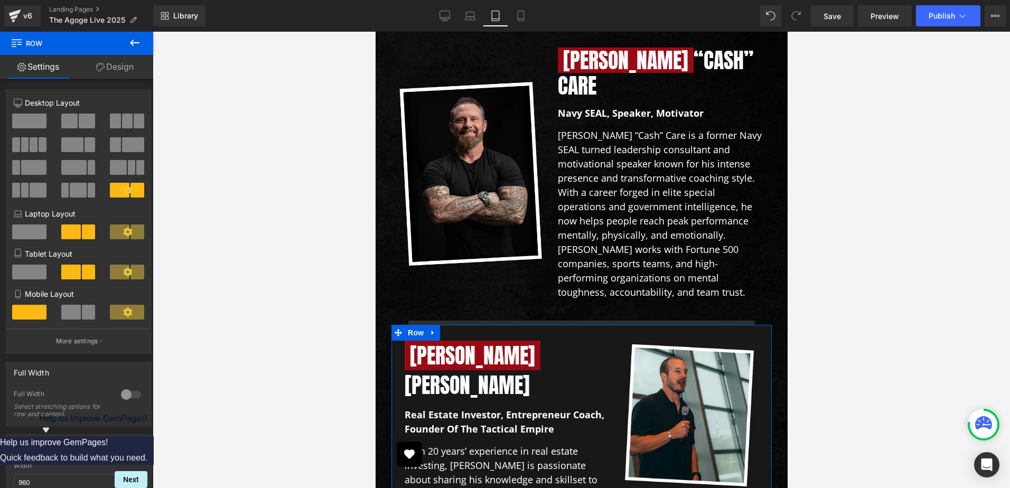
click at [106, 68] on link "Design" at bounding box center [115, 67] width 77 height 24
click at [0, 0] on div "Spacing" at bounding box center [0, 0] width 0 height 0
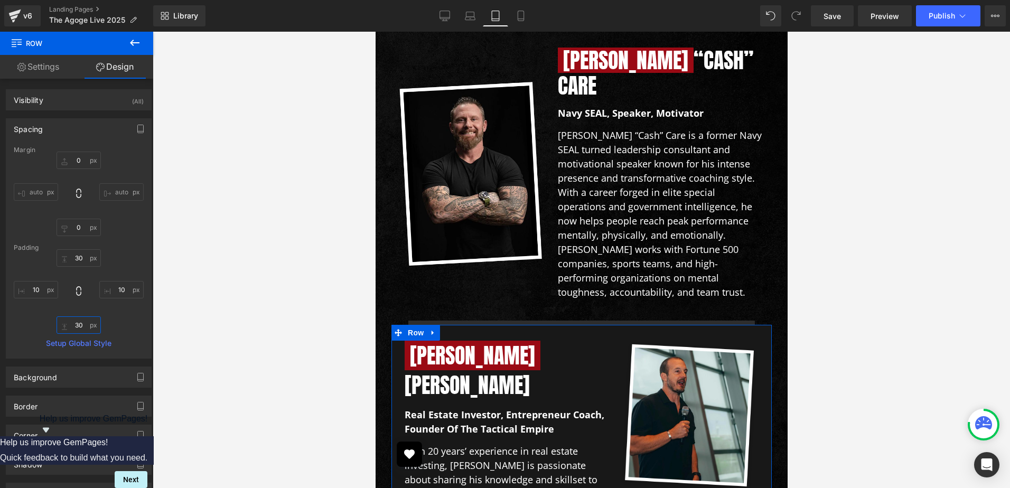
click at [81, 329] on input "text" at bounding box center [78, 324] width 44 height 17
type input "0"
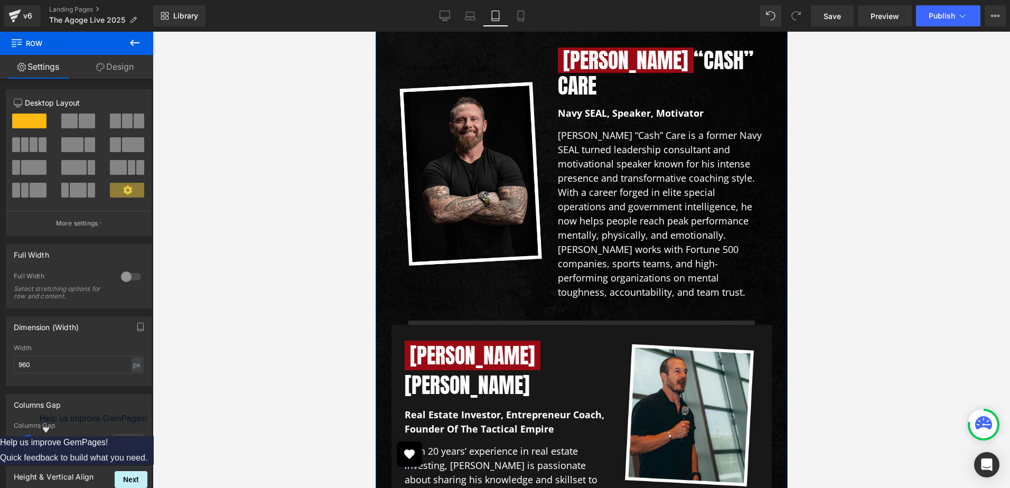
click at [116, 67] on link "Design" at bounding box center [115, 67] width 77 height 24
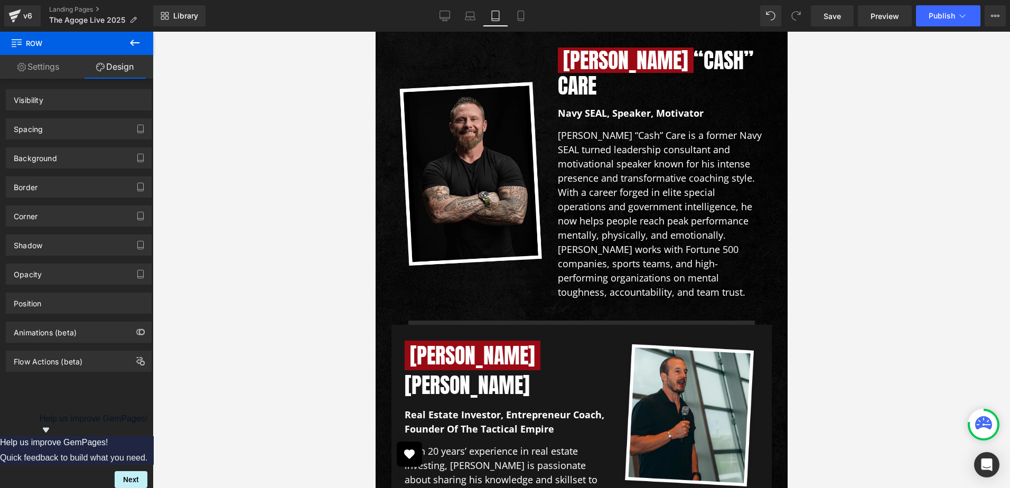
click at [35, 130] on div "Spacing" at bounding box center [28, 126] width 29 height 15
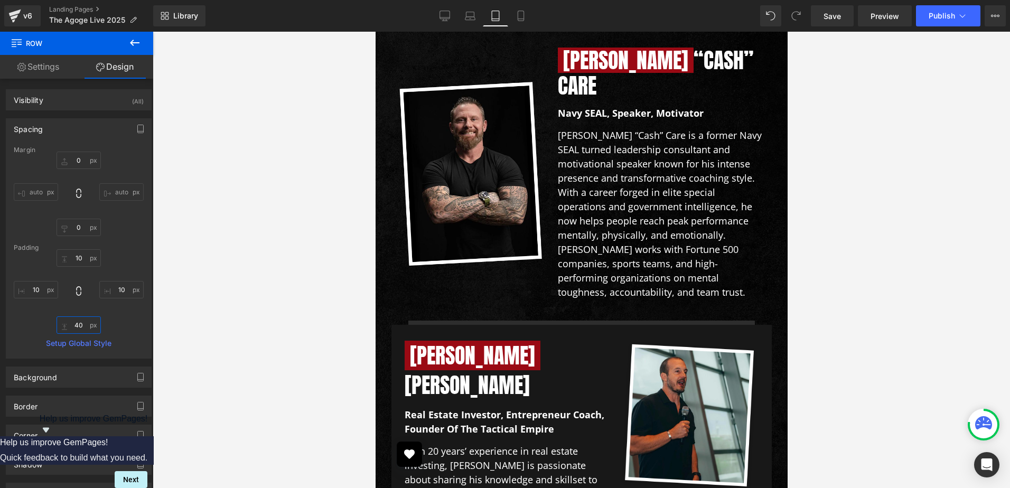
click at [74, 324] on input "text" at bounding box center [78, 324] width 44 height 17
type input "30"
click at [845, 287] on div at bounding box center [581, 260] width 857 height 456
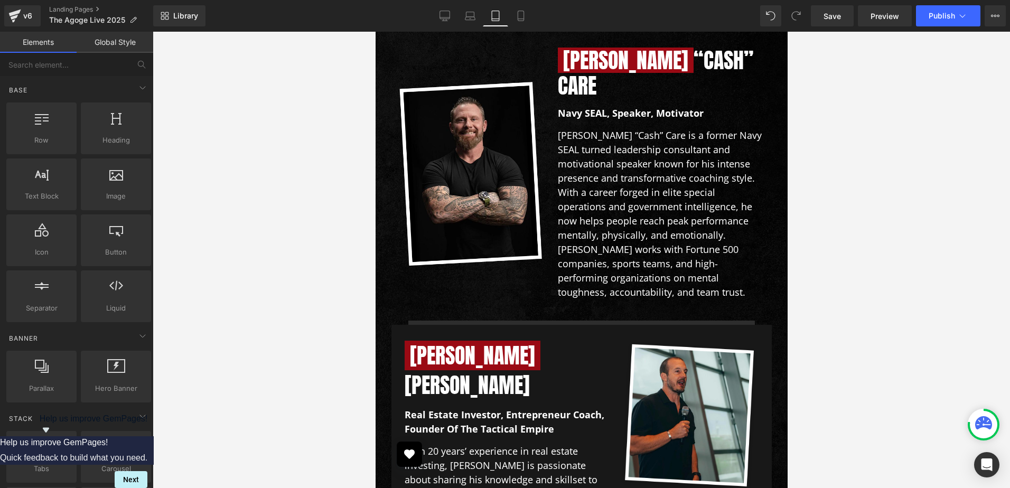
click at [836, 278] on div at bounding box center [581, 260] width 857 height 456
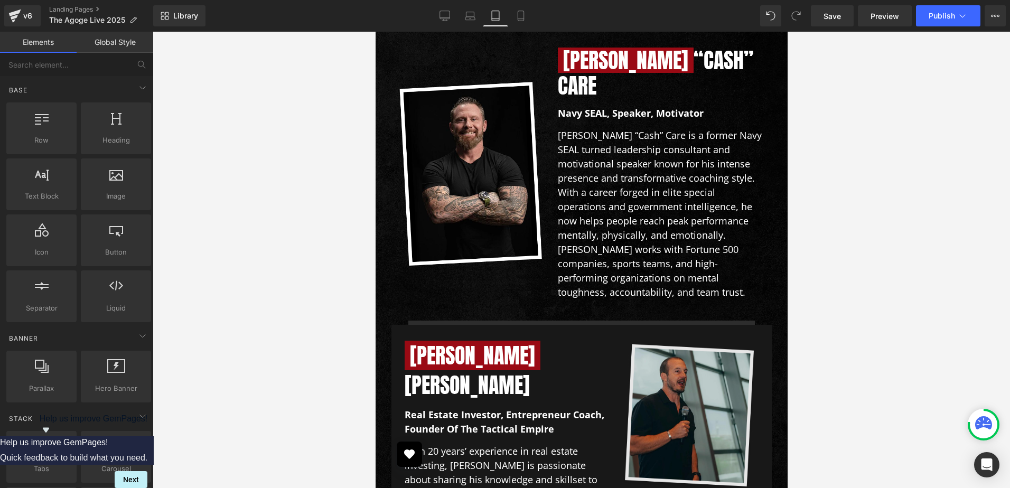
scroll to position [4669, 0]
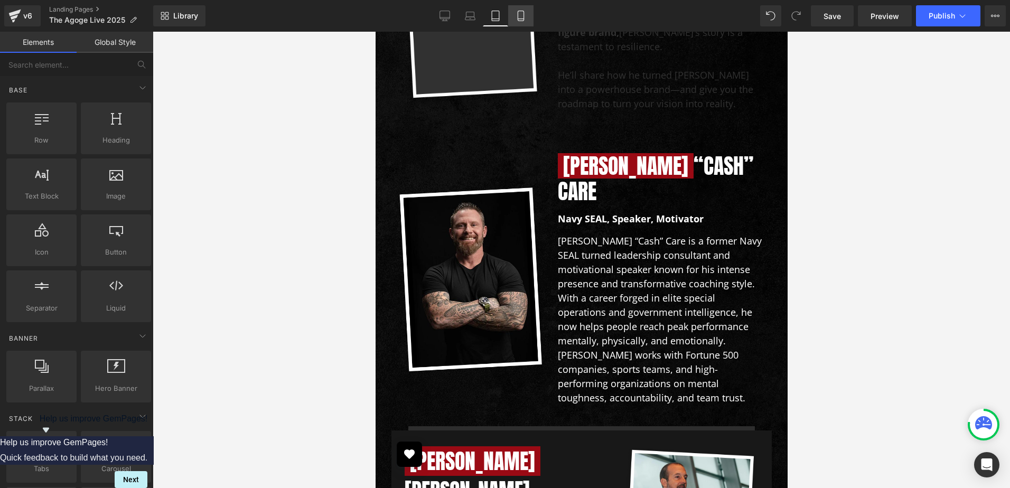
click at [525, 14] on icon at bounding box center [520, 16] width 11 height 11
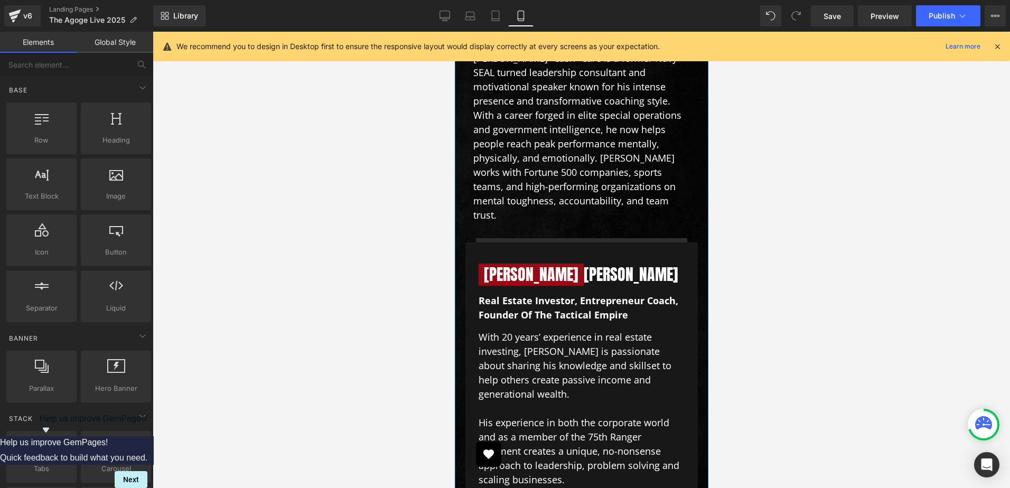
scroll to position [5576, 0]
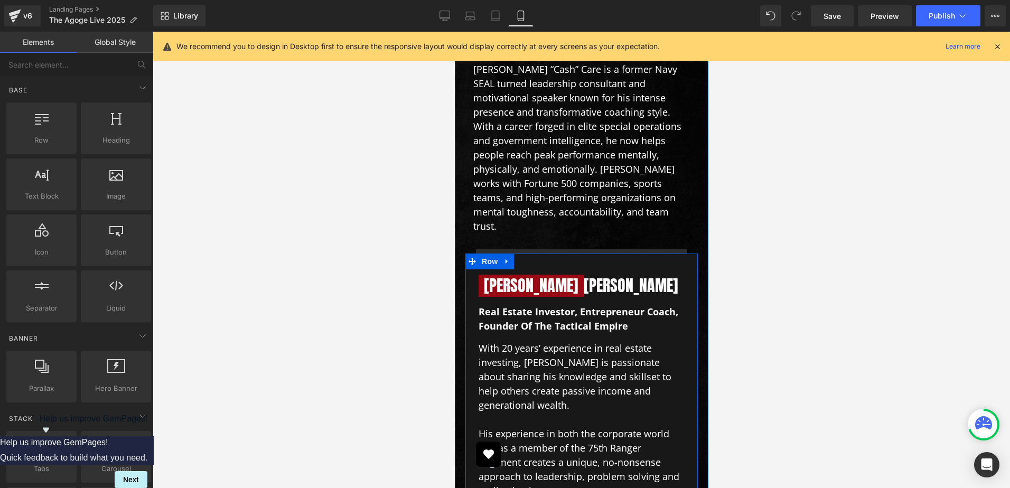
click at [470, 264] on div "[PERSON_NAME] Heading real estate investor, entrepreneur coach, founder of The …" at bounding box center [581, 381] width 222 height 234
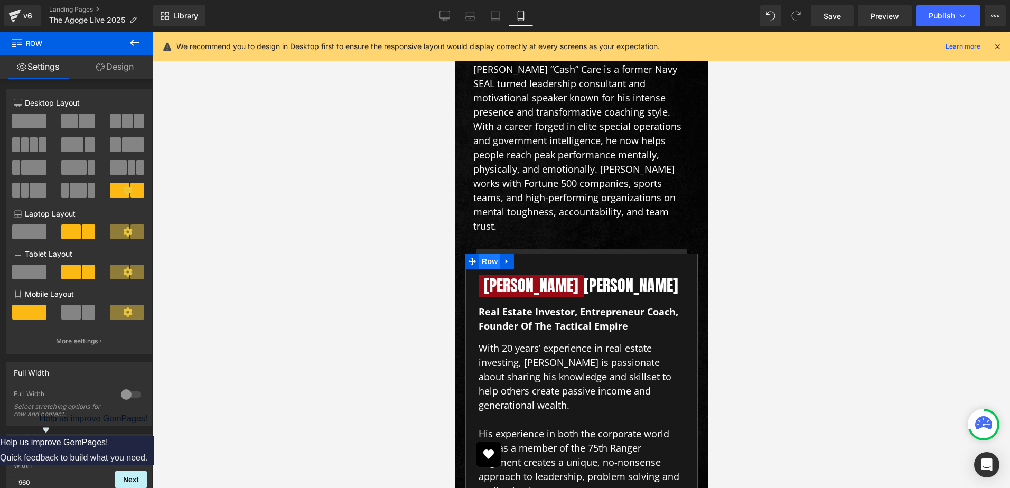
click at [493, 253] on span "Row" at bounding box center [488, 261] width 21 height 16
drag, startPoint x: 117, startPoint y: 62, endPoint x: 53, endPoint y: 130, distance: 93.8
click at [117, 62] on link "Design" at bounding box center [115, 67] width 77 height 24
click at [0, 0] on div "Spacing" at bounding box center [0, 0] width 0 height 0
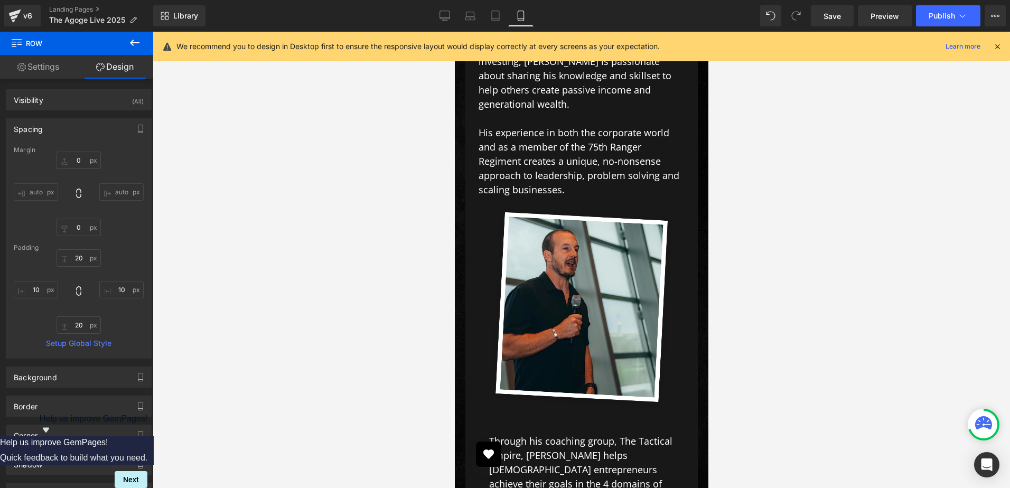
scroll to position [5893, 0]
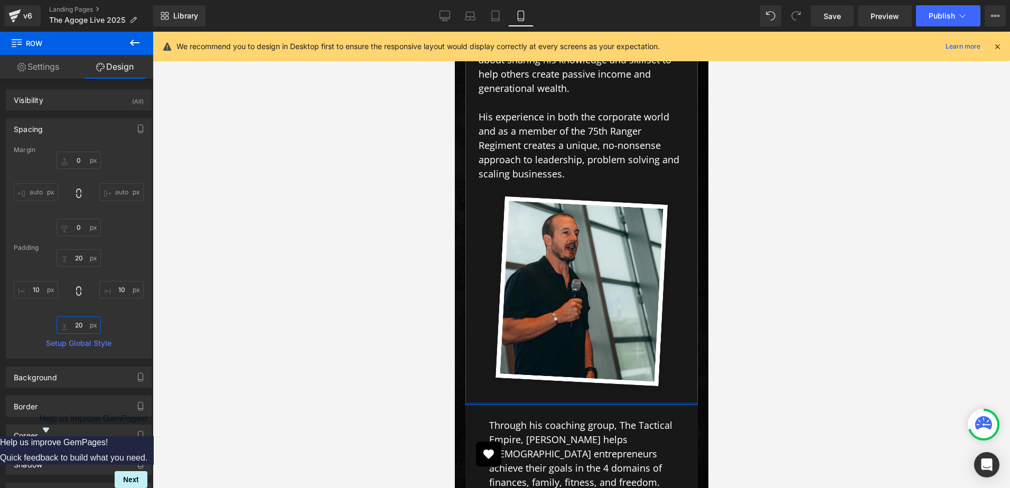
click at [81, 327] on input "text" at bounding box center [78, 324] width 44 height 17
type input "0"
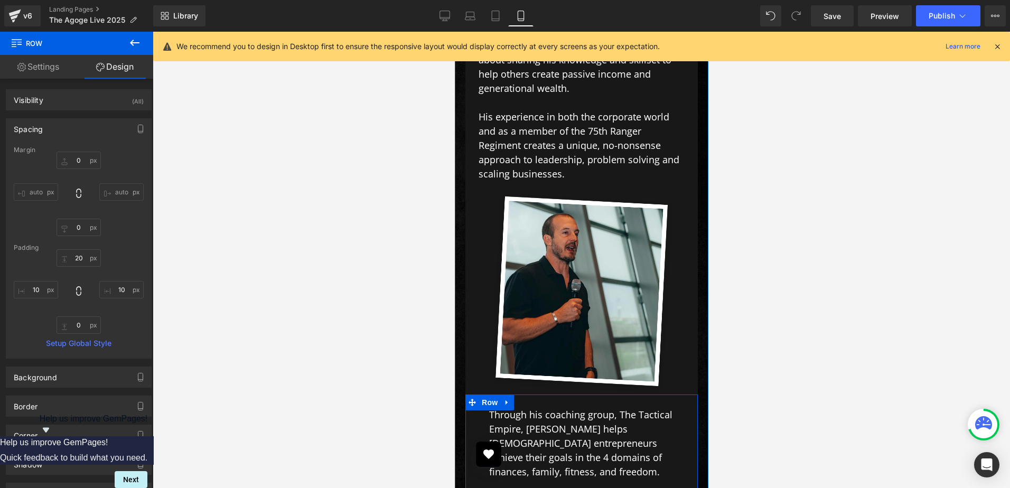
click at [480, 400] on div "Through his coaching group, The Tactical Empire, [PERSON_NAME] helps [DEMOGRAPH…" at bounding box center [580, 496] width 201 height 193
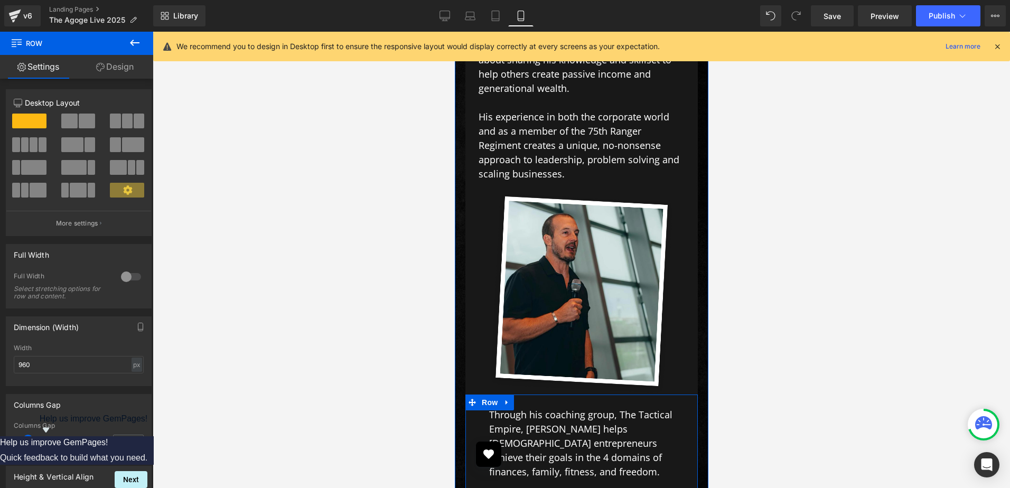
click at [480, 400] on div "Through his coaching group, The Tactical Empire, [PERSON_NAME] helps [DEMOGRAPH…" at bounding box center [580, 496] width 201 height 193
click at [486, 394] on span "Row" at bounding box center [488, 402] width 21 height 16
click at [129, 70] on link "Design" at bounding box center [115, 67] width 77 height 24
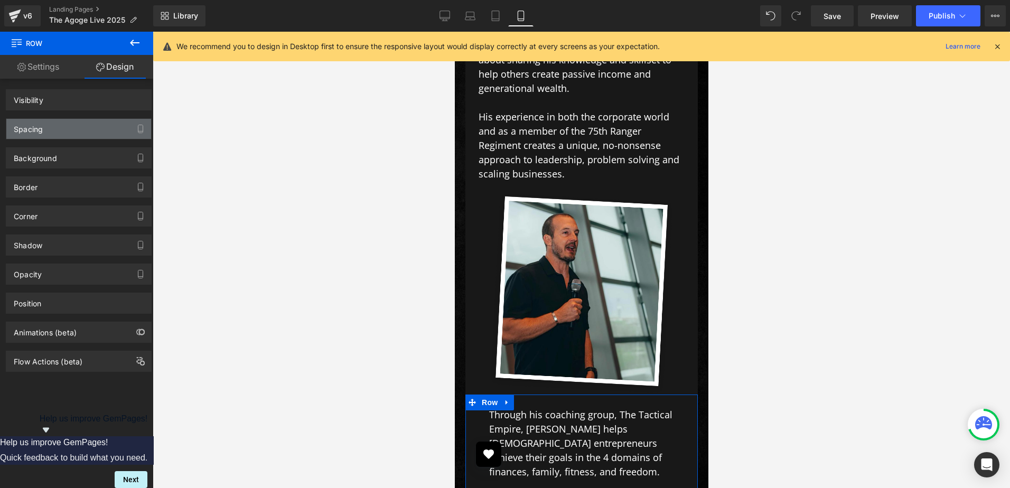
click at [32, 137] on div "Spacing" at bounding box center [78, 129] width 145 height 20
click at [42, 128] on div "Spacing" at bounding box center [28, 126] width 29 height 15
click at [57, 136] on div "Spacing" at bounding box center [78, 129] width 145 height 20
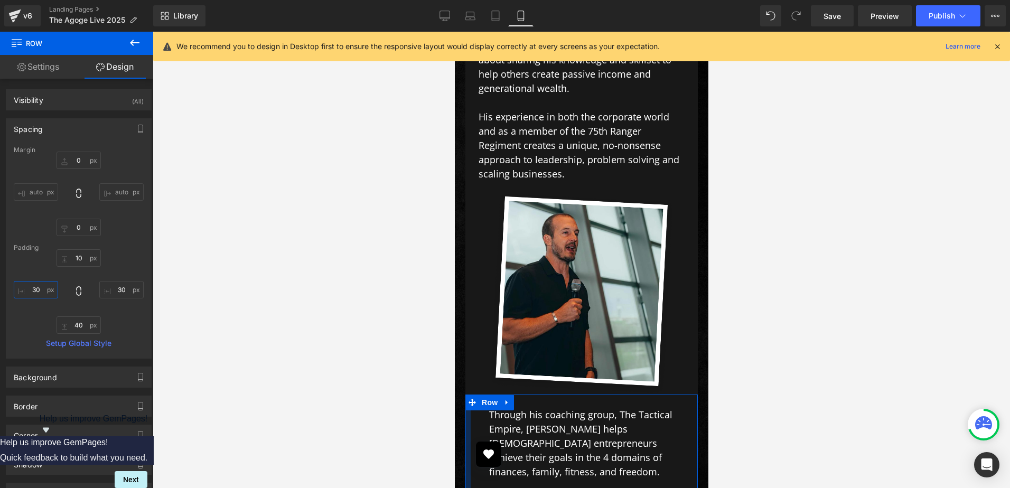
click at [35, 291] on input "text" at bounding box center [36, 289] width 44 height 17
type input "10"
click at [107, 291] on input "text" at bounding box center [121, 289] width 44 height 17
type input "10"
click at [80, 333] on input "text" at bounding box center [78, 324] width 44 height 17
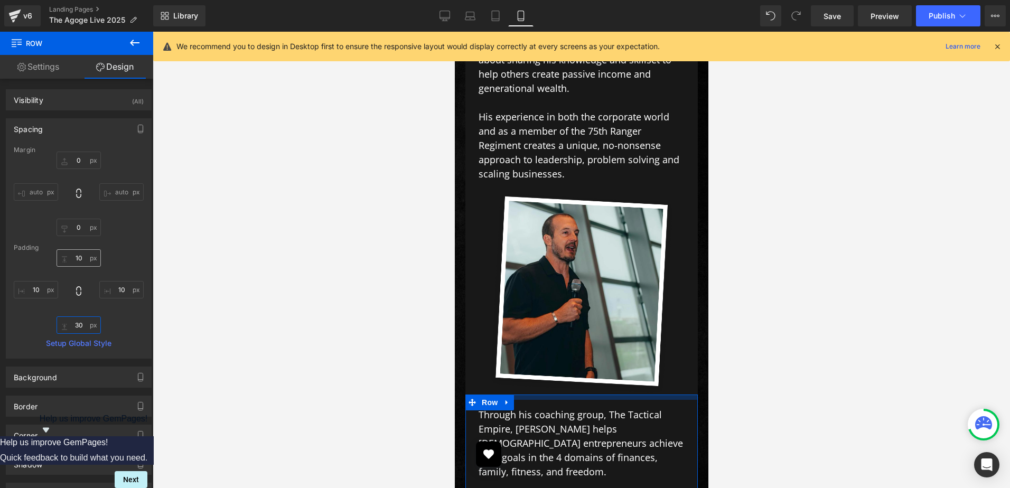
type input "30"
click at [76, 262] on input "text" at bounding box center [78, 257] width 44 height 17
type input "0"
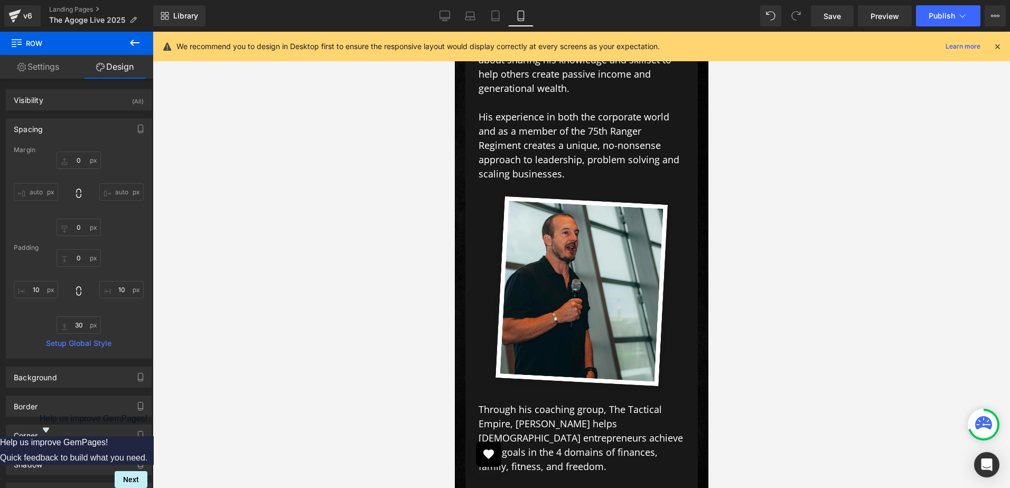
click at [904, 331] on div at bounding box center [581, 260] width 857 height 456
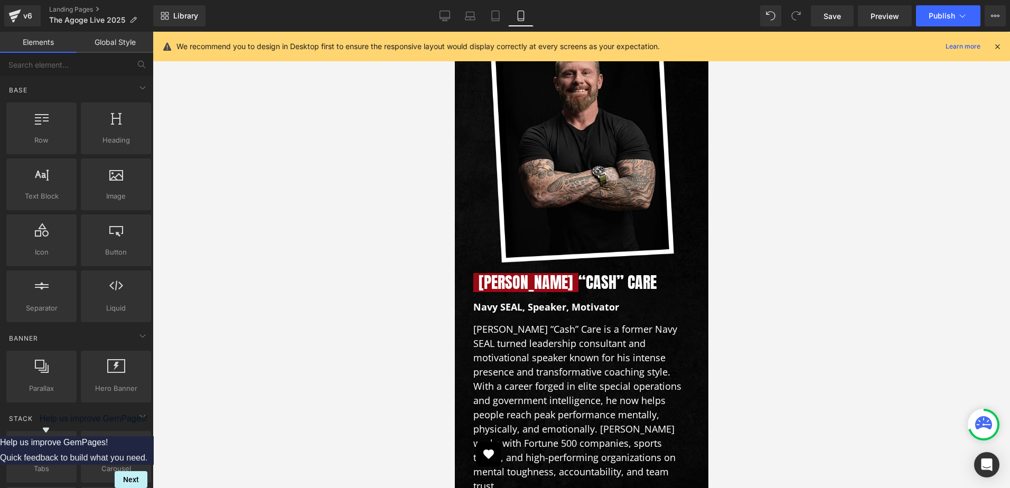
scroll to position [5189, 0]
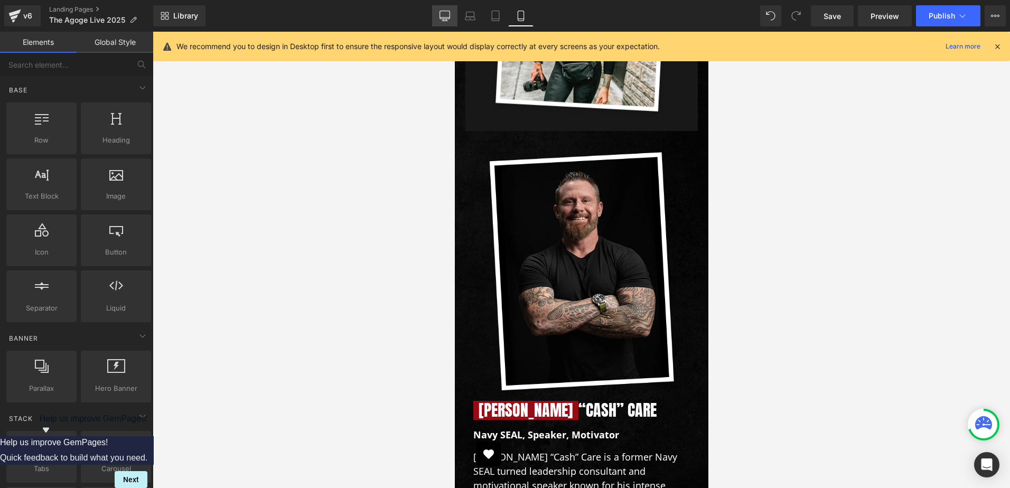
drag, startPoint x: 451, startPoint y: 12, endPoint x: 306, endPoint y: 43, distance: 149.0
click at [451, 12] on link "Desktop" at bounding box center [444, 15] width 25 height 21
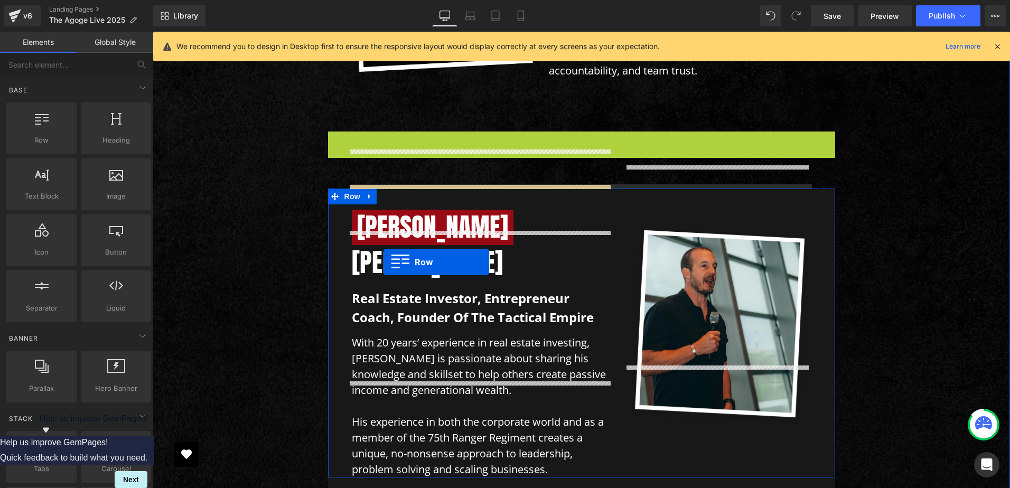
scroll to position [4522, 0]
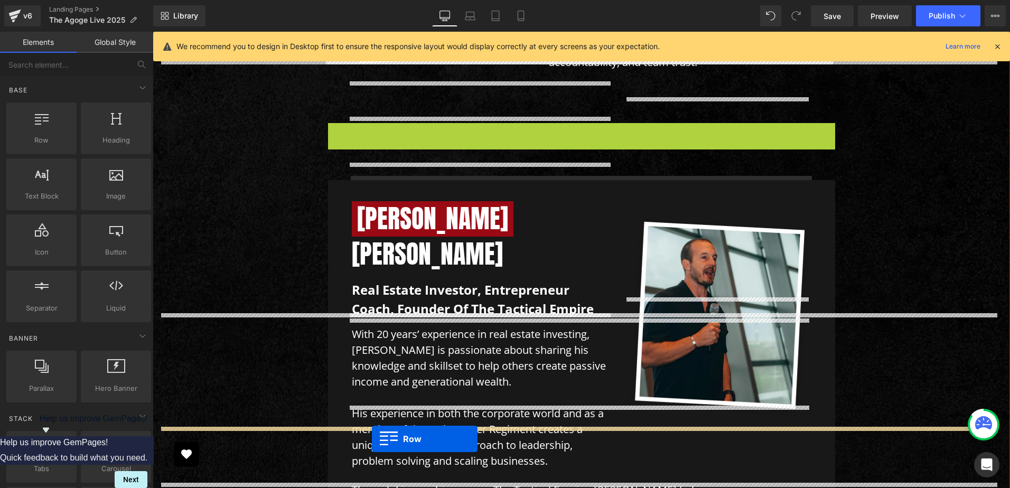
drag, startPoint x: 331, startPoint y: 185, endPoint x: 372, endPoint y: 439, distance: 256.8
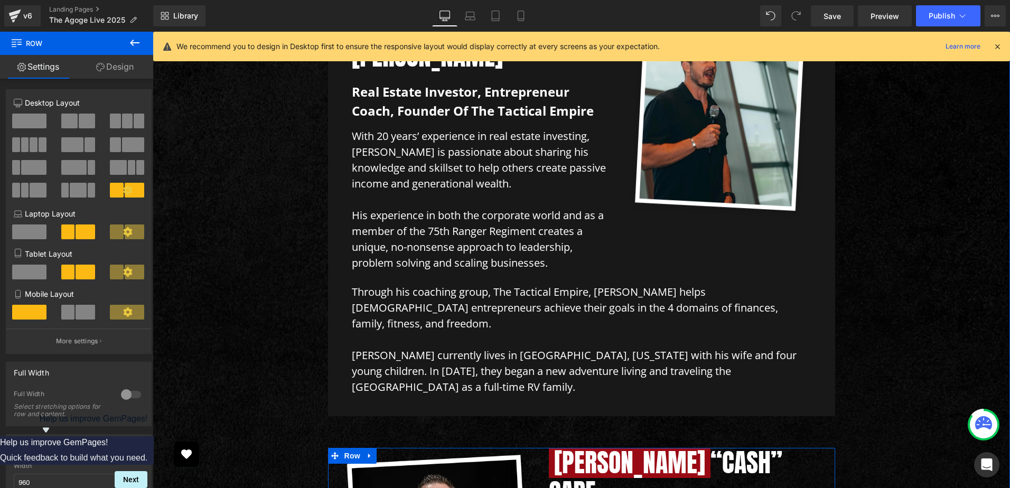
scroll to position [4725, 0]
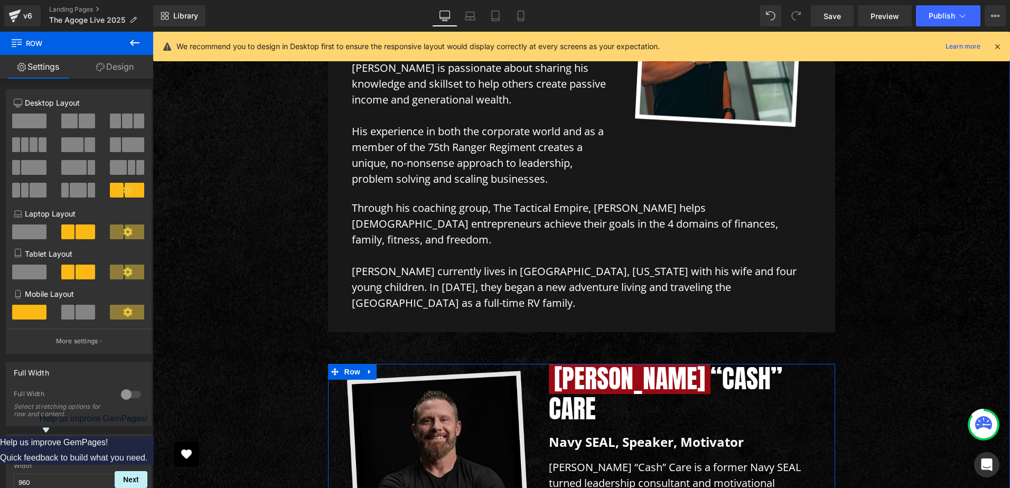
click at [455, 371] on img at bounding box center [439, 491] width 186 height 240
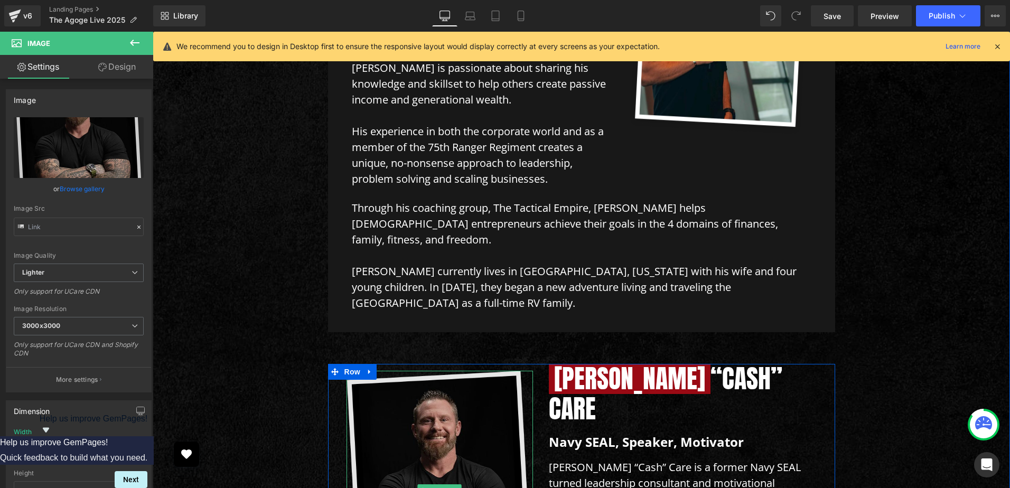
click at [423, 371] on img at bounding box center [439, 491] width 186 height 240
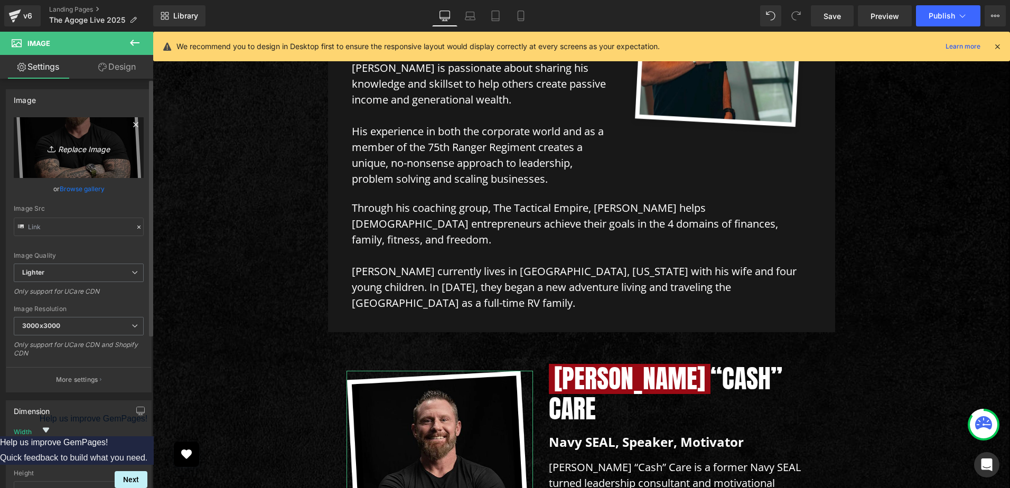
click at [80, 146] on icon "Replace Image" at bounding box center [78, 147] width 84 height 13
type input "C:\fakepath\[PERSON_NAME].png"
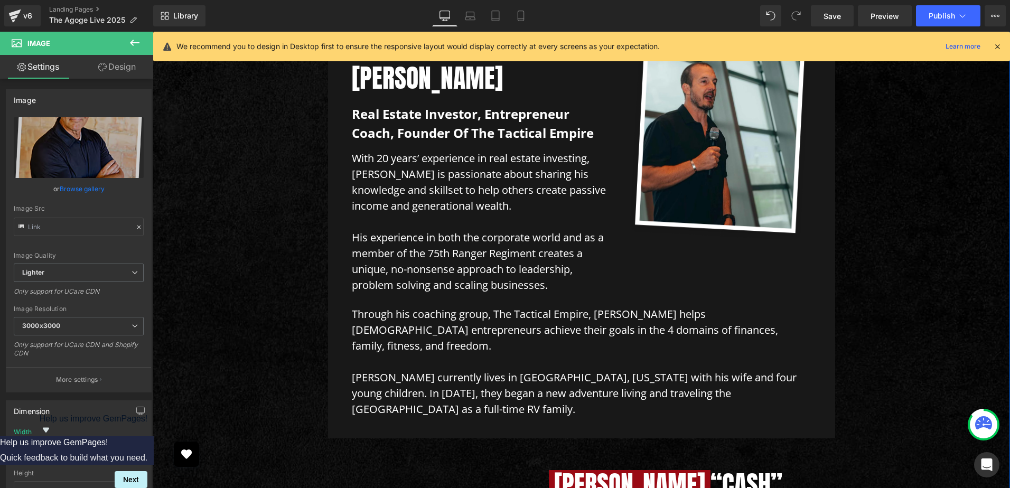
scroll to position [4654, 0]
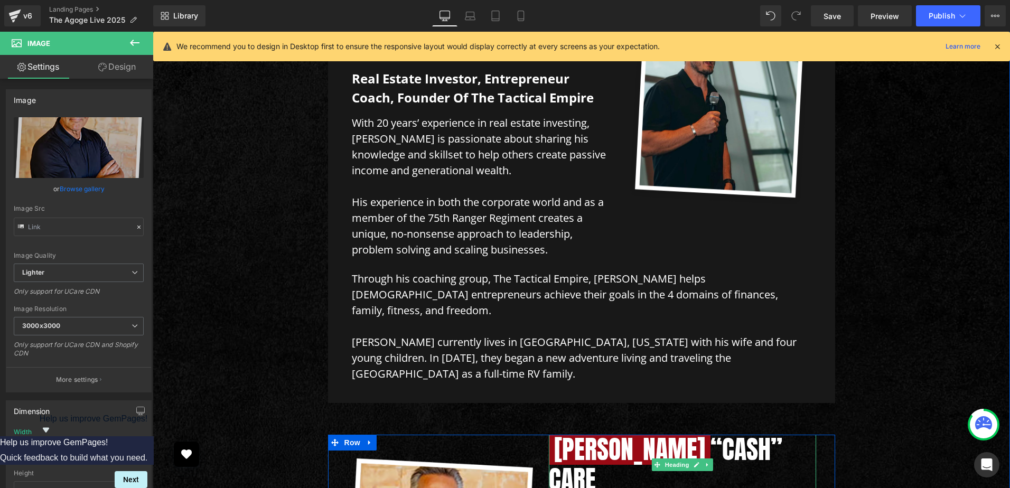
click at [567, 435] on span "[PERSON_NAME]" at bounding box center [630, 450] width 162 height 31
click at [584, 435] on span "[PERSON_NAME]" at bounding box center [630, 450] width 162 height 31
click at [562, 435] on span "[PERSON_NAME]" at bounding box center [630, 450] width 162 height 31
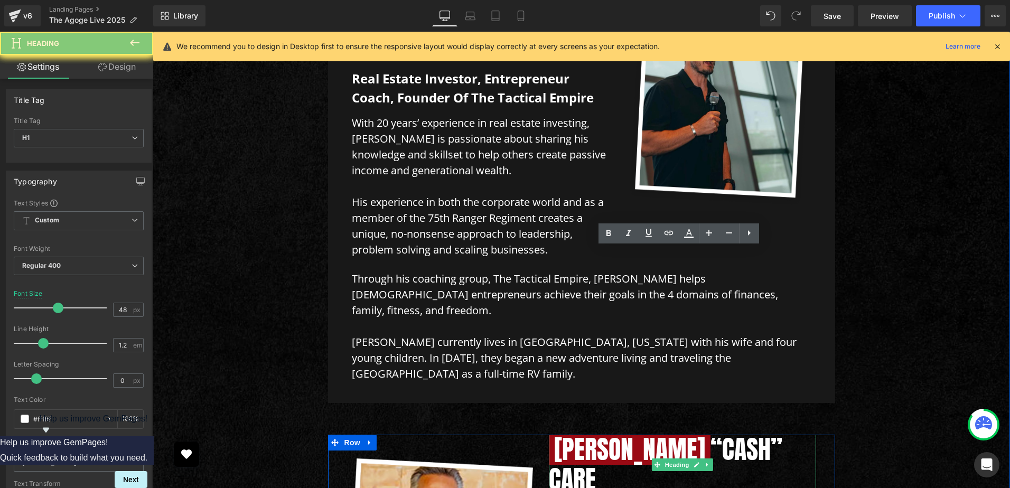
click at [553, 435] on span "[PERSON_NAME]" at bounding box center [630, 450] width 162 height 31
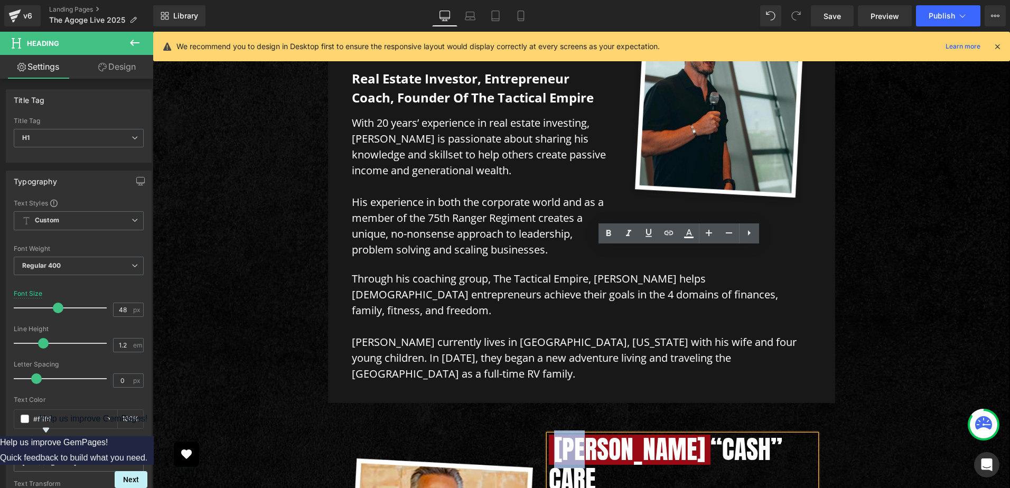
paste div
click at [605, 435] on h1 "[PERSON_NAME] “Cash” Care" at bounding box center [683, 465] width 268 height 61
click at [728, 435] on h1 "[PERSON_NAME] “Cash” Care" at bounding box center [683, 465] width 268 height 61
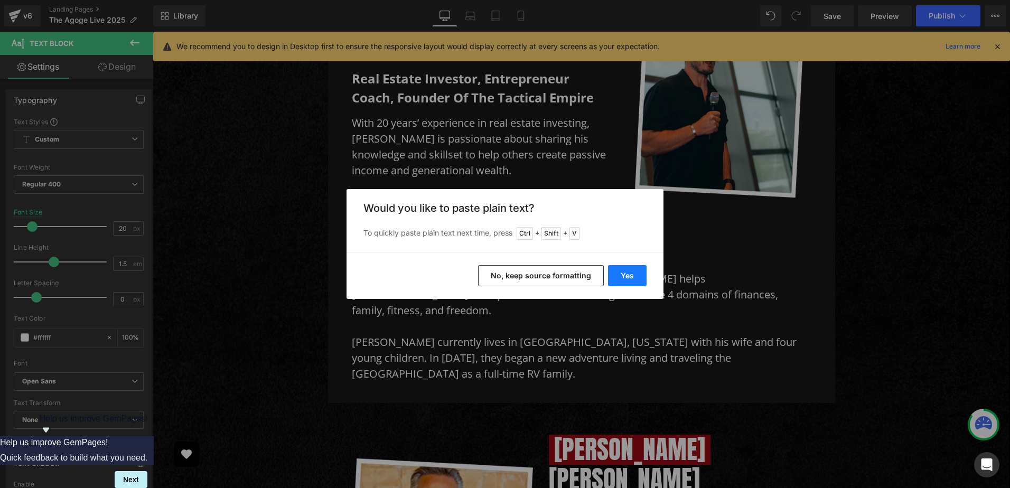
drag, startPoint x: 627, startPoint y: 276, endPoint x: 514, endPoint y: 254, distance: 115.6
click at [627, 276] on button "Yes" at bounding box center [627, 275] width 39 height 21
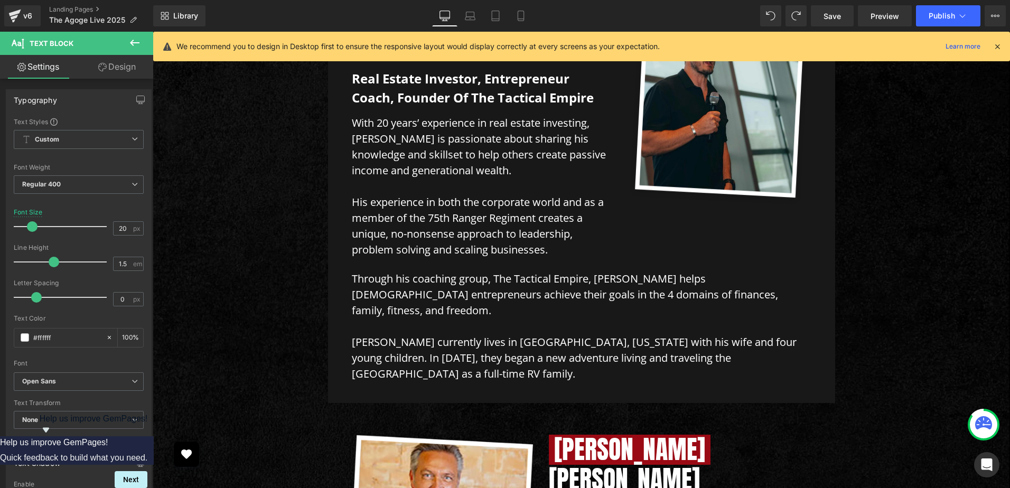
scroll to position [4669, 0]
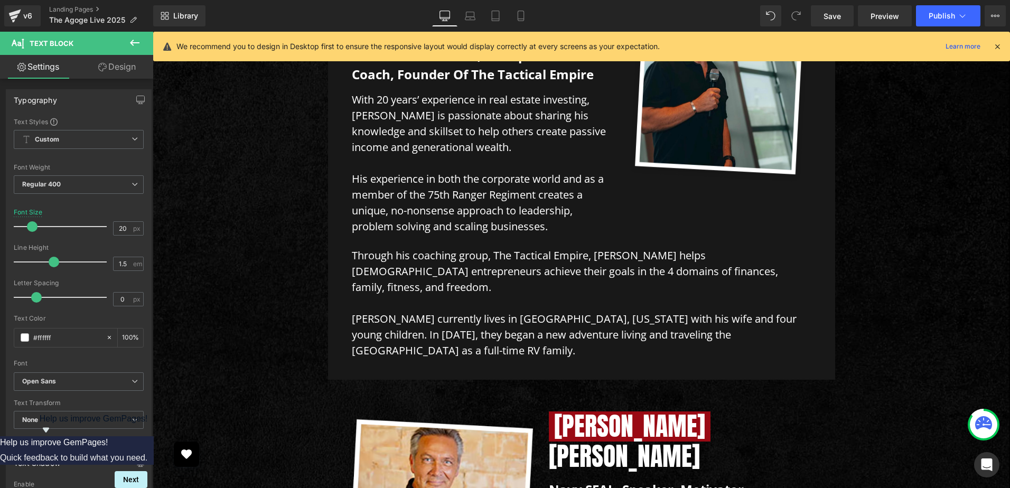
scroll to position [4669, 0]
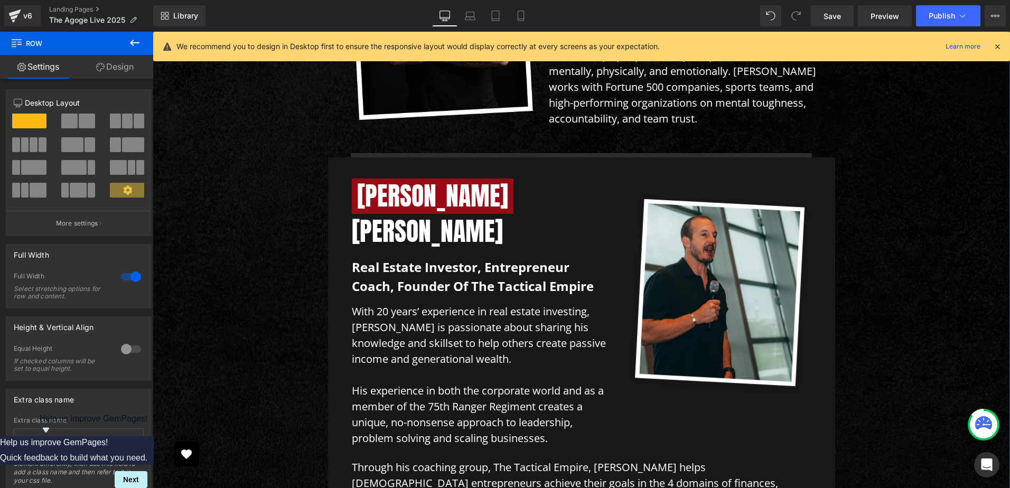
scroll to position [4634, 0]
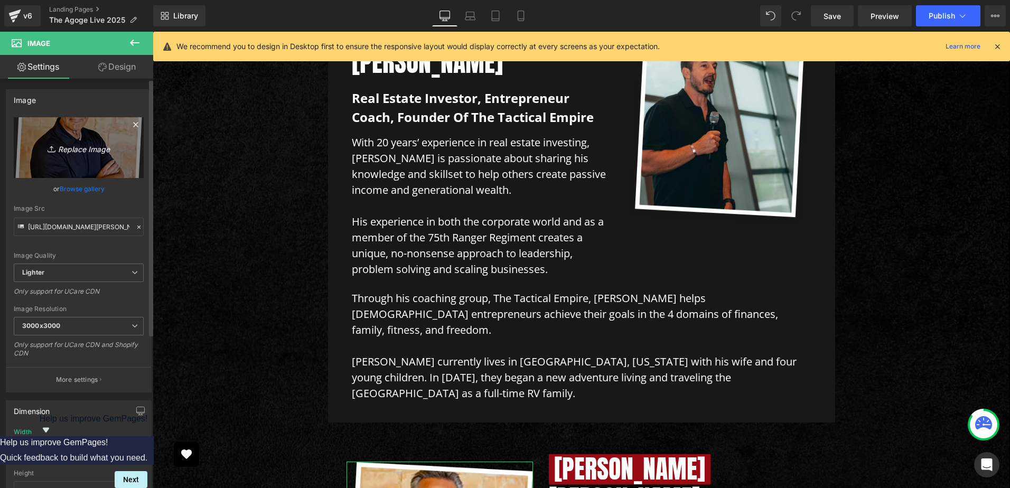
click at [86, 147] on icon "Replace Image" at bounding box center [78, 147] width 84 height 13
type input "C:\fakepath\ray-cash-img-new.png"
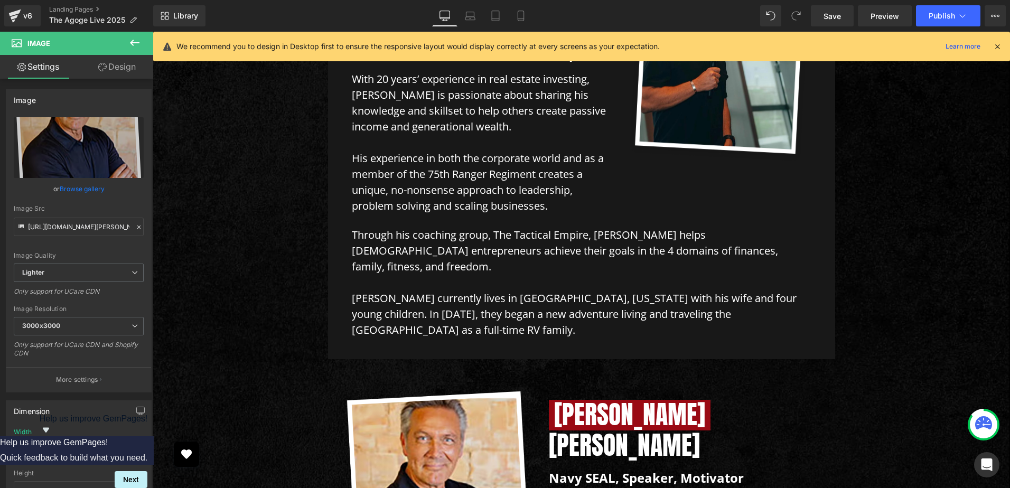
scroll to position [4705, 0]
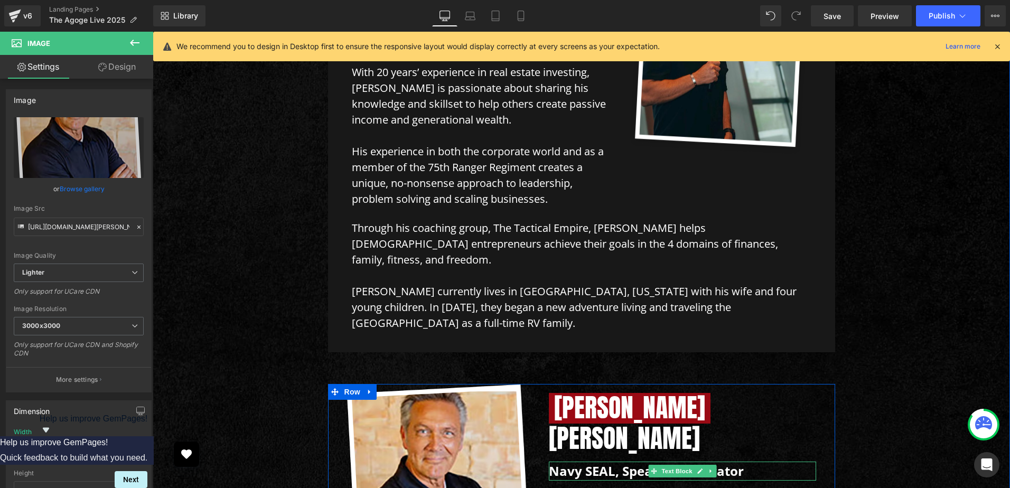
click at [615, 461] on p "Navy SEAL, speaker, motivator" at bounding box center [683, 470] width 268 height 19
drag, startPoint x: 615, startPoint y: 275, endPoint x: 595, endPoint y: 279, distance: 21.1
click at [614, 461] on p "Navy SEAL, speaker, motivator" at bounding box center [683, 470] width 268 height 19
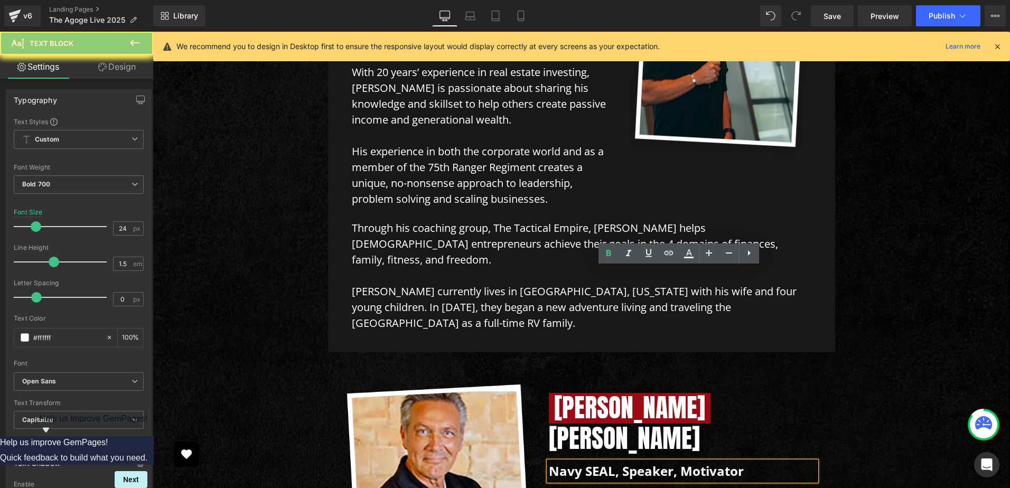
click at [595, 461] on p "Navy SEAL, speaker, motivator" at bounding box center [683, 470] width 268 height 19
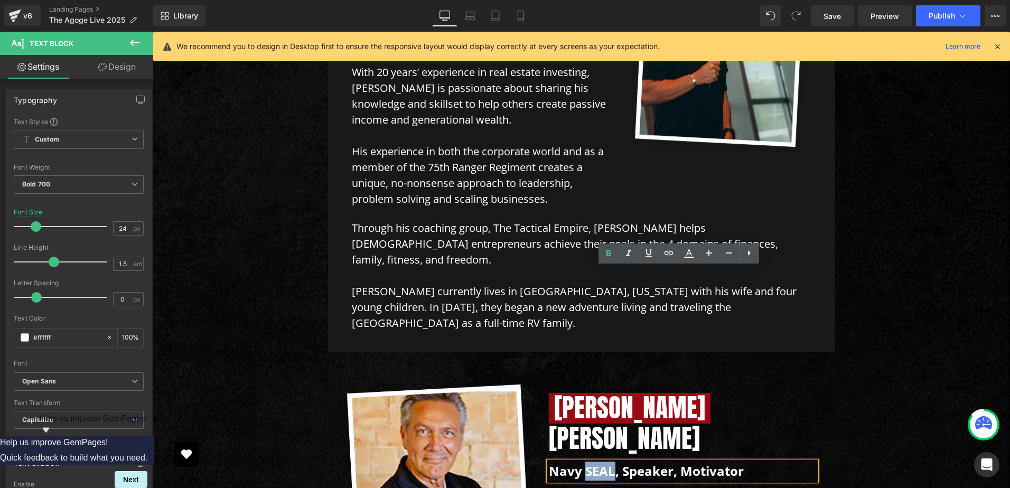
click at [595, 461] on p "Navy SEAL, speaker, motivator" at bounding box center [683, 470] width 268 height 19
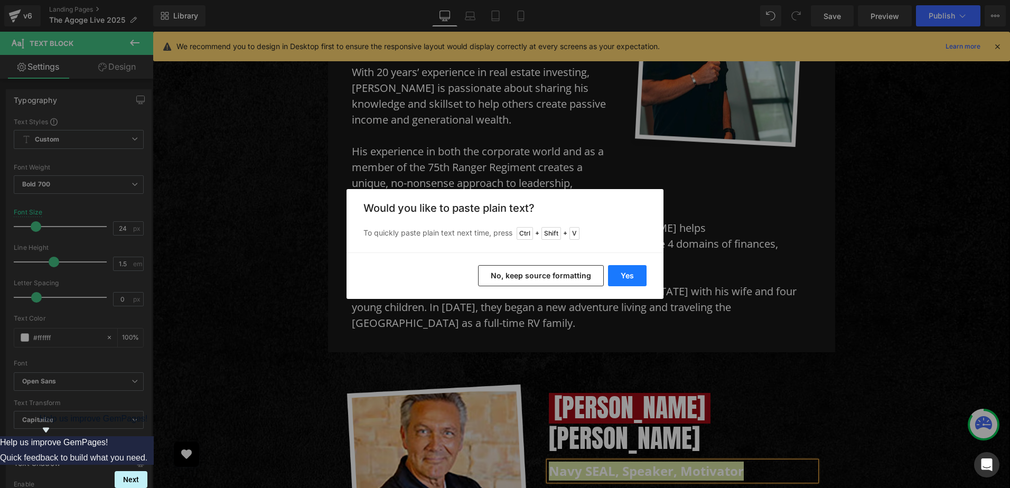
click at [626, 271] on button "Yes" at bounding box center [627, 275] width 39 height 21
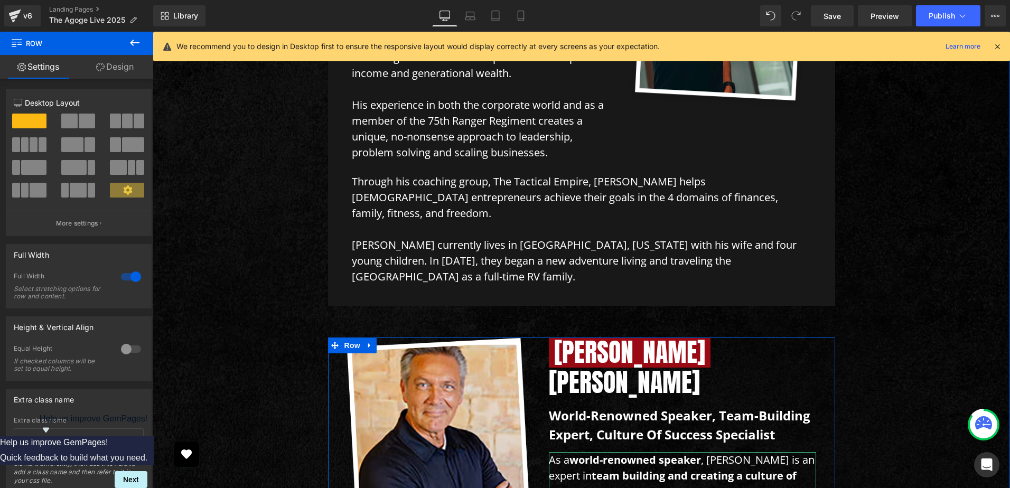
scroll to position [4740, 0]
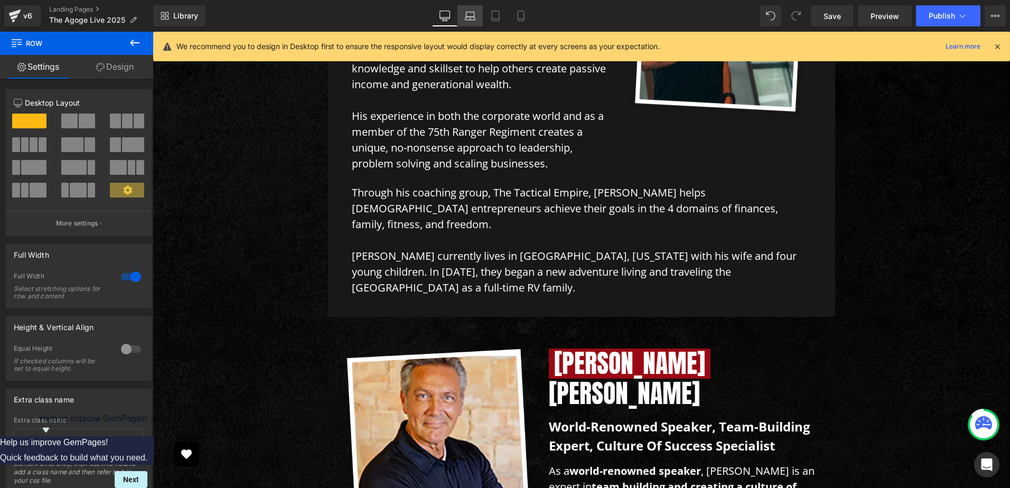
click at [471, 15] on icon at bounding box center [470, 16] width 11 height 11
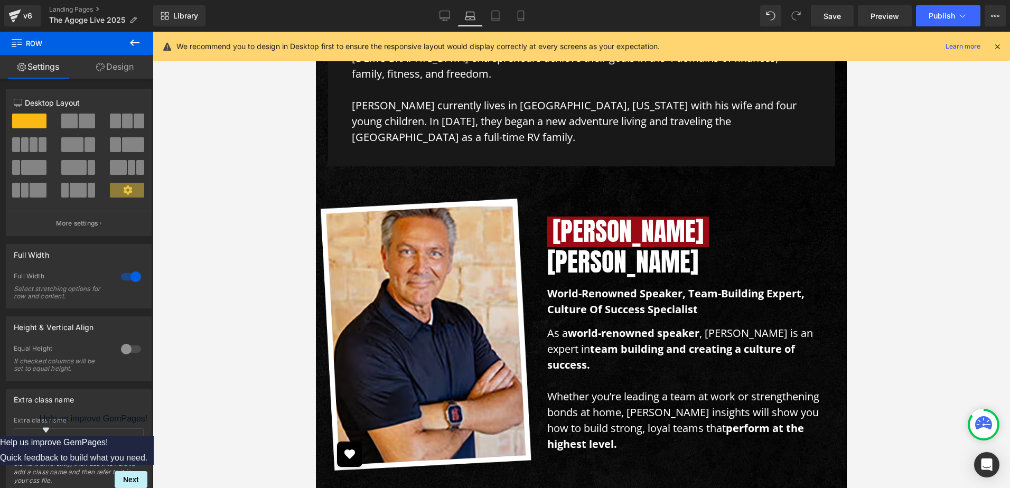
scroll to position [4501, 0]
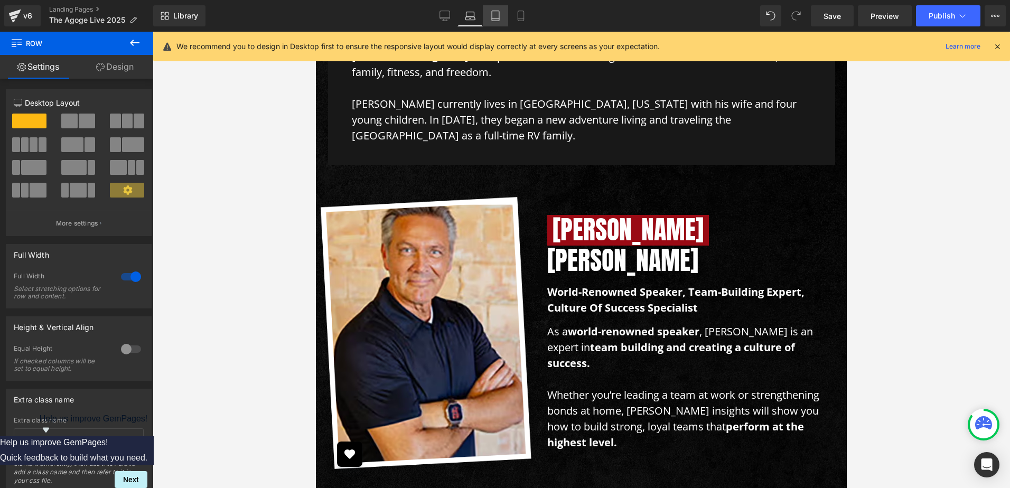
click at [491, 7] on link "Tablet" at bounding box center [495, 15] width 25 height 21
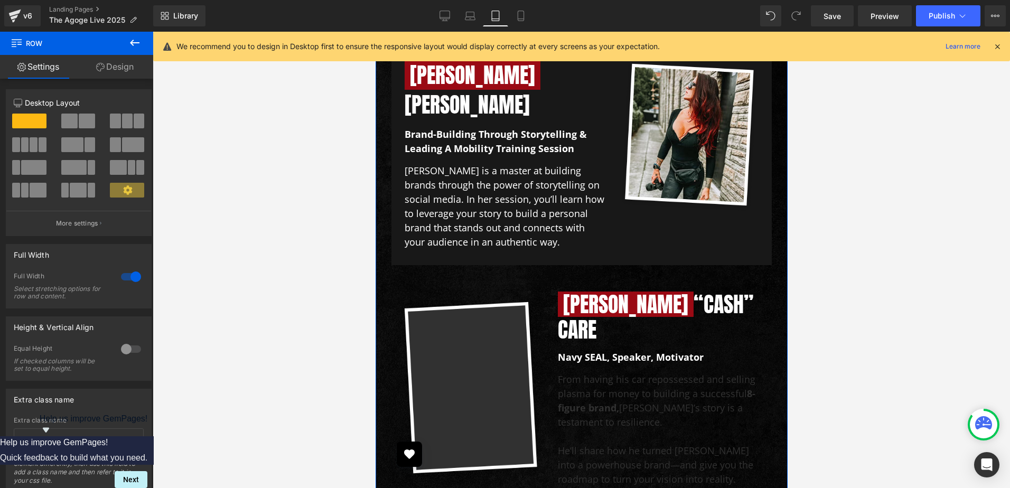
scroll to position [4230, 0]
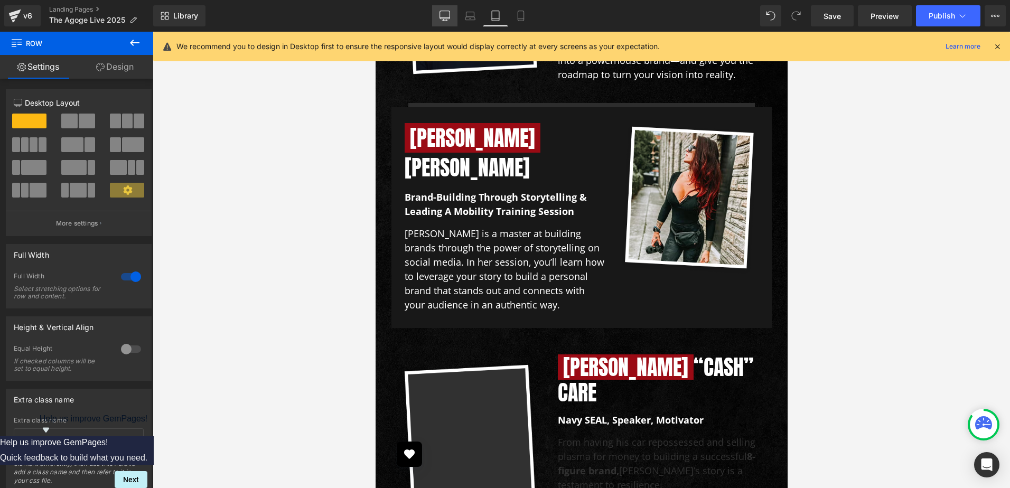
drag, startPoint x: 445, startPoint y: 17, endPoint x: 328, endPoint y: 73, distance: 129.2
click at [445, 17] on icon at bounding box center [445, 17] width 10 height 0
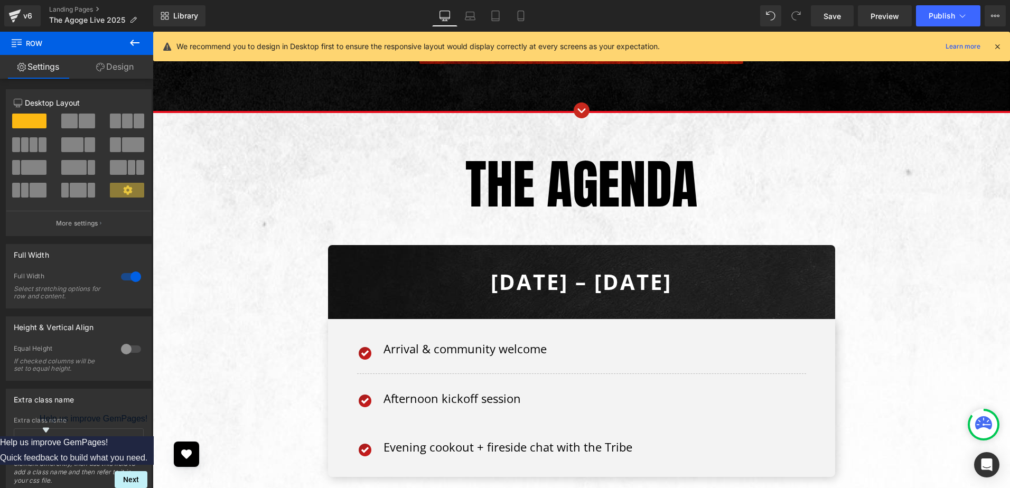
scroll to position [5342, 0]
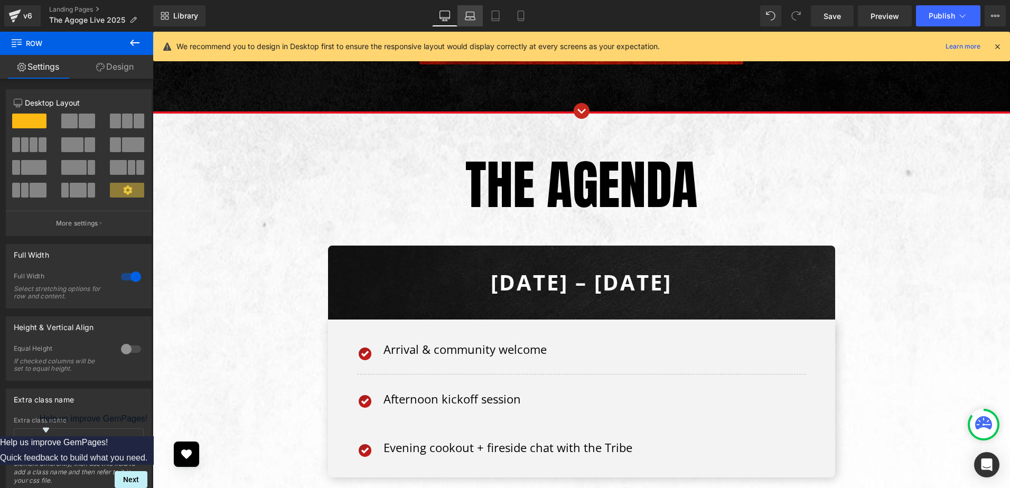
click at [462, 19] on link "Laptop" at bounding box center [469, 15] width 25 height 21
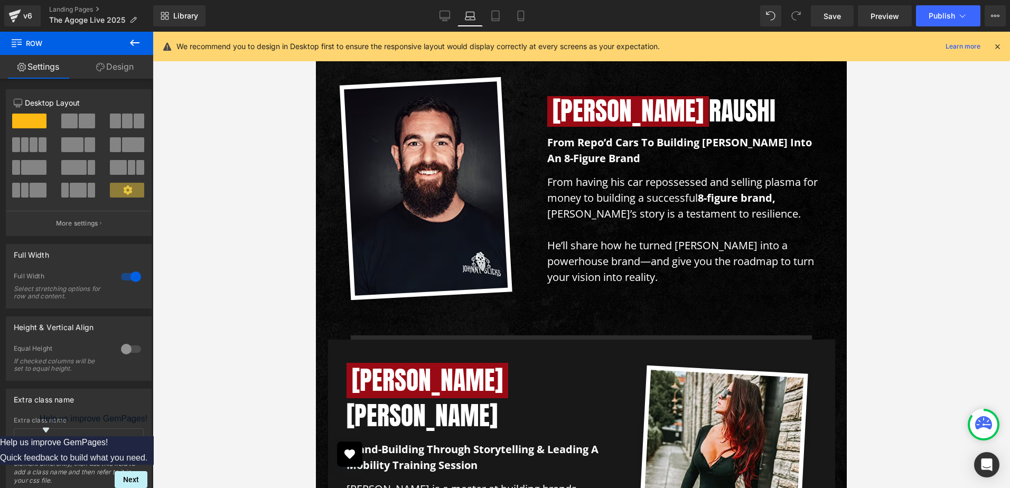
scroll to position [3309, 0]
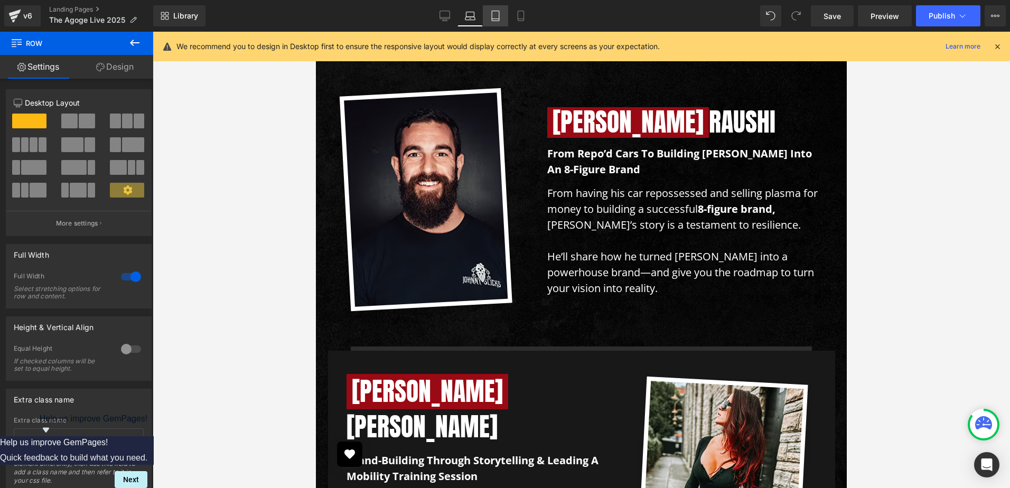
click at [491, 21] on icon at bounding box center [495, 16] width 11 height 11
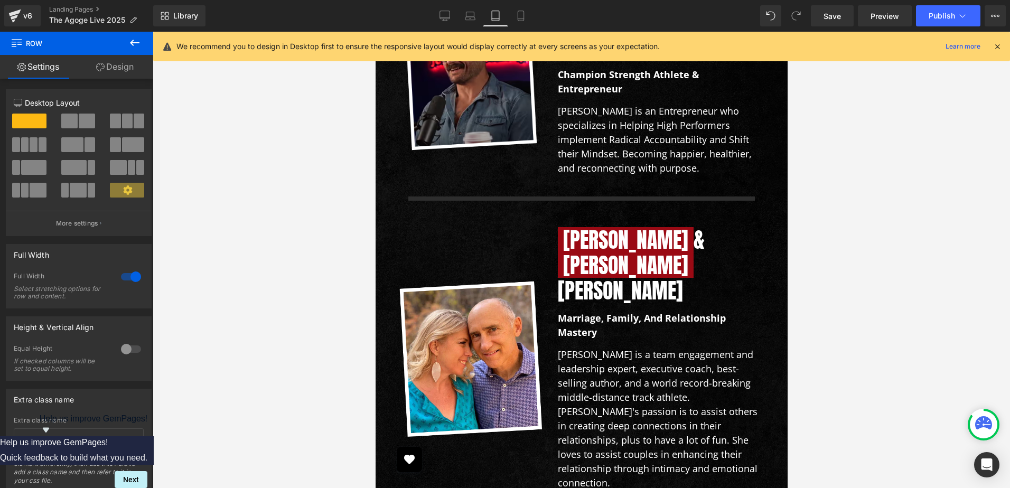
scroll to position [2541, 0]
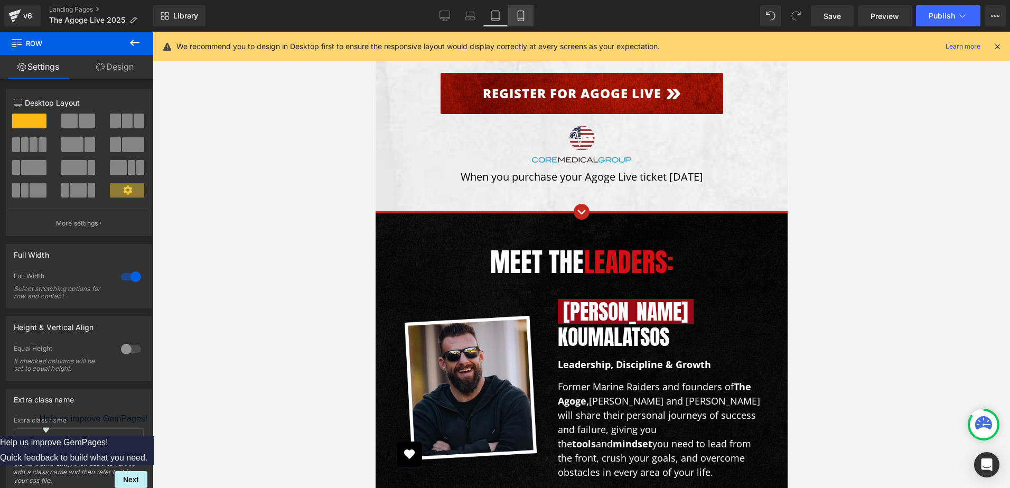
drag, startPoint x: 517, startPoint y: 19, endPoint x: 196, endPoint y: 246, distance: 393.2
click at [517, 19] on icon at bounding box center [520, 16] width 11 height 11
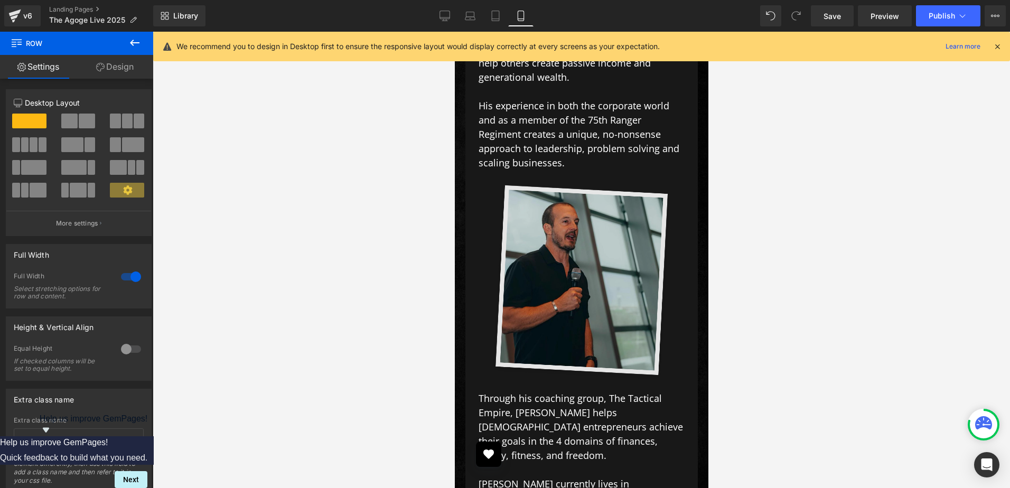
scroll to position [5763, 0]
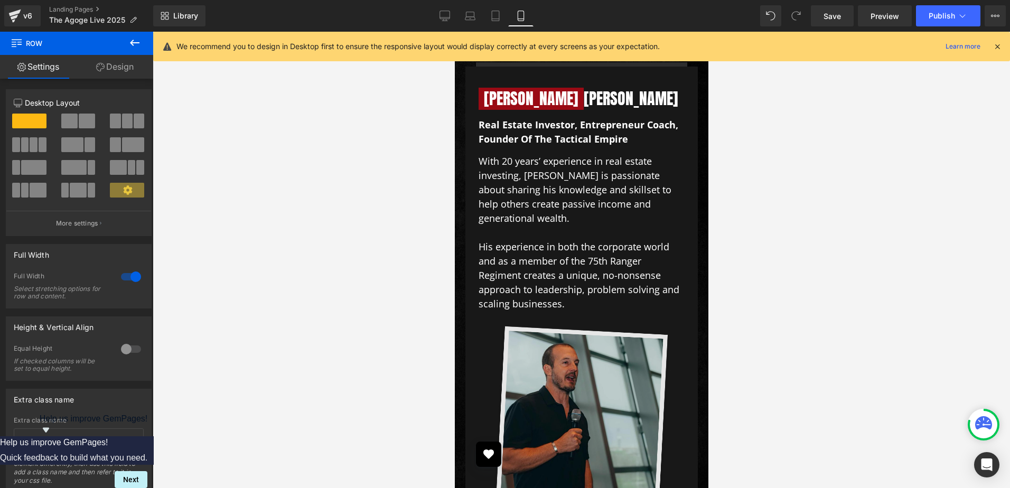
click at [563, 322] on img at bounding box center [580, 423] width 185 height 203
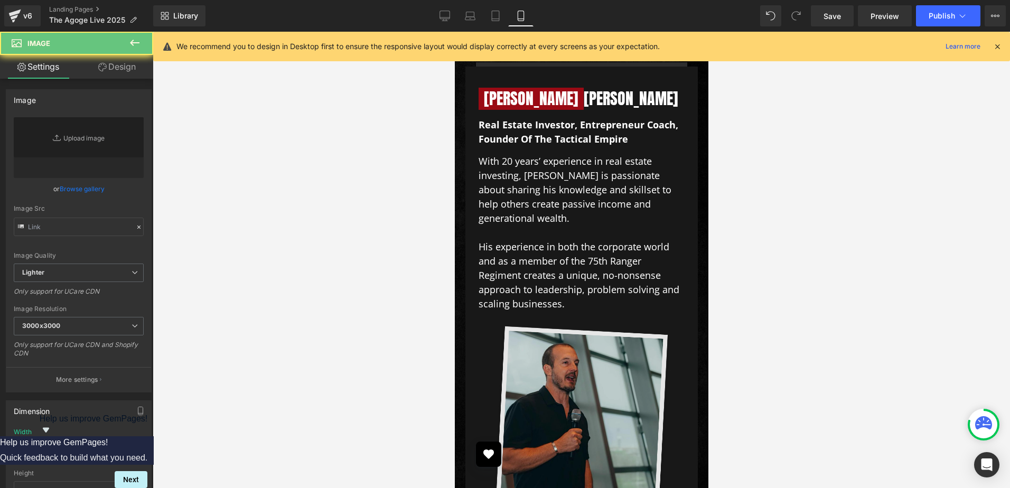
click at [618, 322] on img at bounding box center [580, 423] width 185 height 203
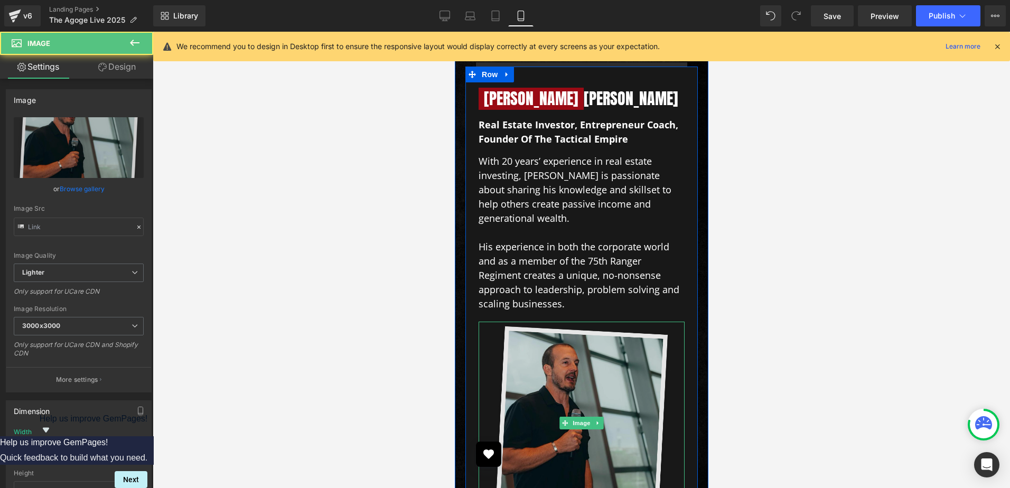
click at [618, 322] on img at bounding box center [580, 423] width 185 height 203
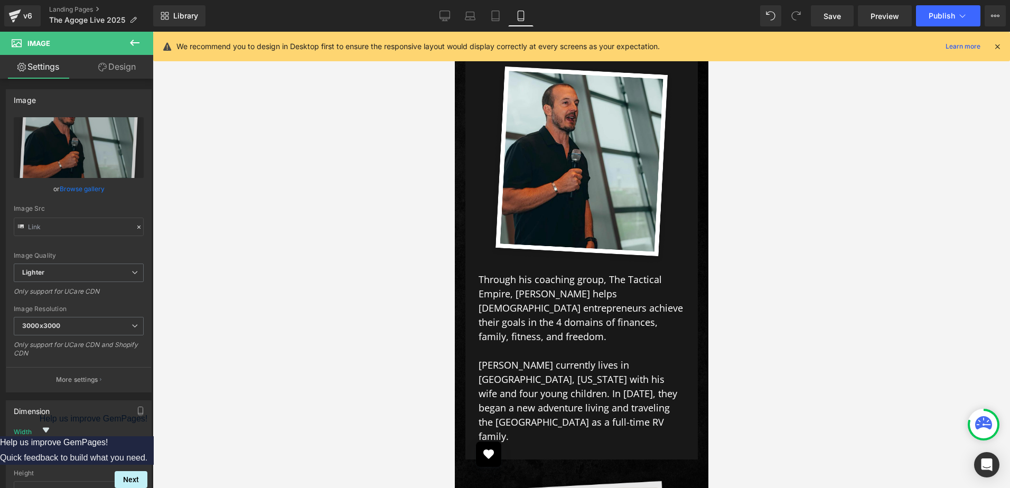
scroll to position [6045, 0]
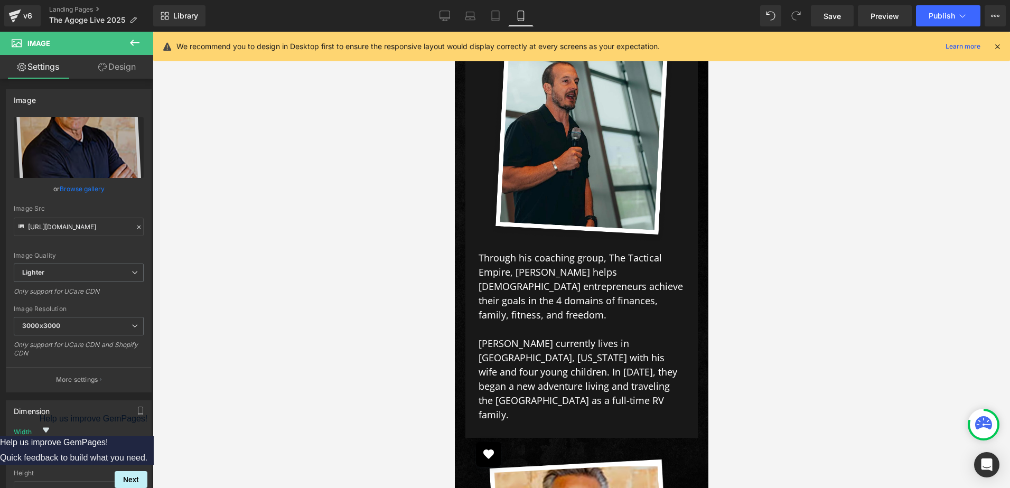
click at [287, 247] on div at bounding box center [581, 260] width 857 height 456
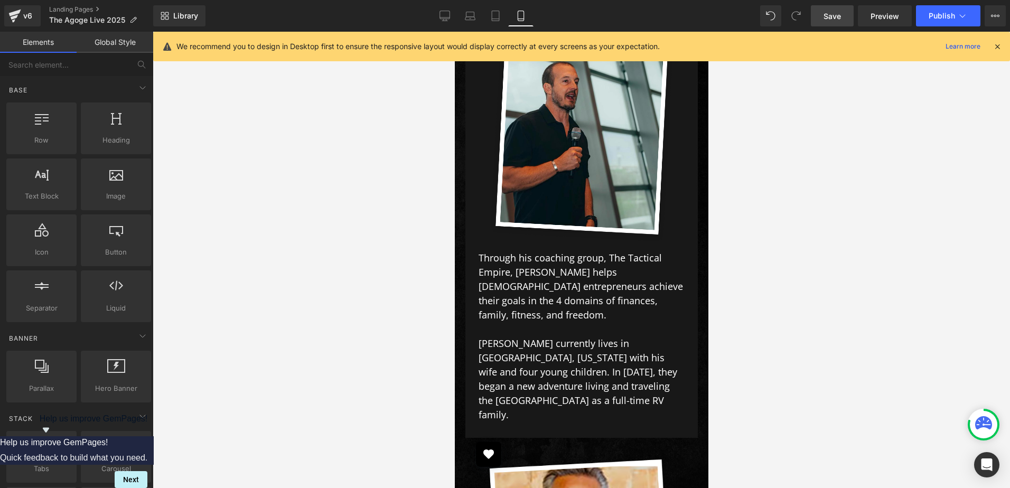
click at [823, 14] on link "Save" at bounding box center [831, 15] width 43 height 21
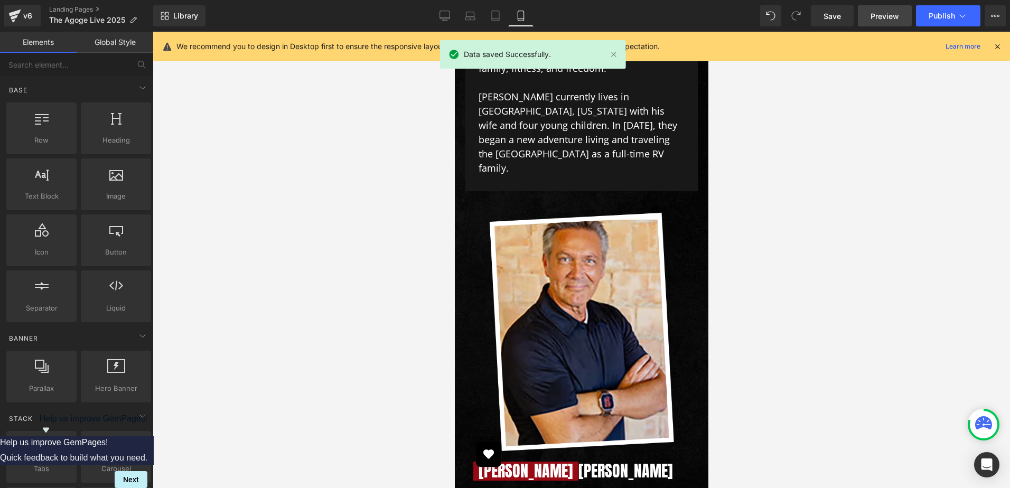
click at [879, 8] on link "Preview" at bounding box center [884, 15] width 54 height 21
